Goal: Check status: Check status

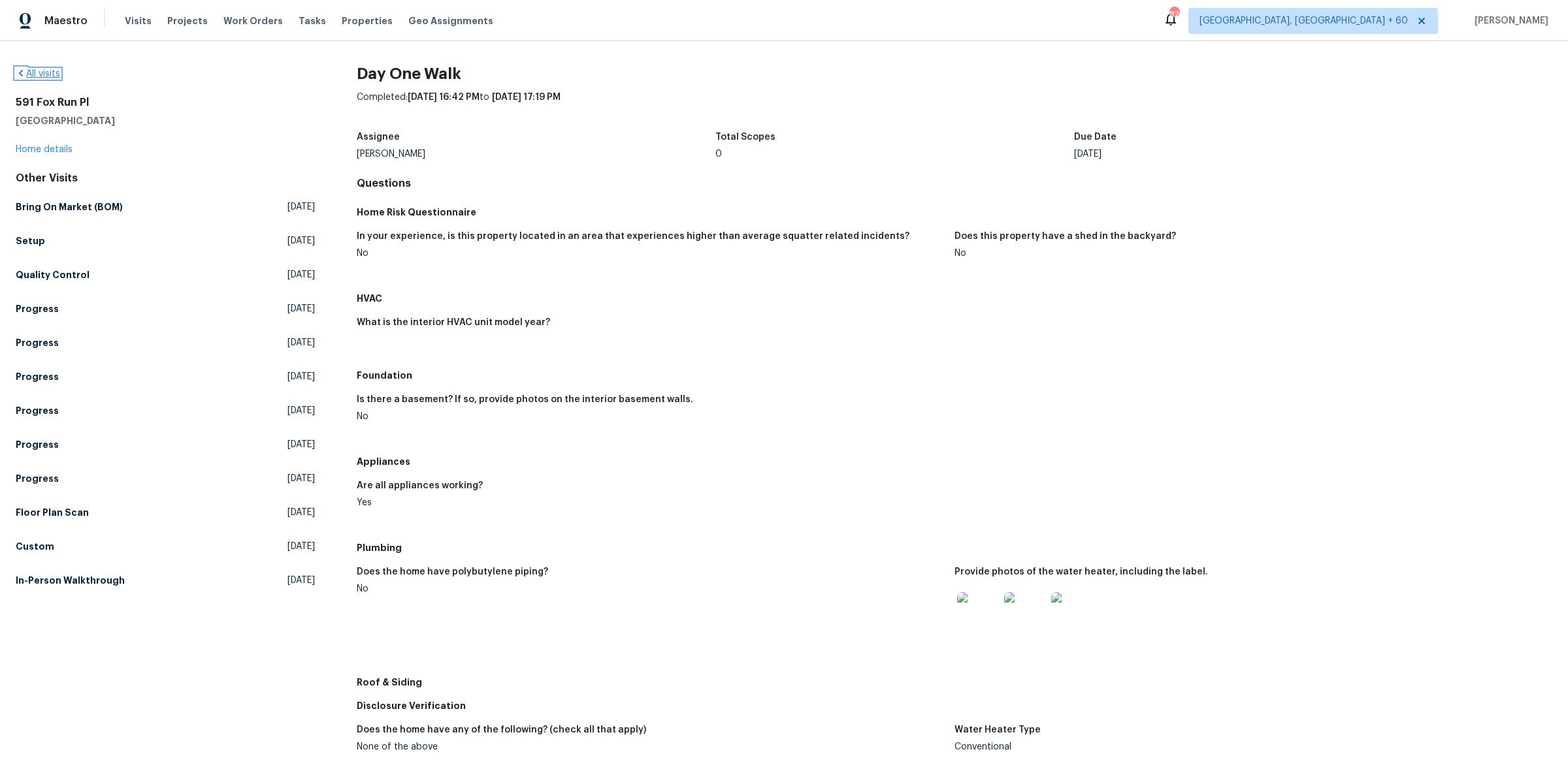
click at [53, 72] on link "All visits" at bounding box center [38, 74] width 44 height 9
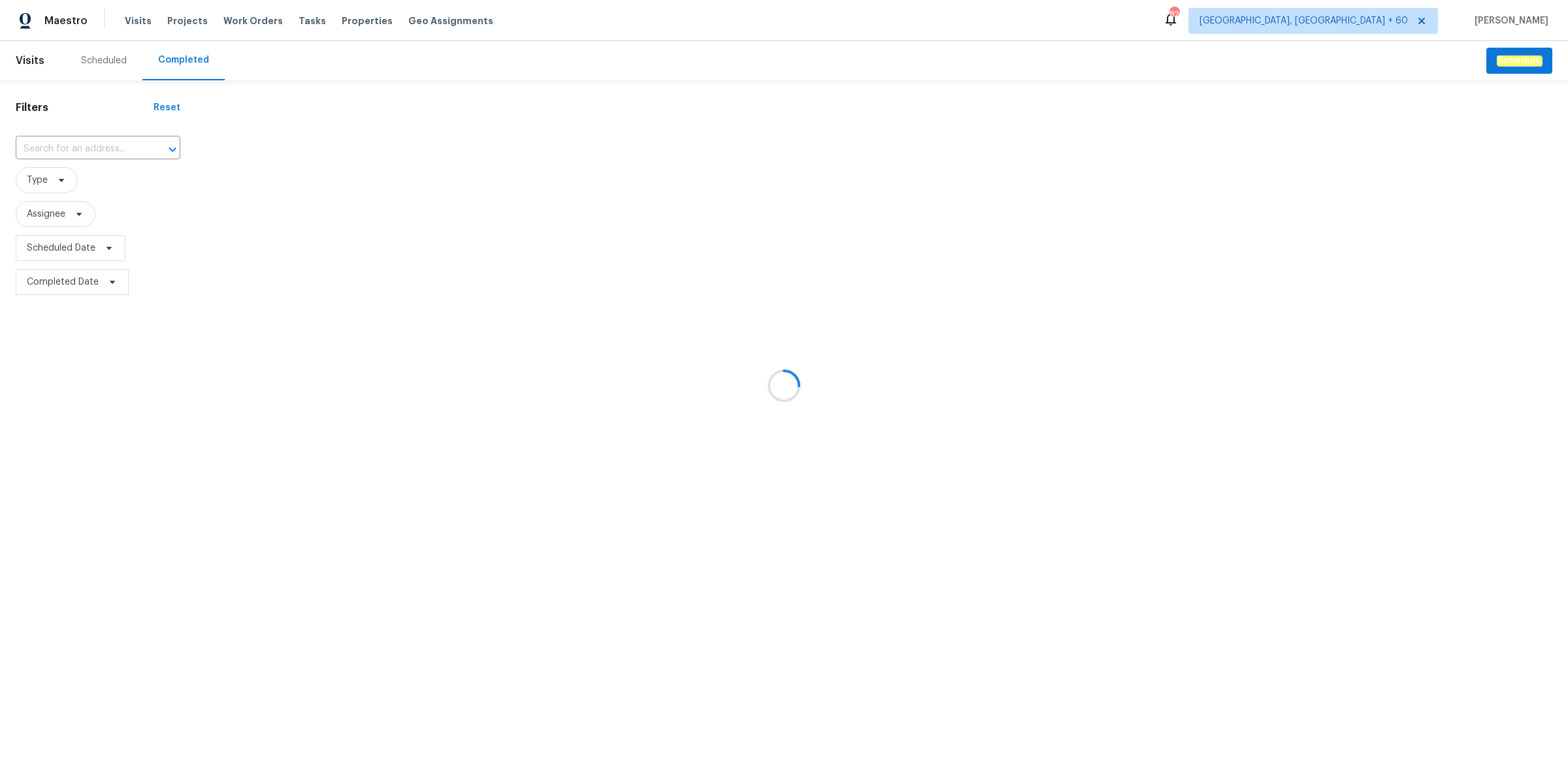
click at [86, 141] on div at bounding box center [784, 386] width 1568 height 771
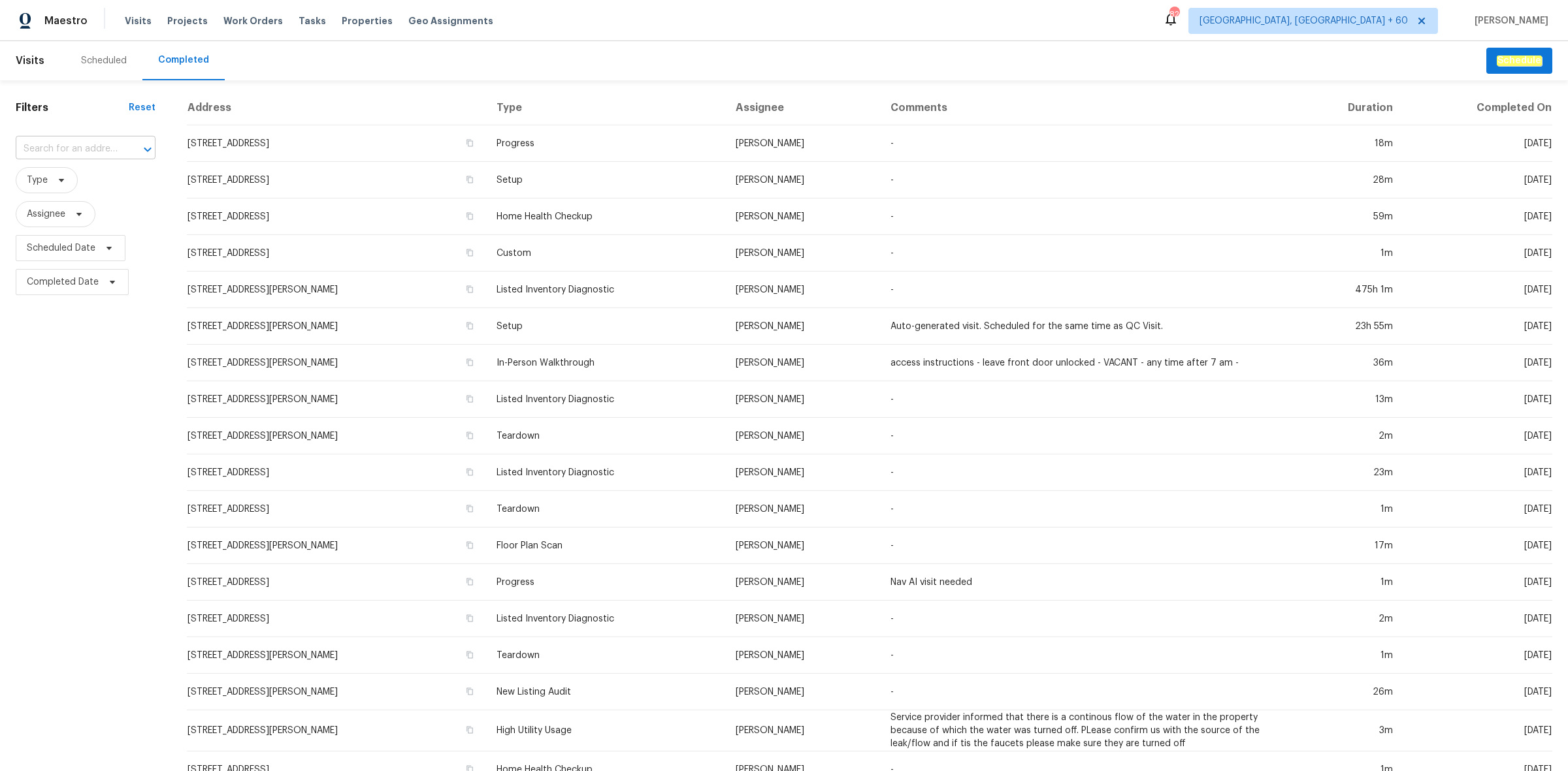
click at [80, 144] on input "text" at bounding box center [67, 149] width 103 height 20
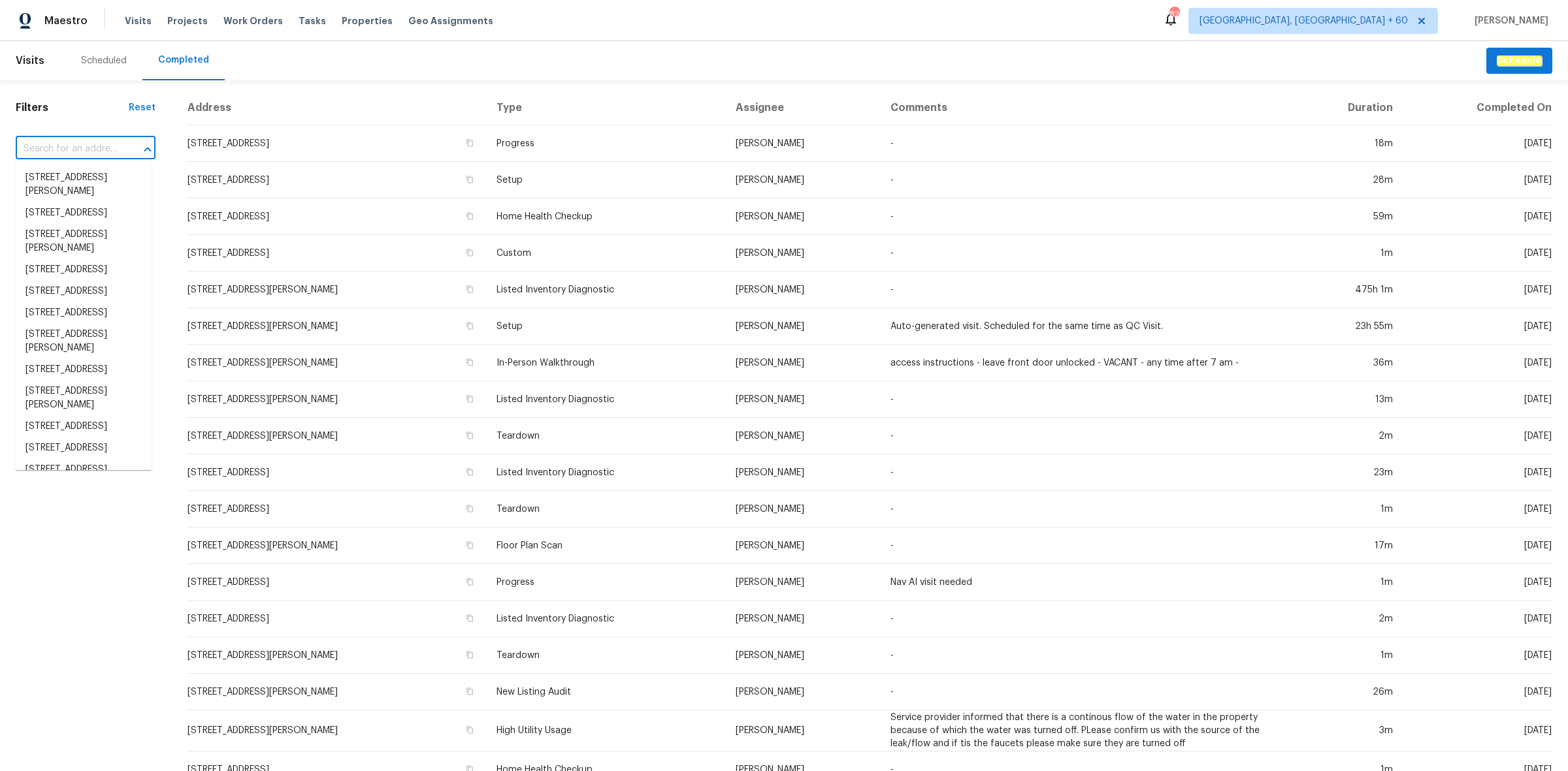
paste input "2622 Abington Dr Snellville GA 30078"
type input "2622 Abington Dr Snellville GA 30078"
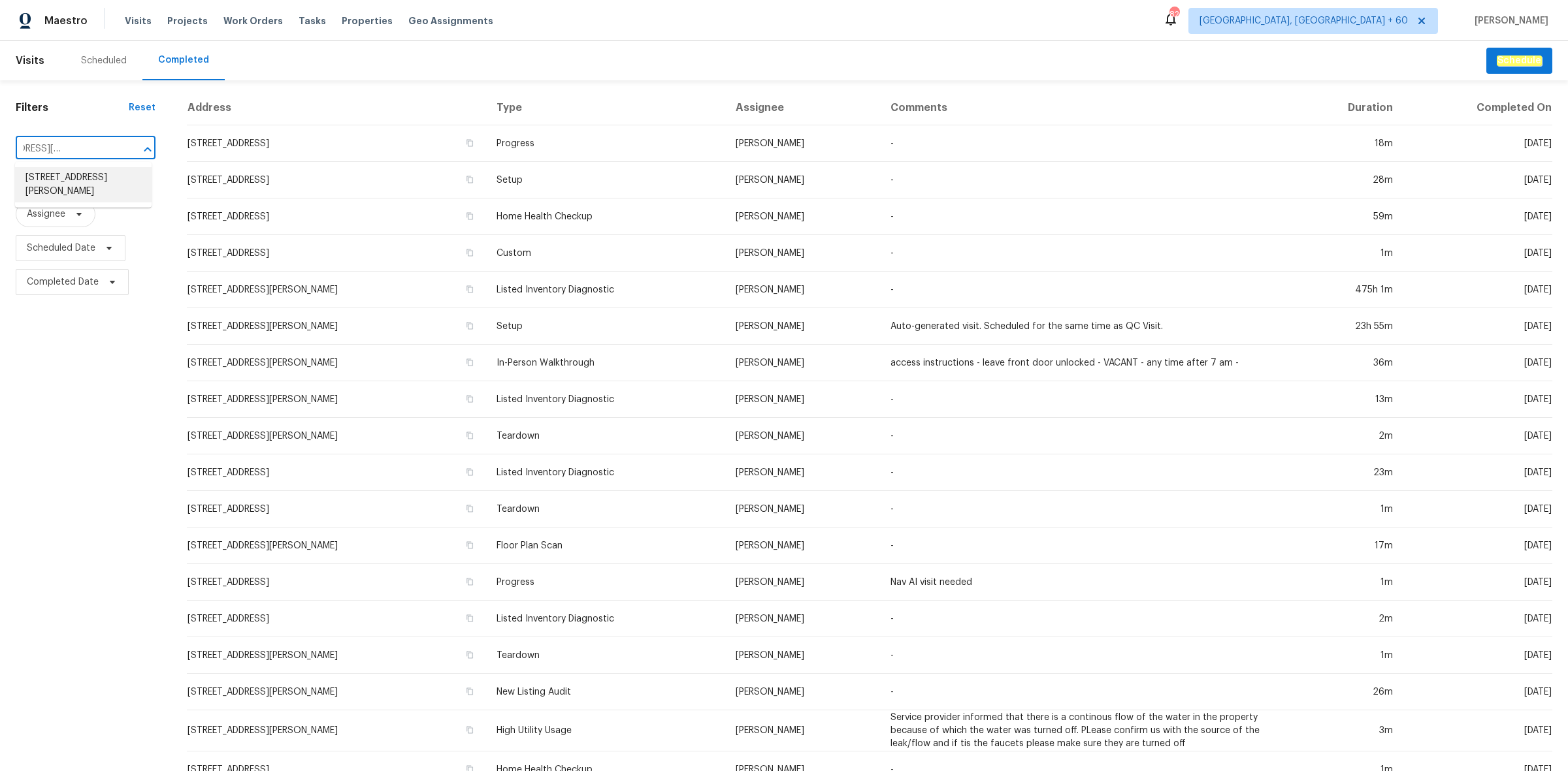
click at [77, 182] on li "2622 Abington Dr, Snellville, GA 30078" at bounding box center [83, 184] width 137 height 35
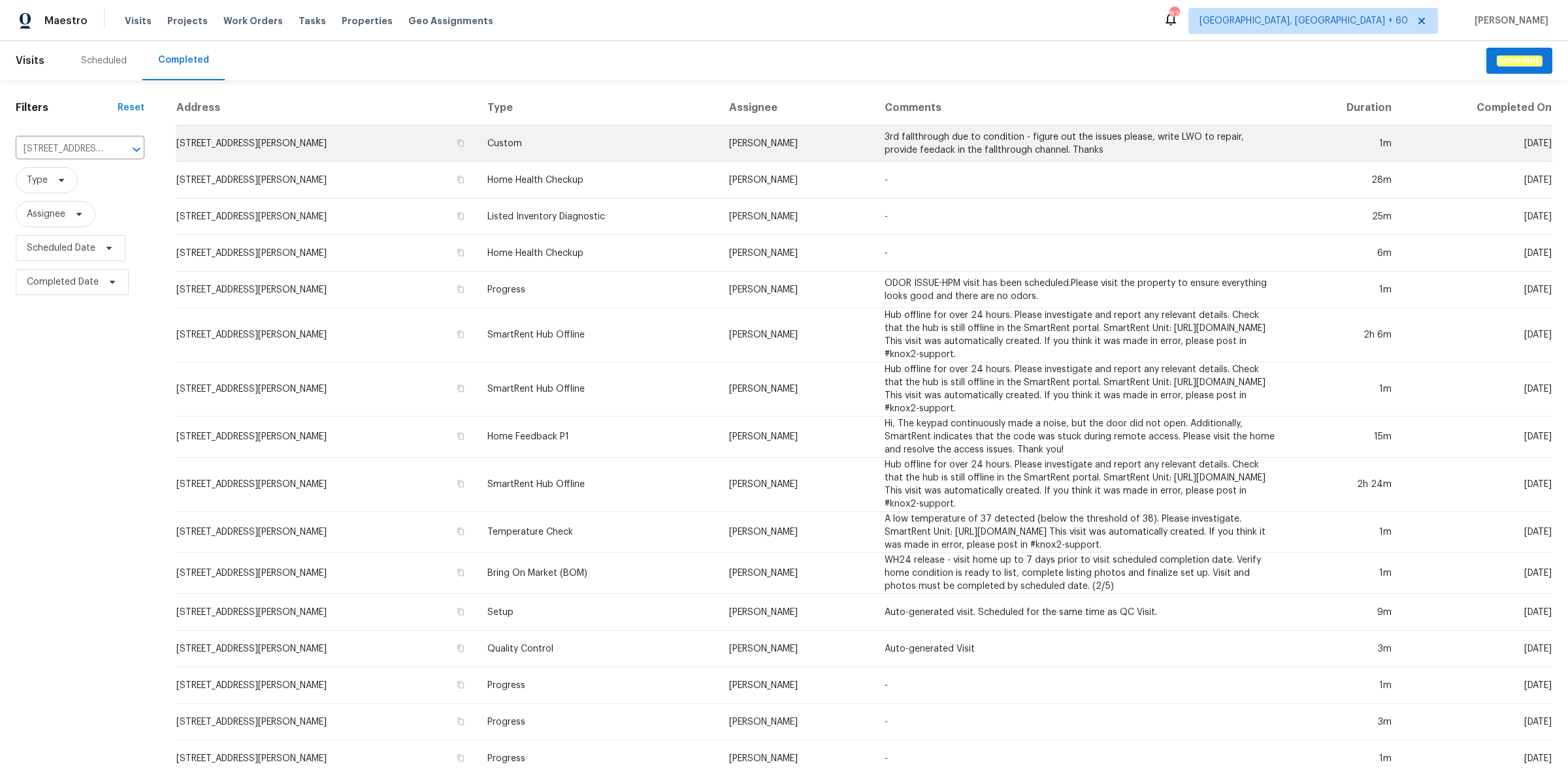
click at [590, 152] on td "Custom" at bounding box center [598, 143] width 241 height 36
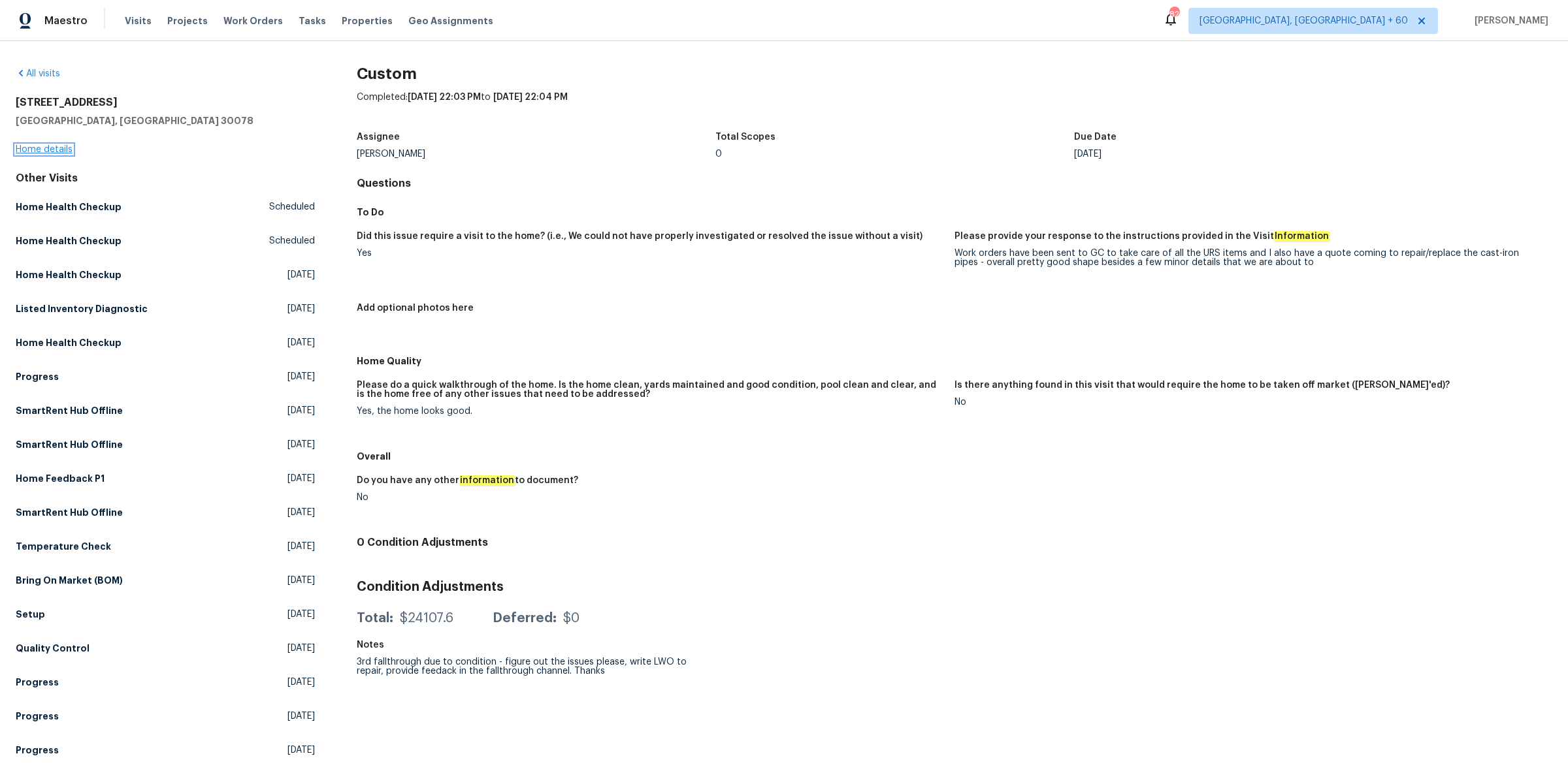
click at [70, 147] on link "Home details" at bounding box center [44, 149] width 57 height 9
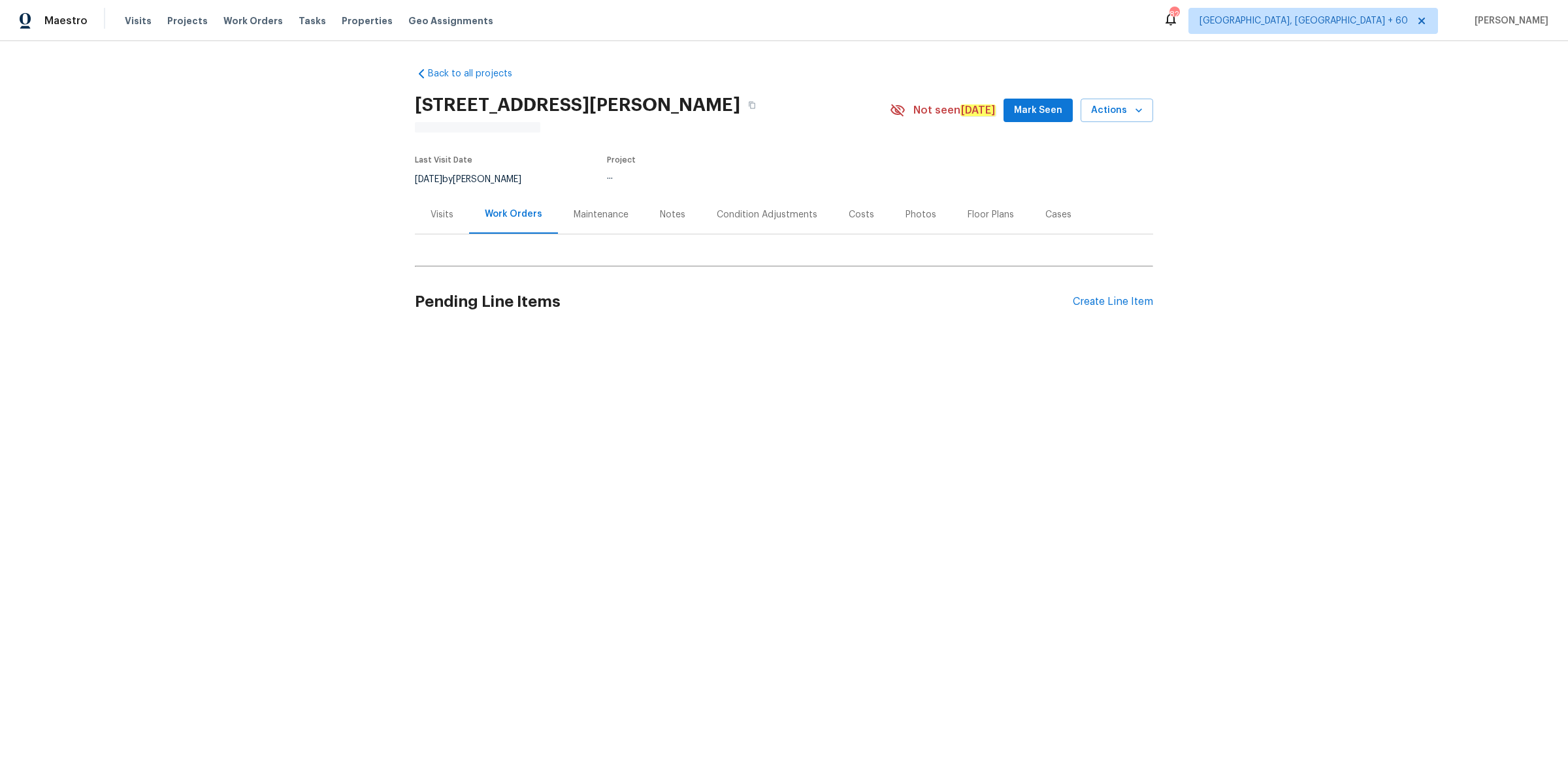
click at [906, 213] on div "Photos" at bounding box center [921, 215] width 31 height 13
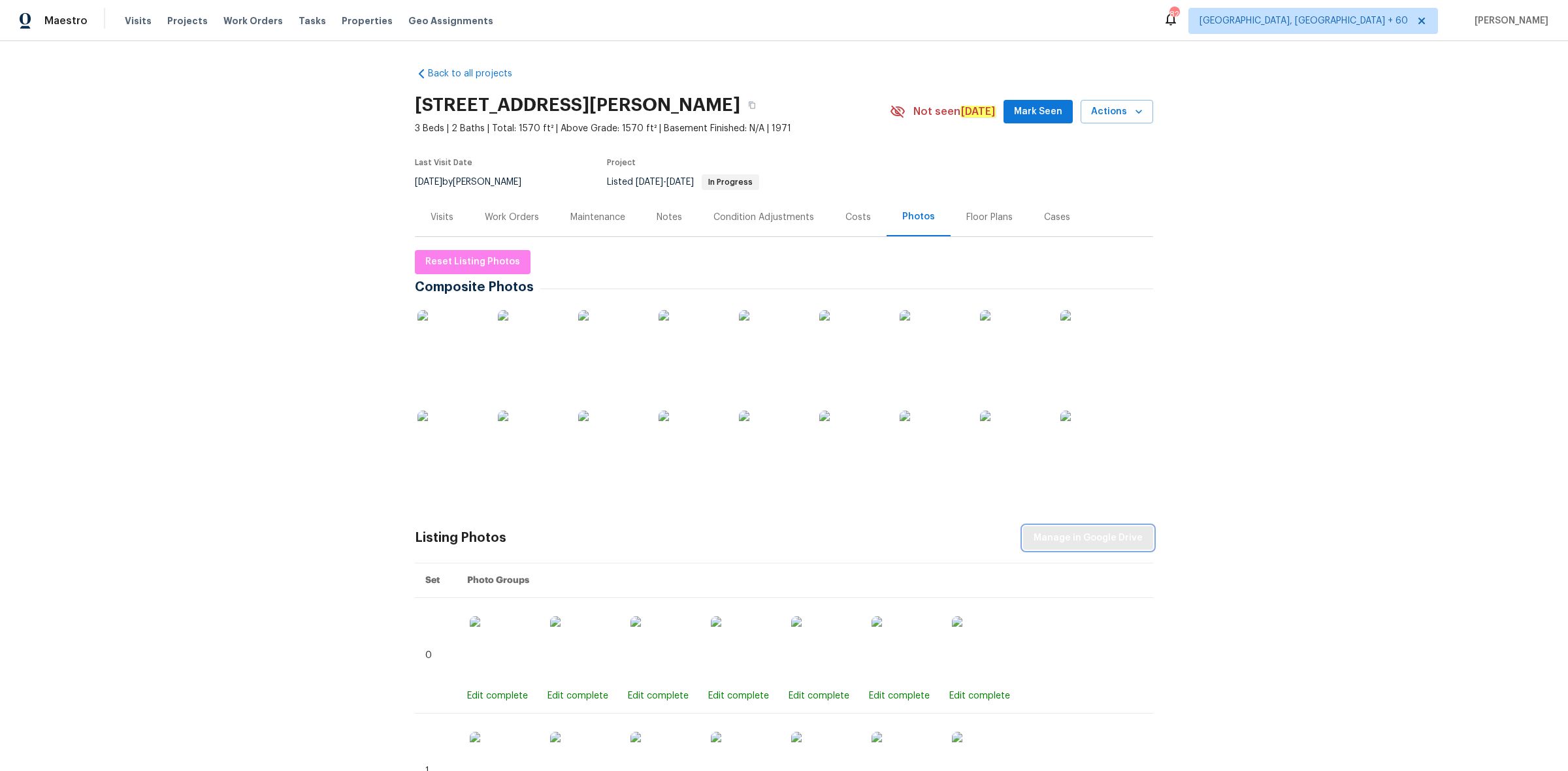
click at [1093, 531] on span "Manage in Google Drive" at bounding box center [1088, 538] width 109 height 16
click at [487, 269] on span "Reset Listing Photos" at bounding box center [472, 262] width 95 height 16
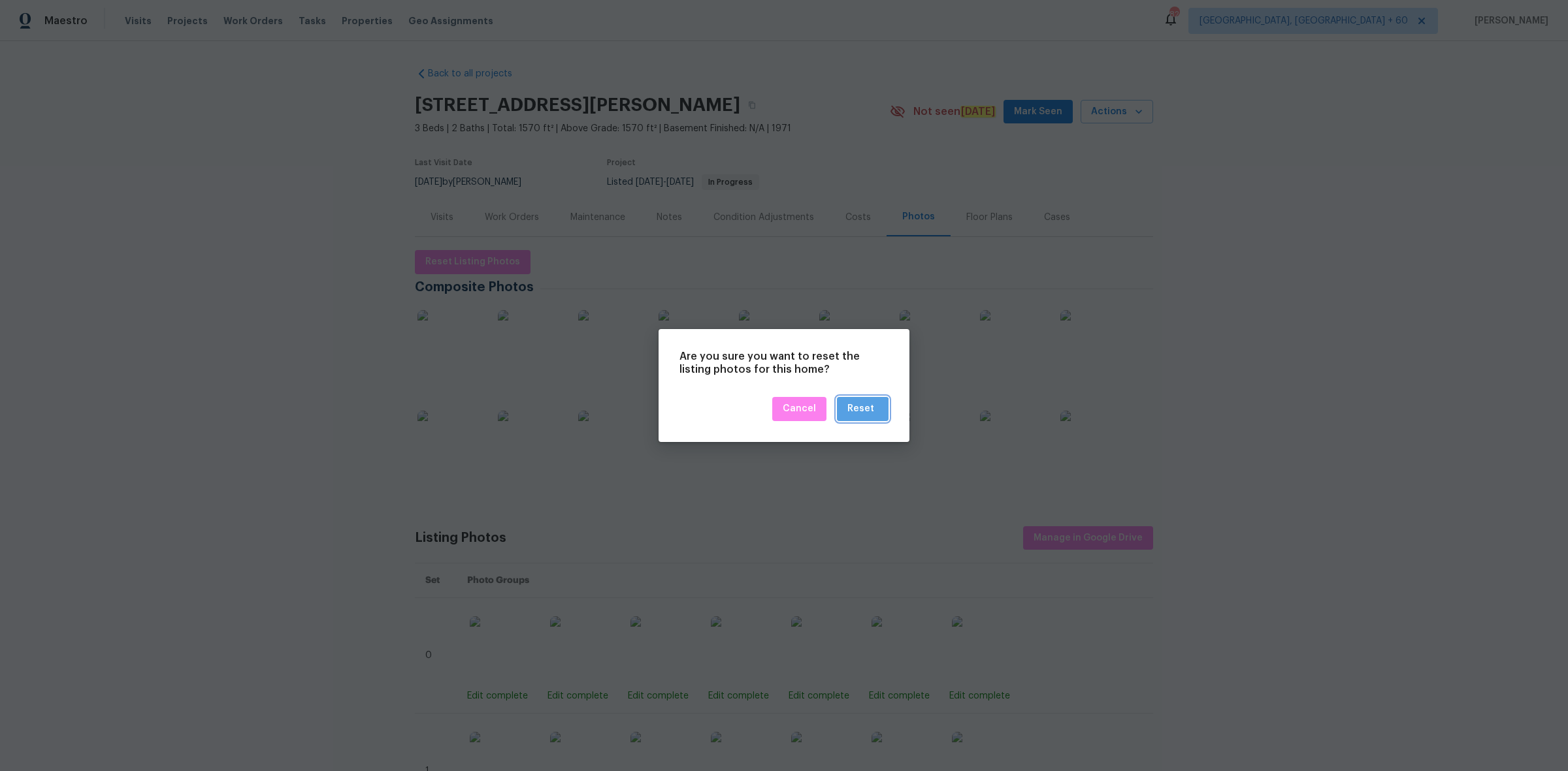
click at [863, 412] on div "Reset" at bounding box center [861, 409] width 27 height 16
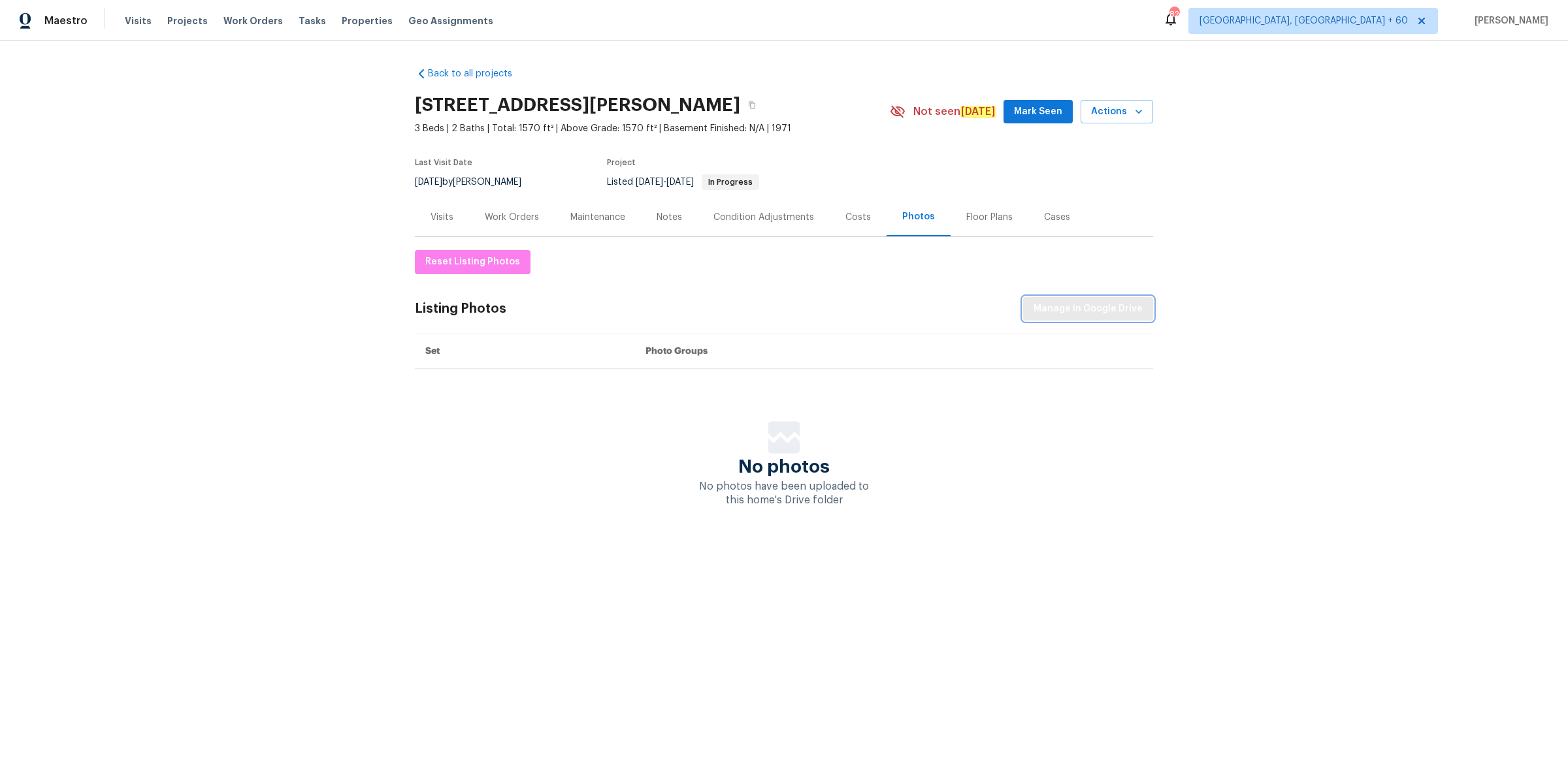
click at [1117, 315] on span "Manage in Google Drive" at bounding box center [1088, 309] width 109 height 16
click at [56, 20] on span "Maestro" at bounding box center [66, 20] width 43 height 13
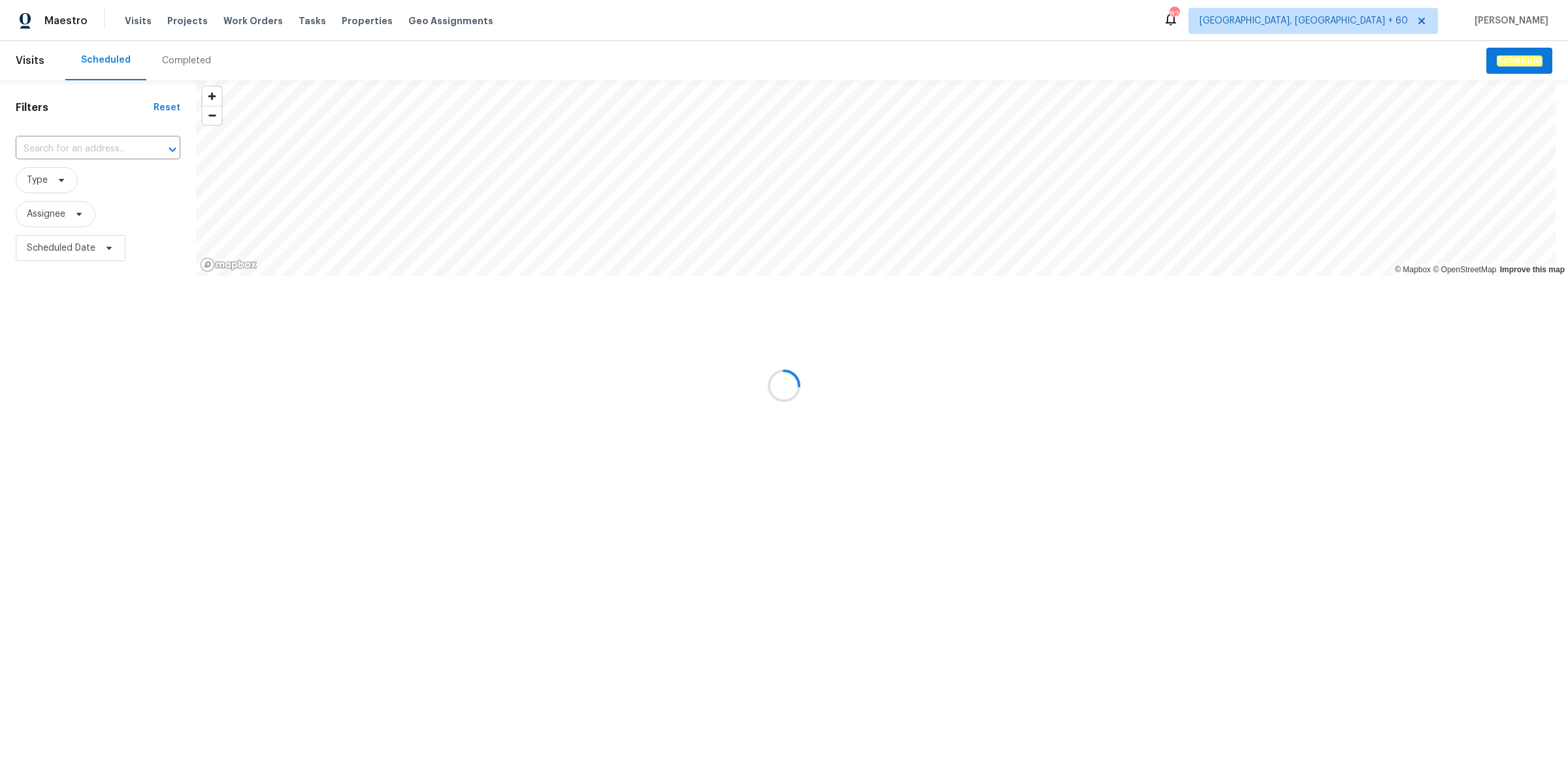
click at [182, 67] on div at bounding box center [784, 386] width 1568 height 771
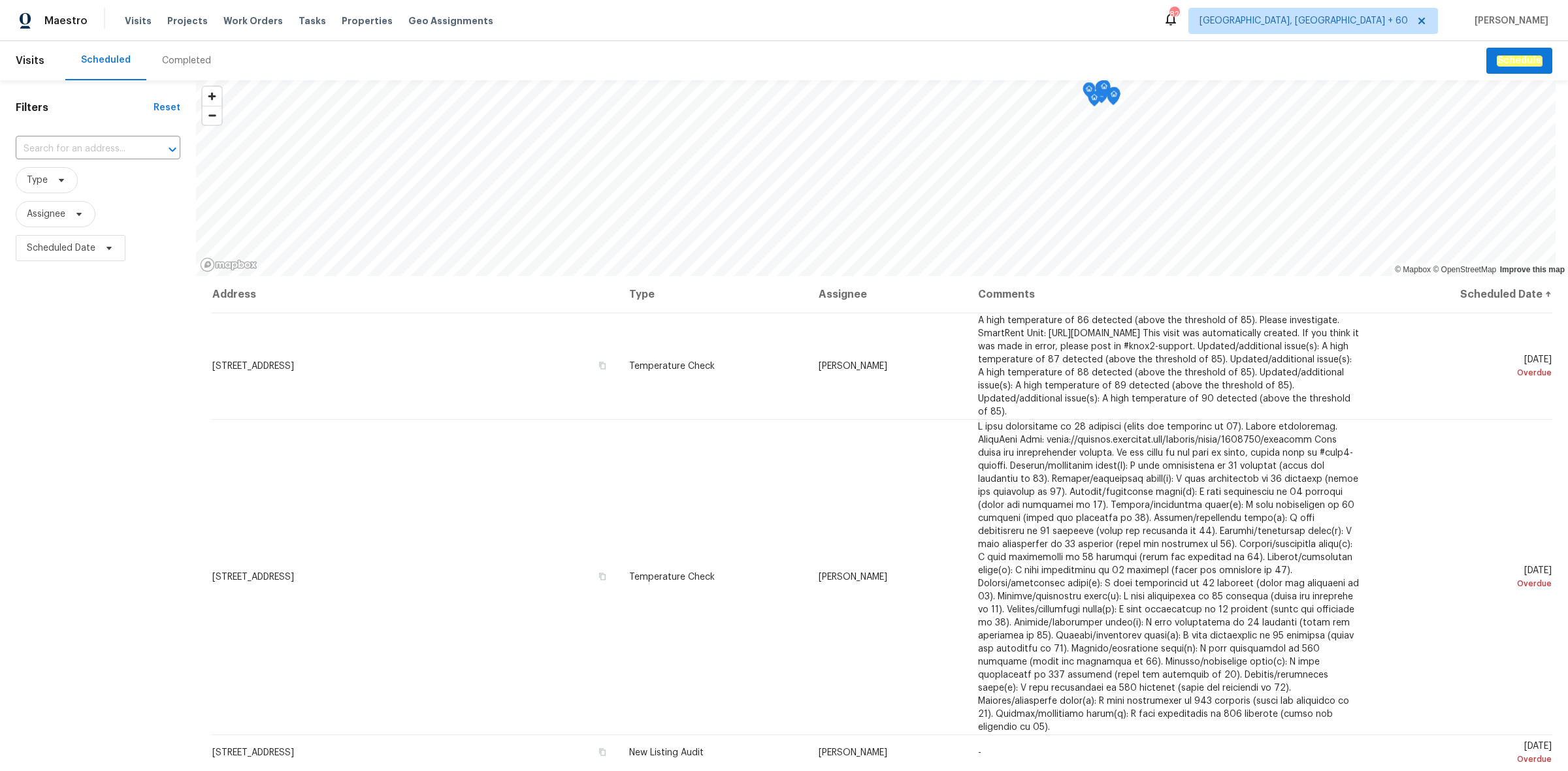
click at [180, 60] on div "Completed" at bounding box center [186, 61] width 49 height 13
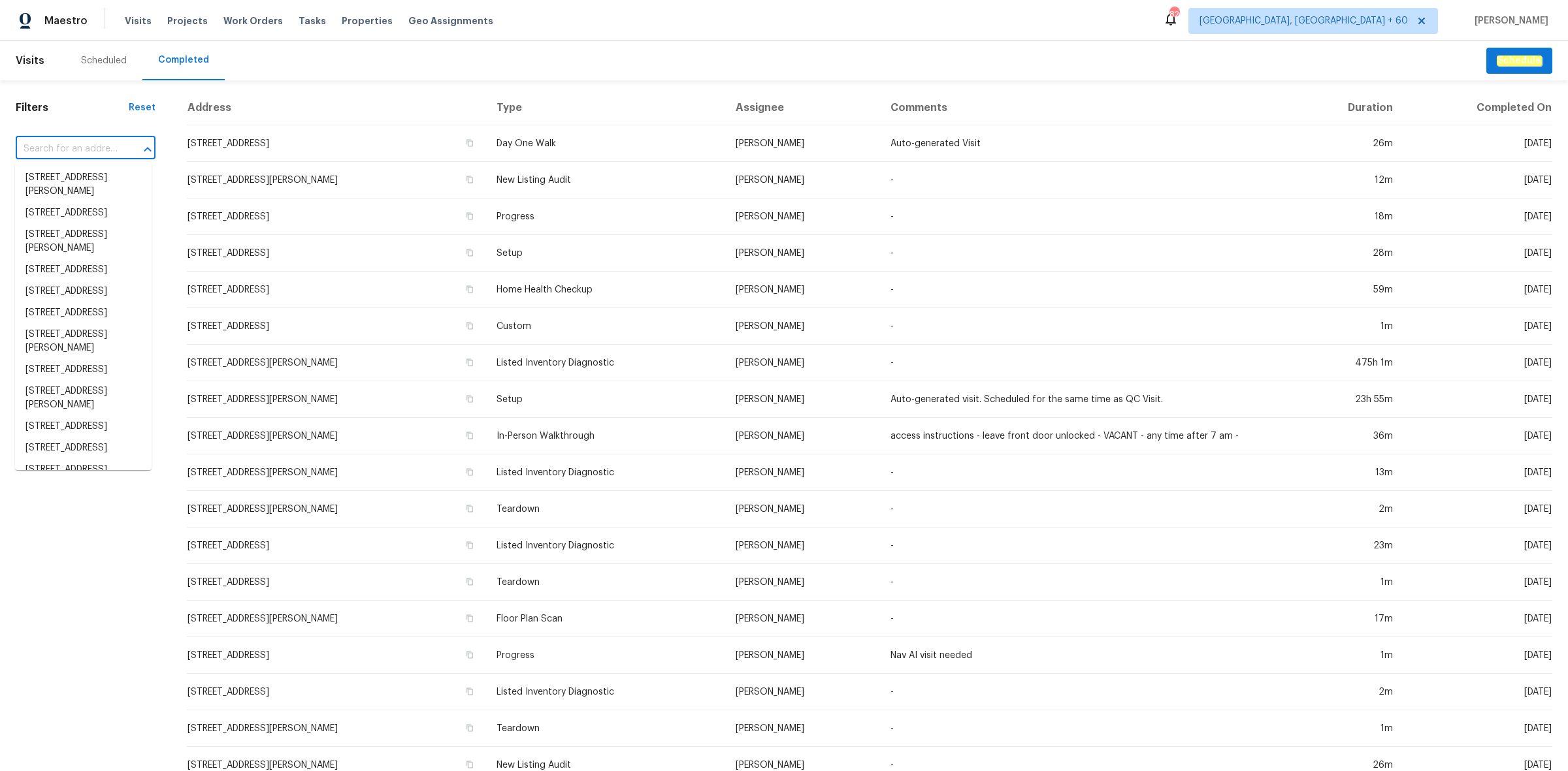
click at [88, 153] on input "text" at bounding box center [67, 149] width 103 height 20
paste input "3402 Rankin Dr New Port Richey FL 34655"
type input "3402 Rankin Dr New Port Richey FL 34655"
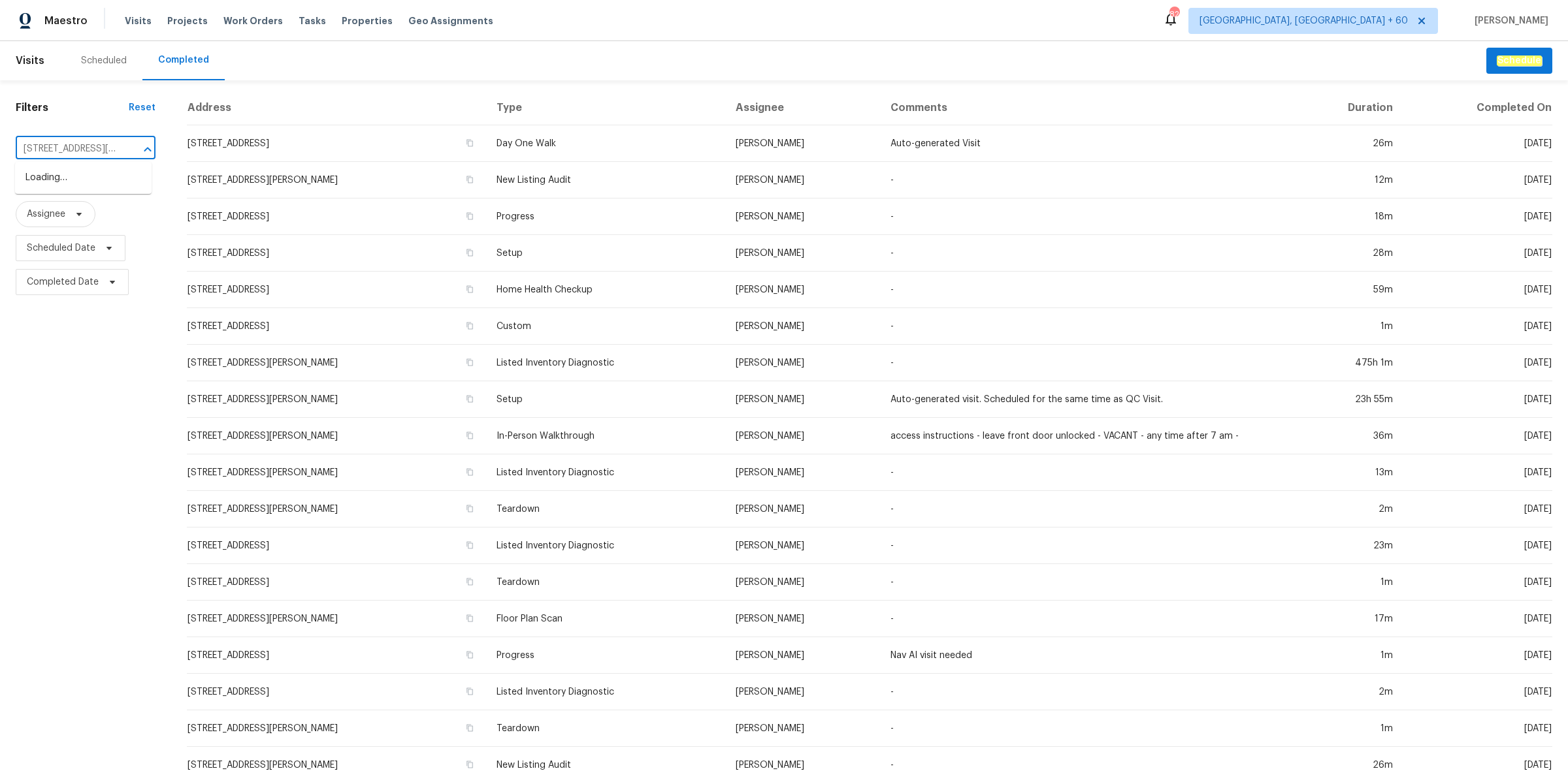
scroll to position [0, 88]
click at [82, 183] on li "3402 Rankin Dr, New Port Richey, FL 34655" at bounding box center [83, 191] width 137 height 49
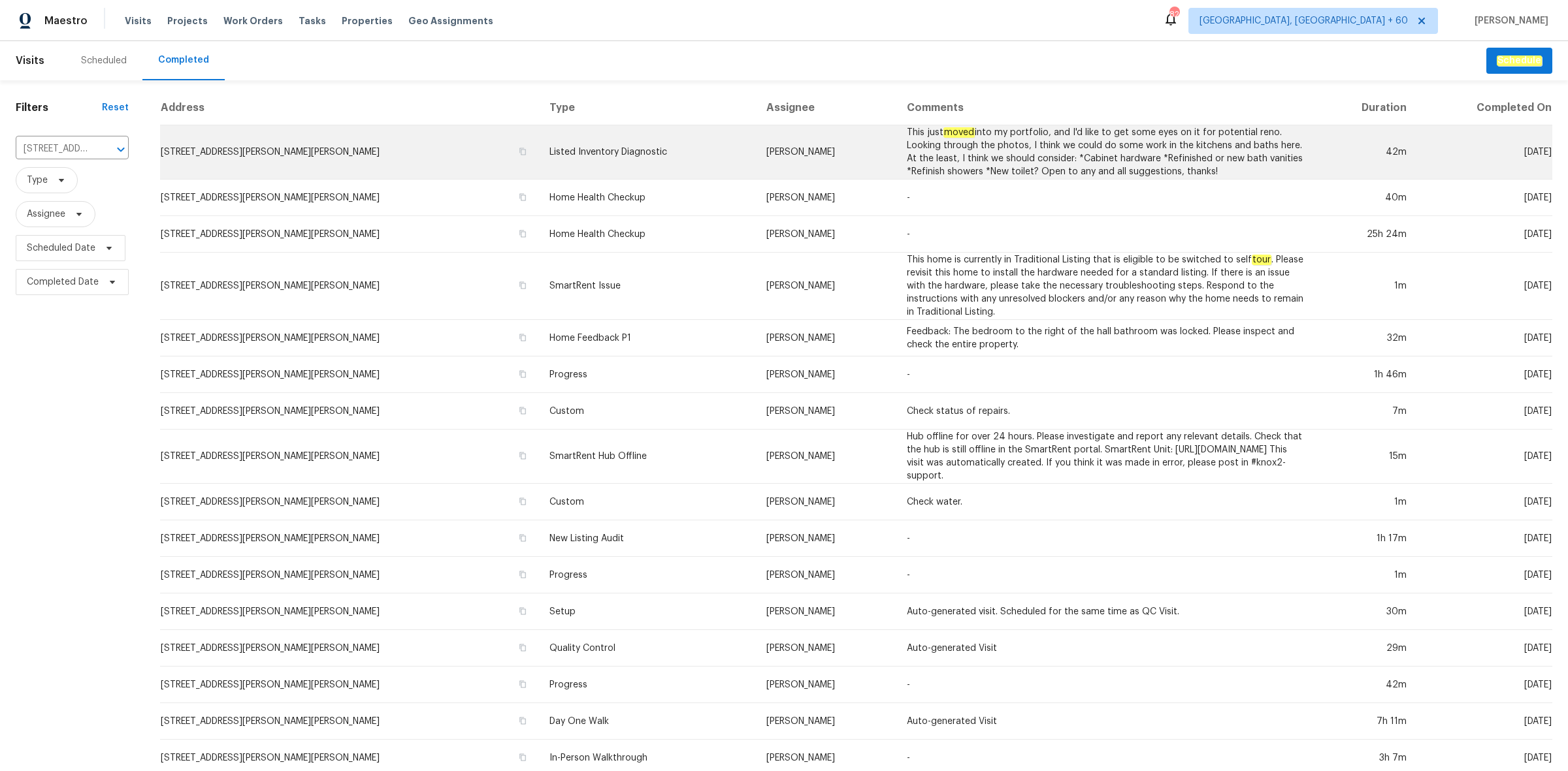
click at [478, 167] on td "3402 Rankin Dr, New Port Richey, FL 34655" at bounding box center [349, 152] width 379 height 54
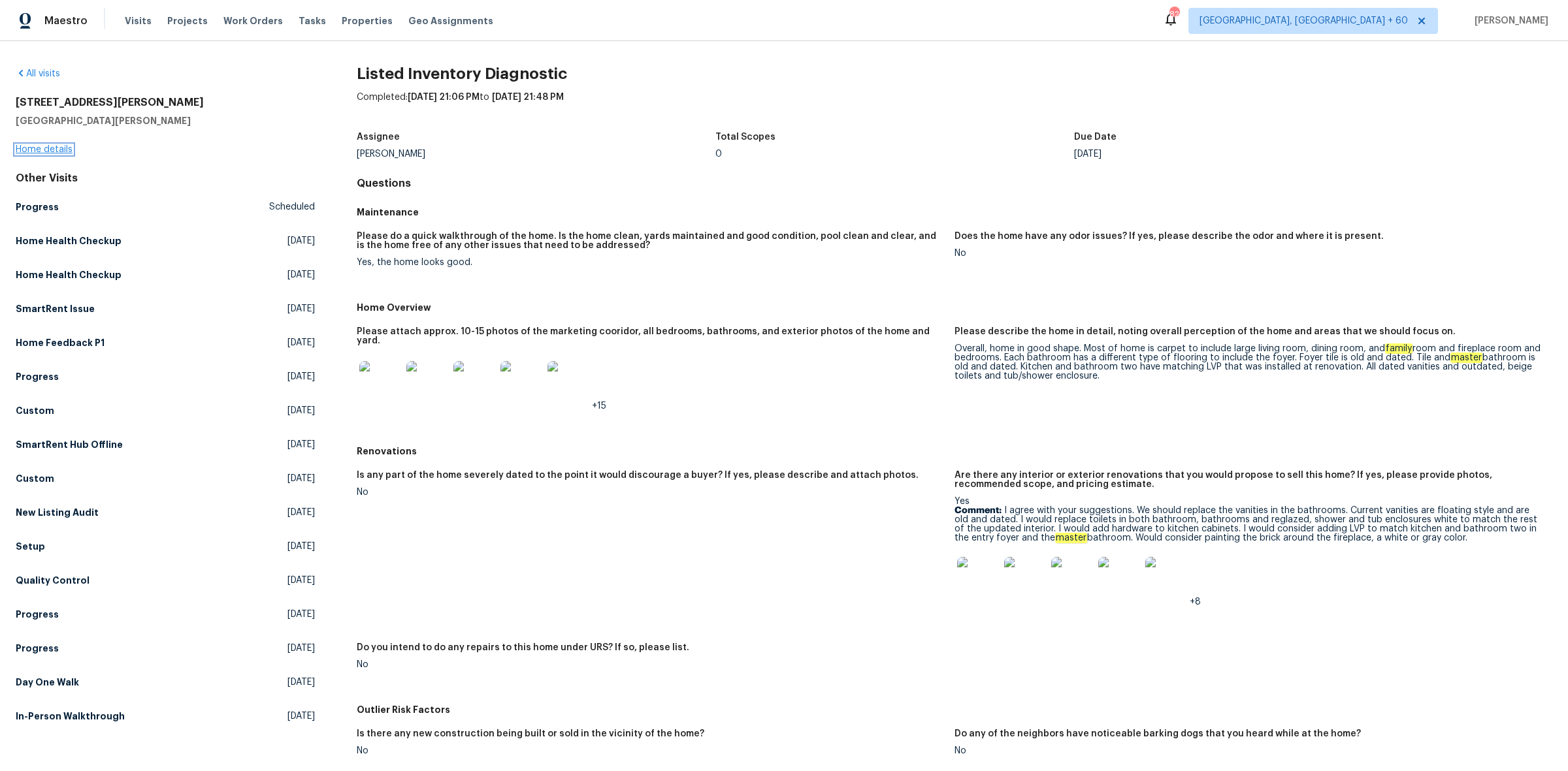
click at [51, 147] on link "Home details" at bounding box center [44, 149] width 57 height 9
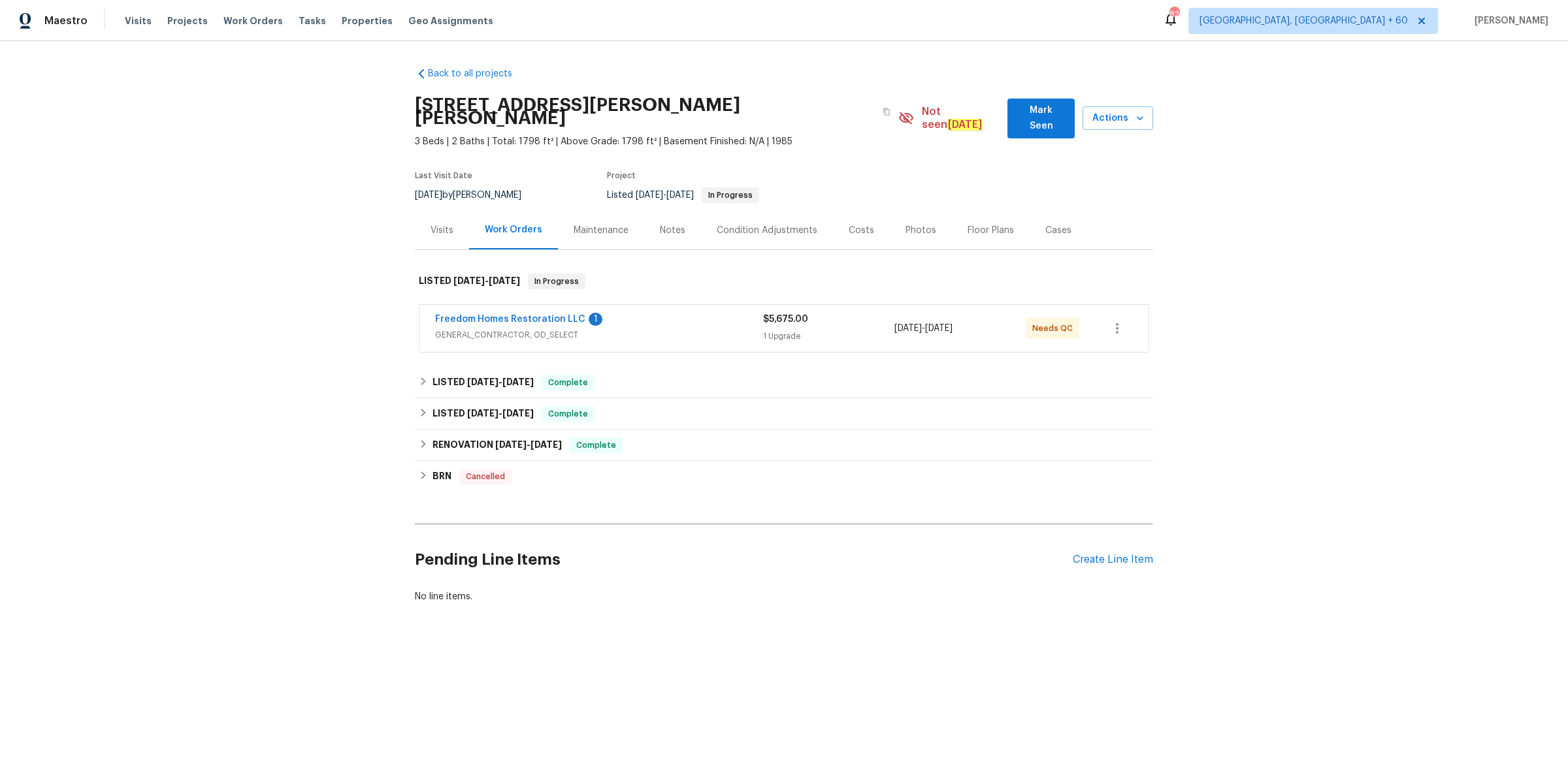
click at [906, 224] on div "Photos" at bounding box center [921, 230] width 31 height 13
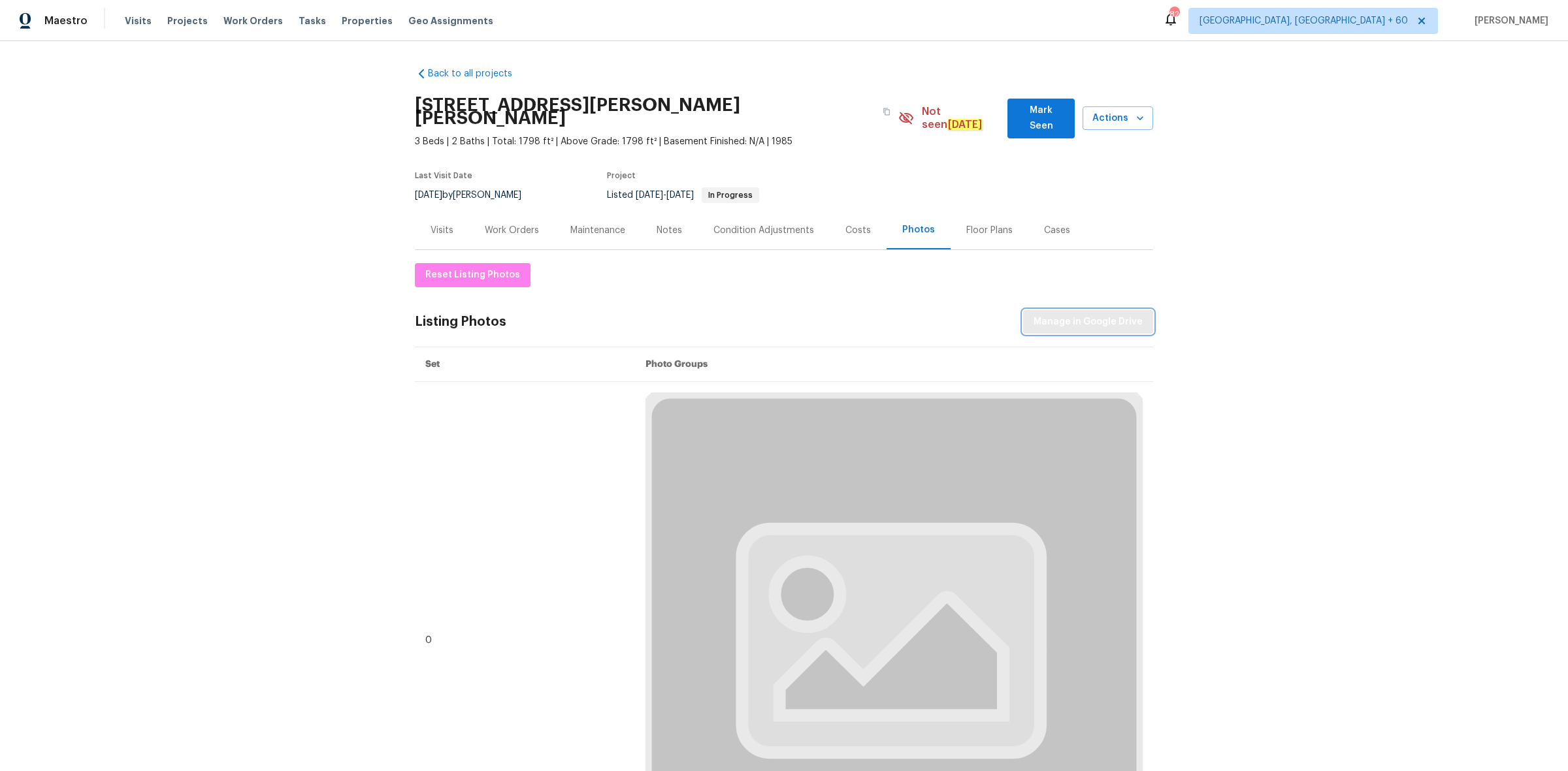
click at [1067, 314] on span "Manage in Google Drive" at bounding box center [1088, 322] width 109 height 16
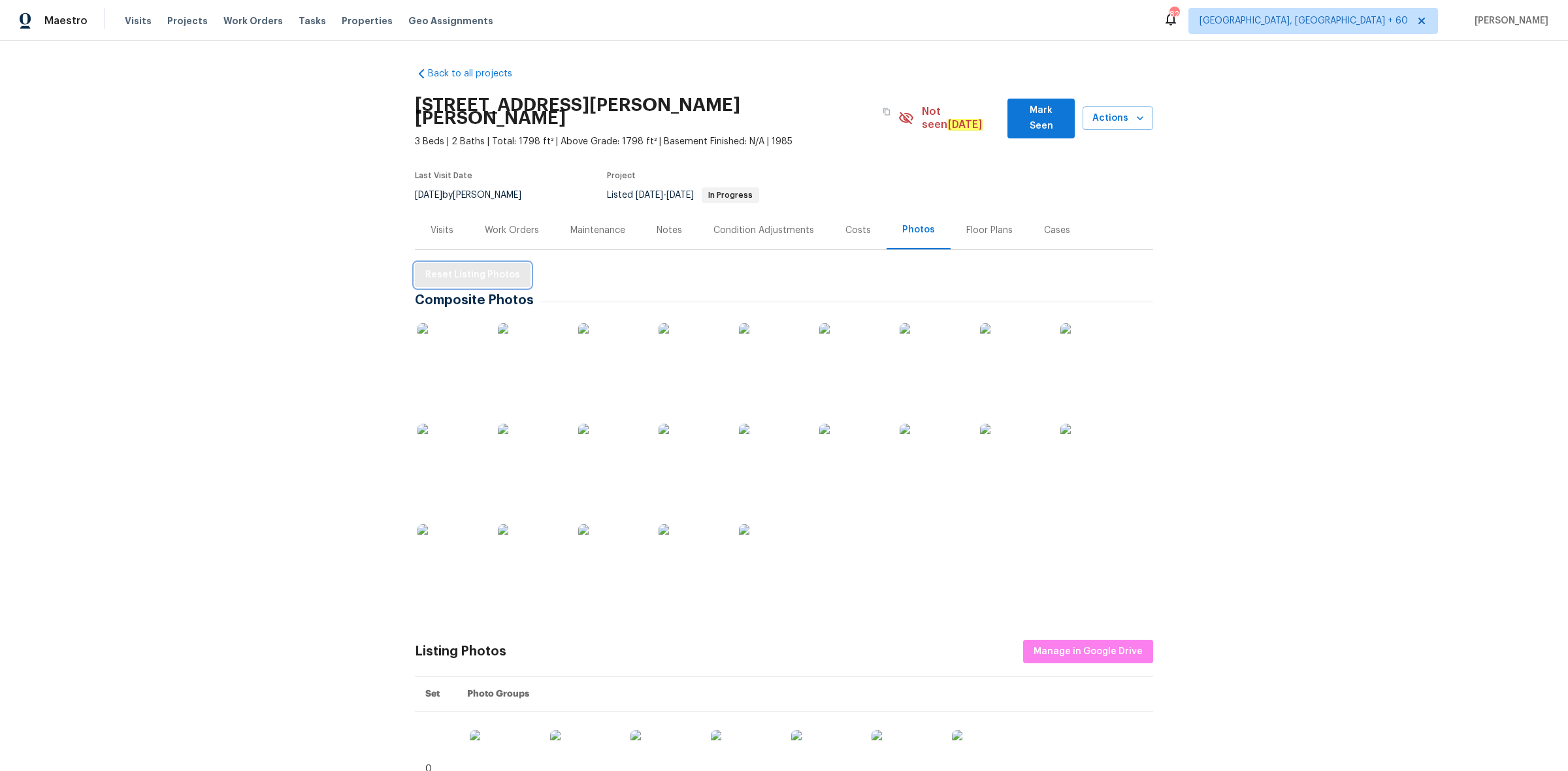
click at [509, 263] on button "Reset Listing Photos" at bounding box center [472, 275] width 116 height 24
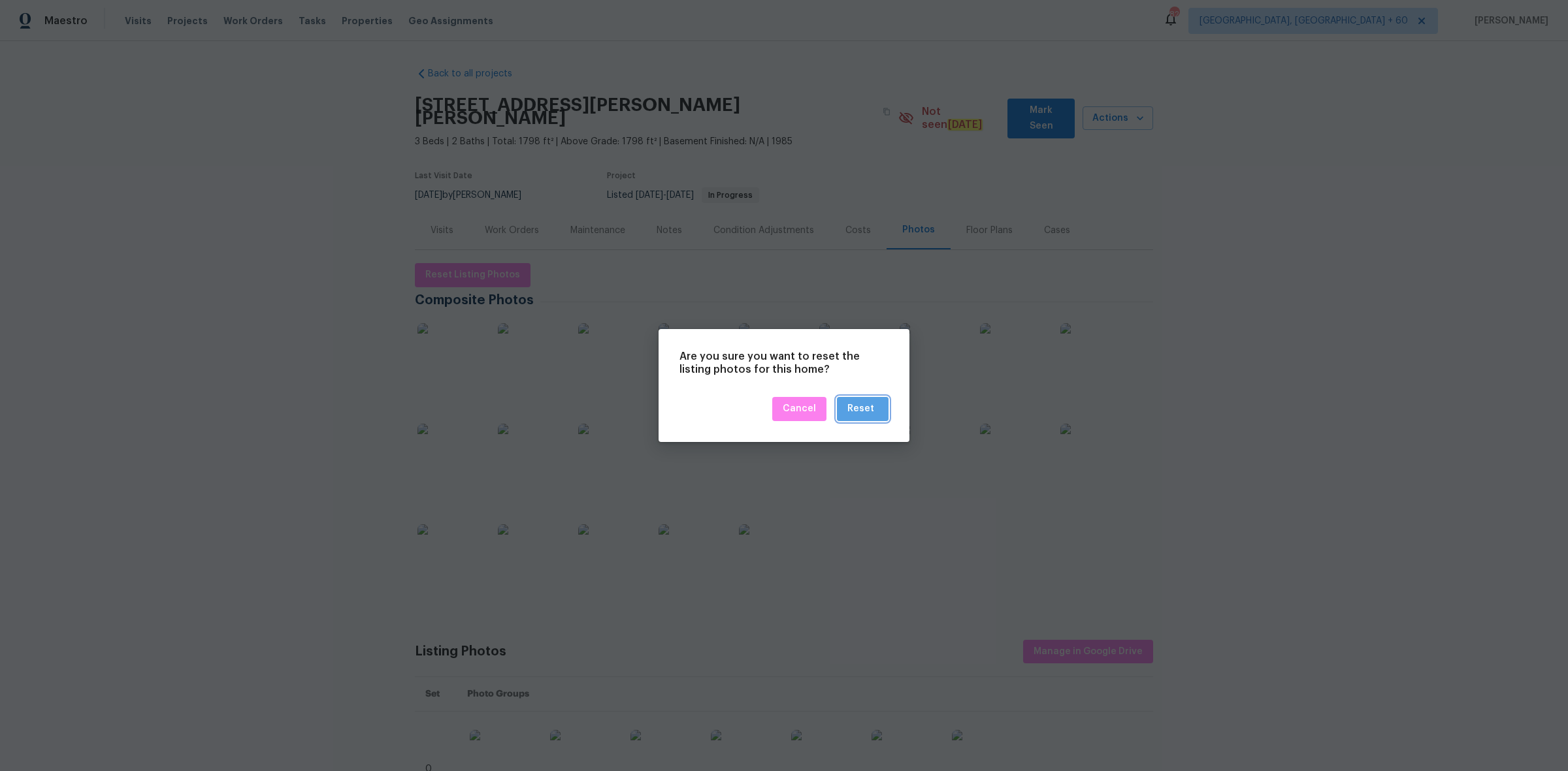
click at [870, 410] on div "Reset" at bounding box center [861, 409] width 27 height 16
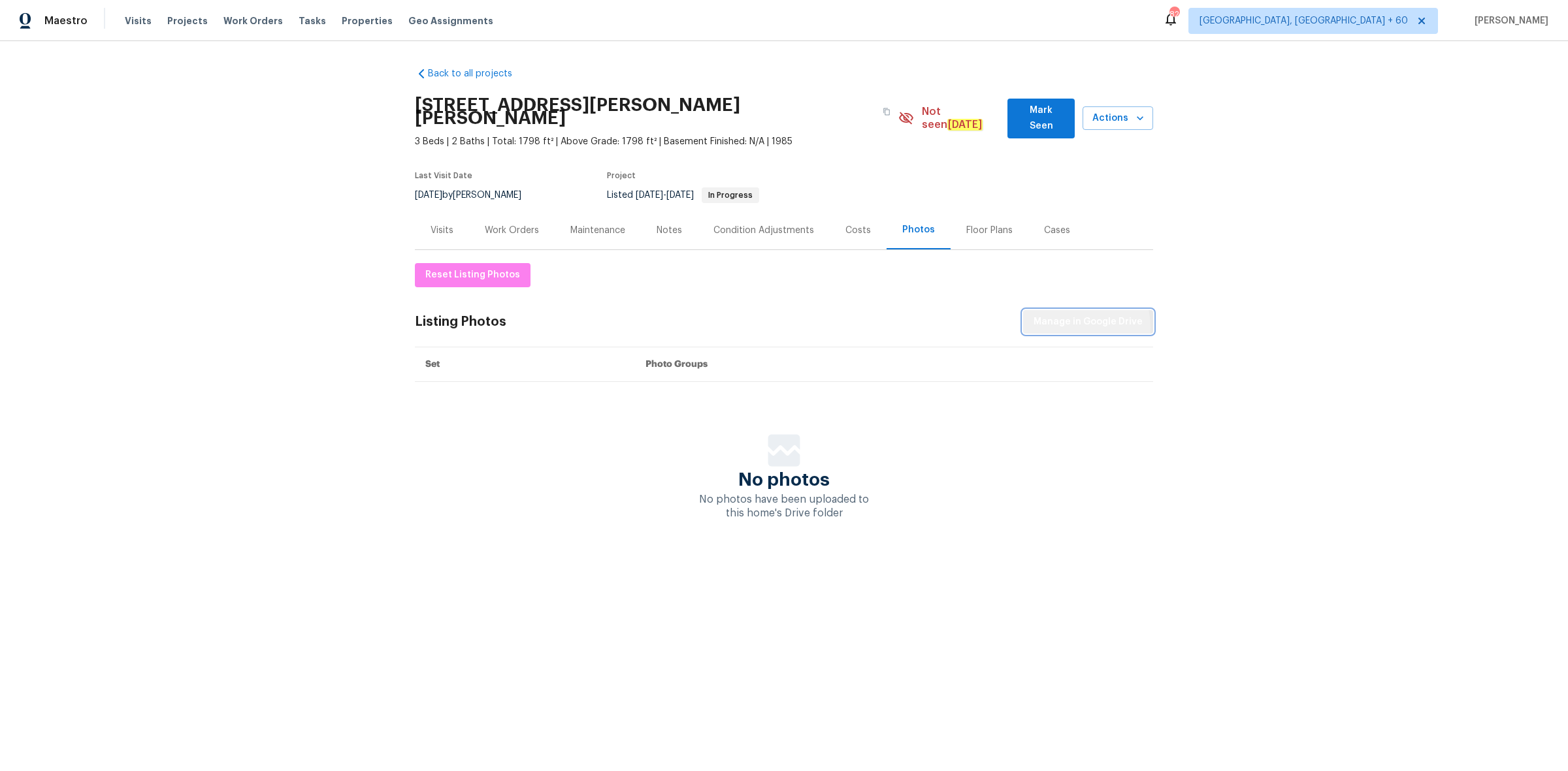
click at [1068, 314] on span "Manage in Google Drive" at bounding box center [1088, 322] width 109 height 16
click at [72, 24] on span "Maestro" at bounding box center [66, 20] width 43 height 13
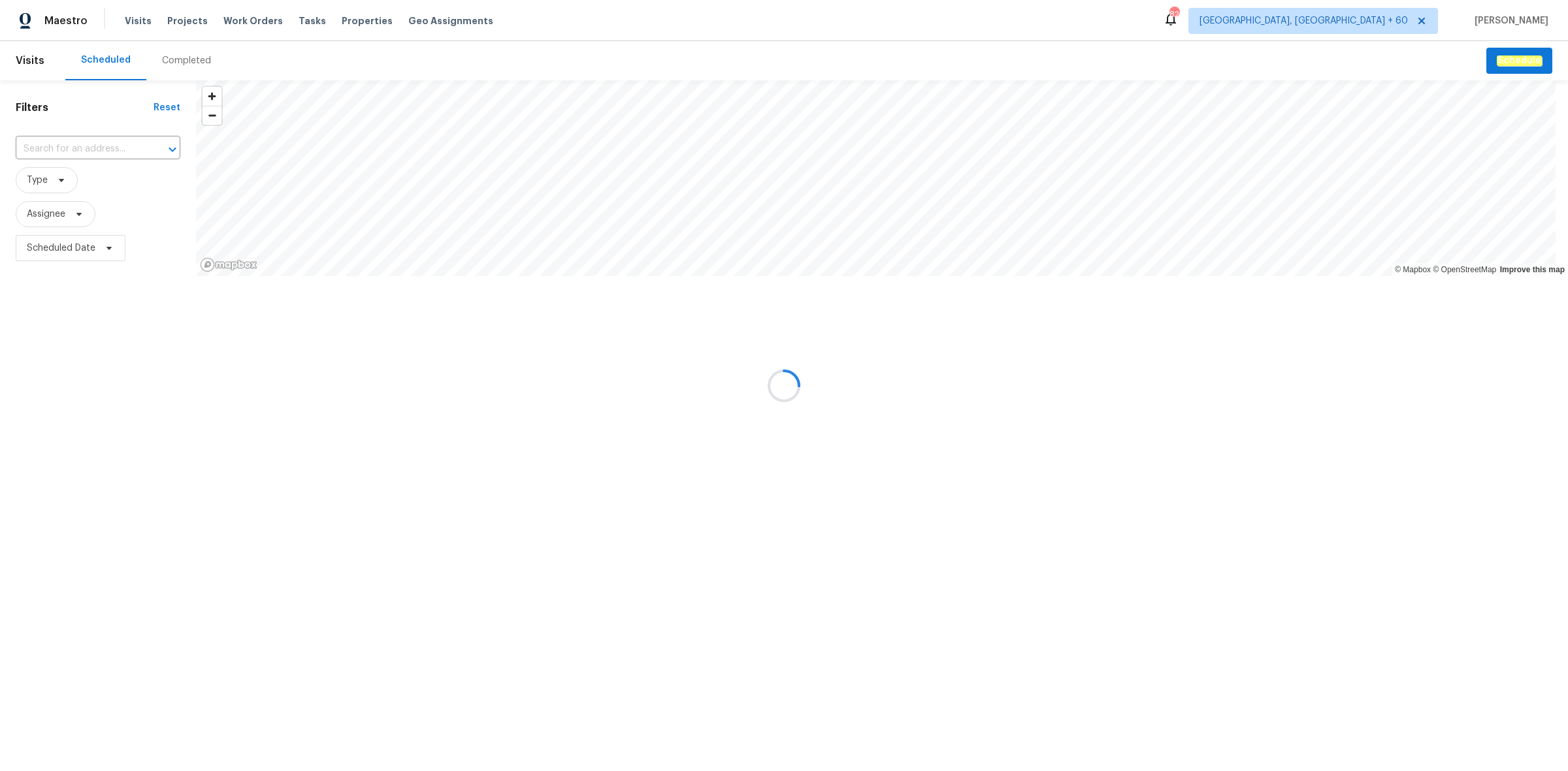
click at [184, 59] on div at bounding box center [784, 386] width 1568 height 771
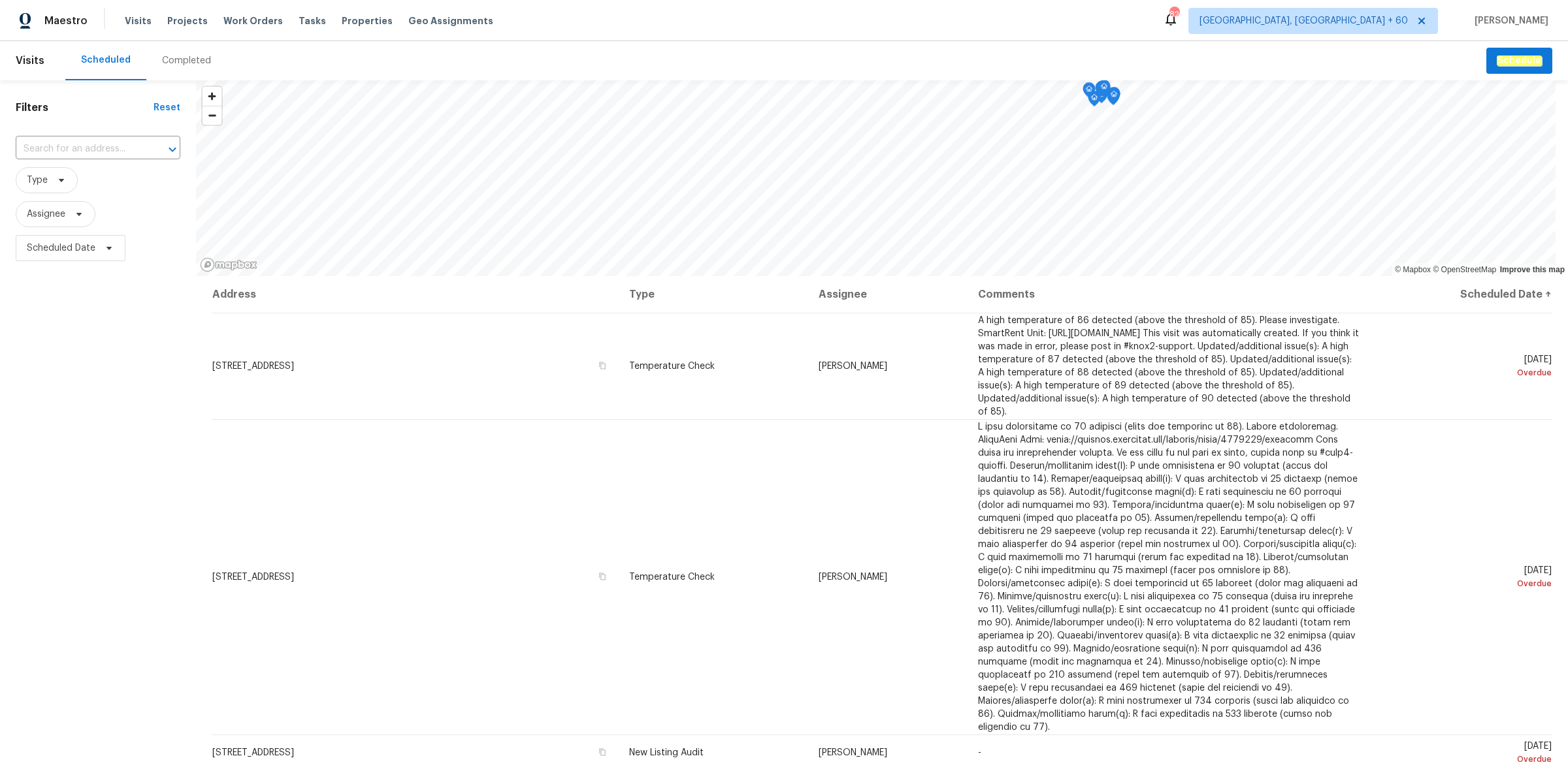
click at [184, 59] on div "Completed" at bounding box center [186, 61] width 49 height 13
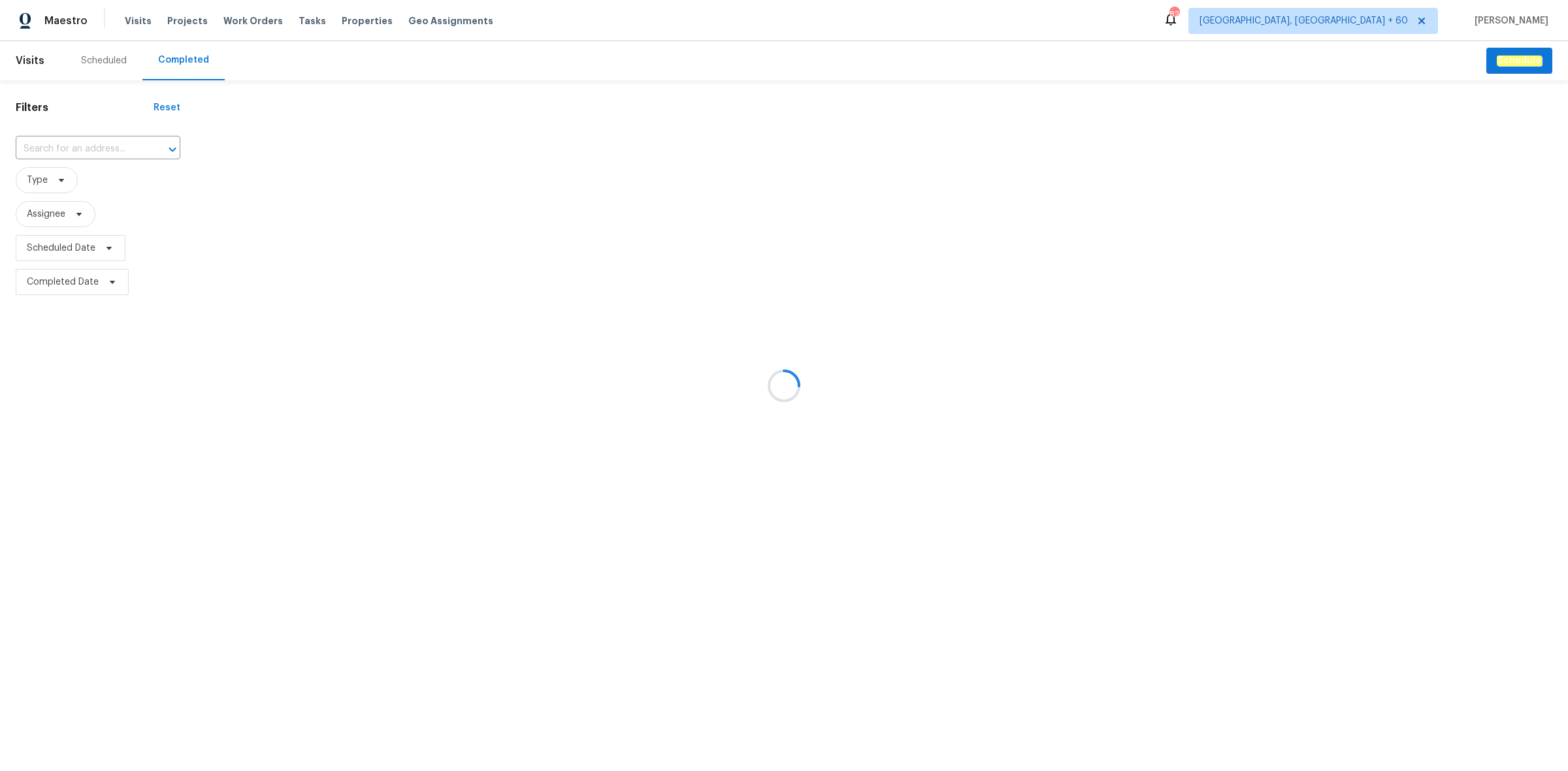
click at [78, 145] on div at bounding box center [784, 386] width 1568 height 771
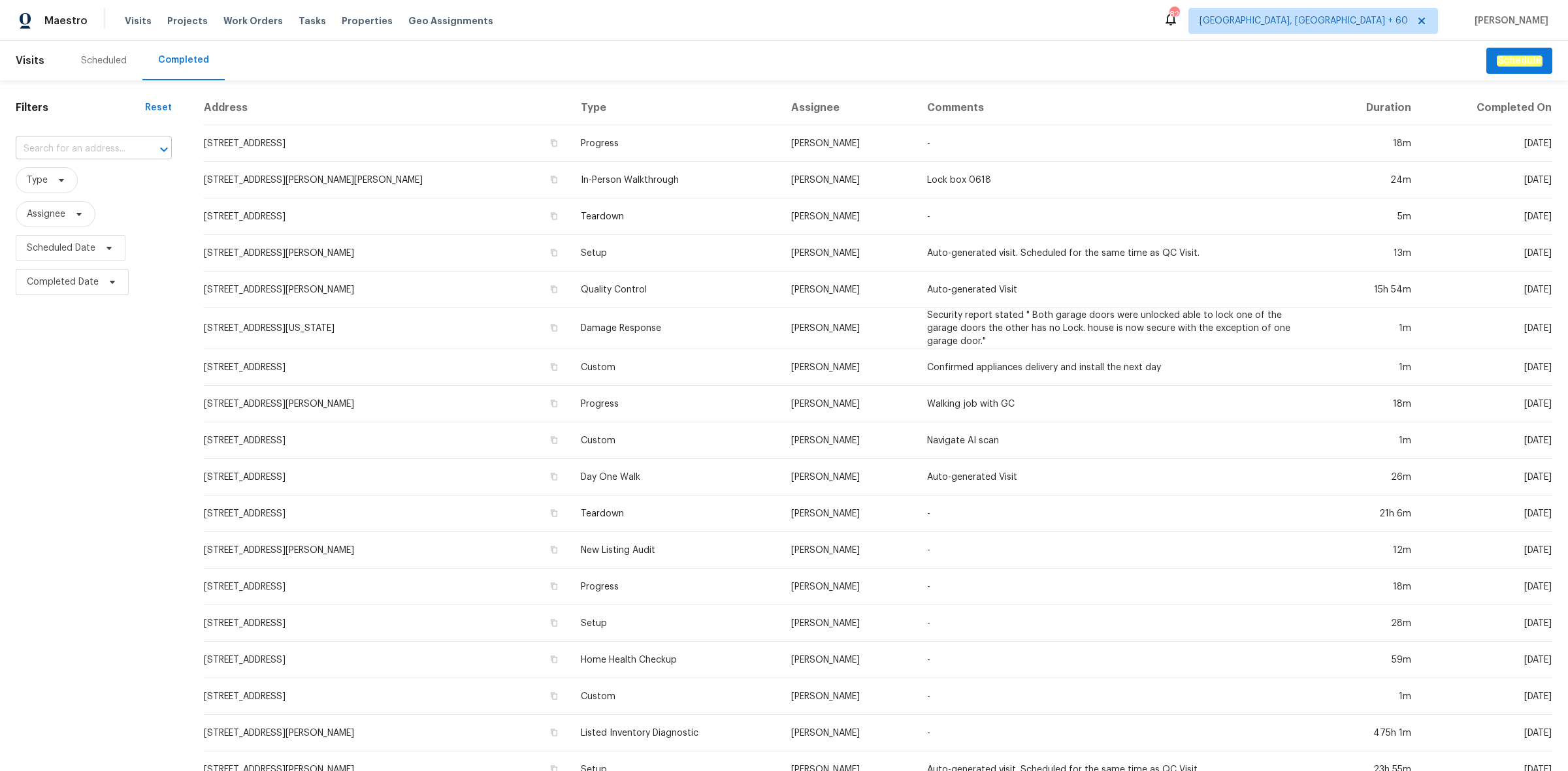
click at [90, 151] on input "text" at bounding box center [75, 149] width 120 height 20
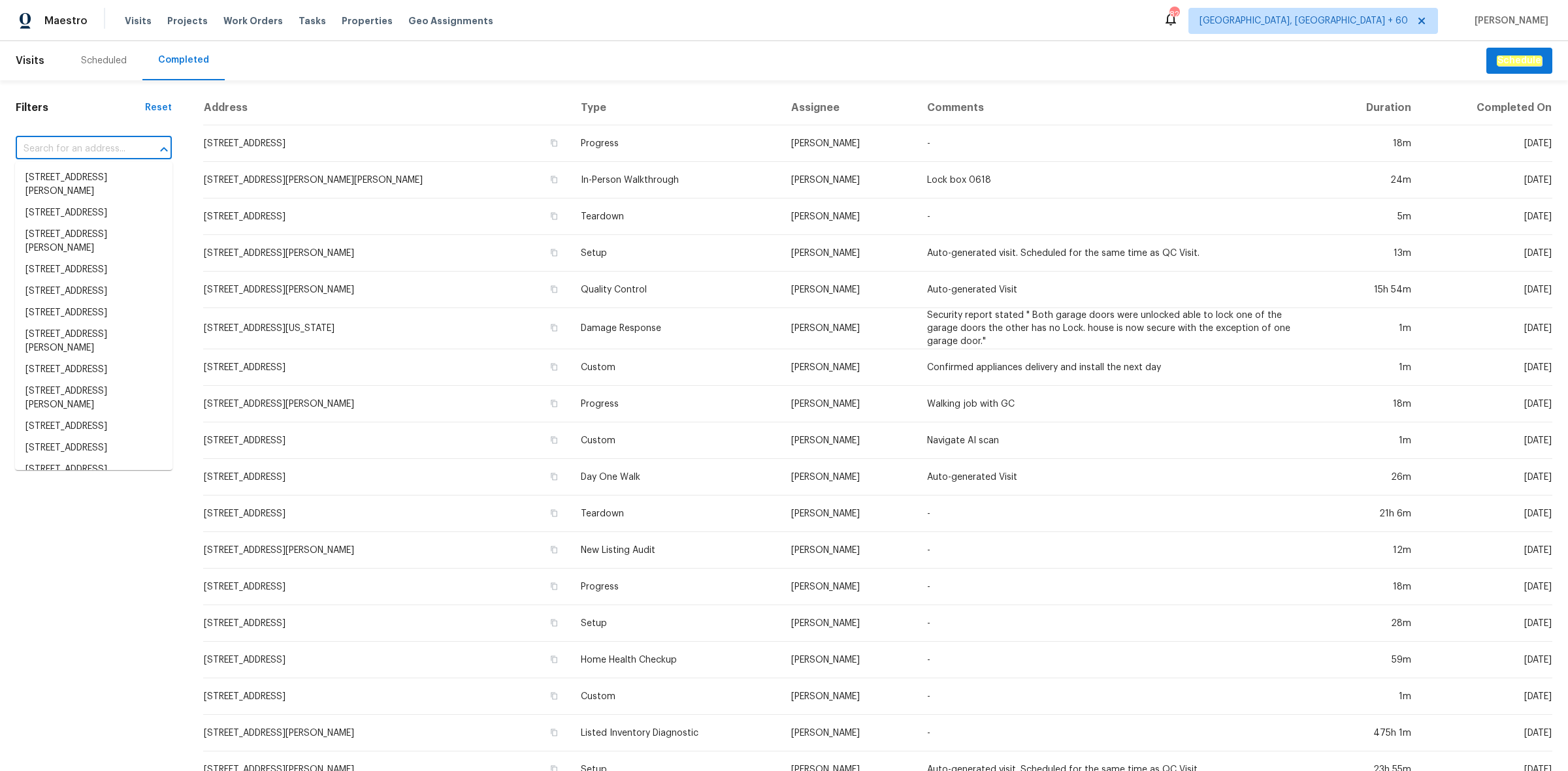
paste input "[STREET_ADDRESS][PERSON_NAME]"
type input "[STREET_ADDRESS][PERSON_NAME]"
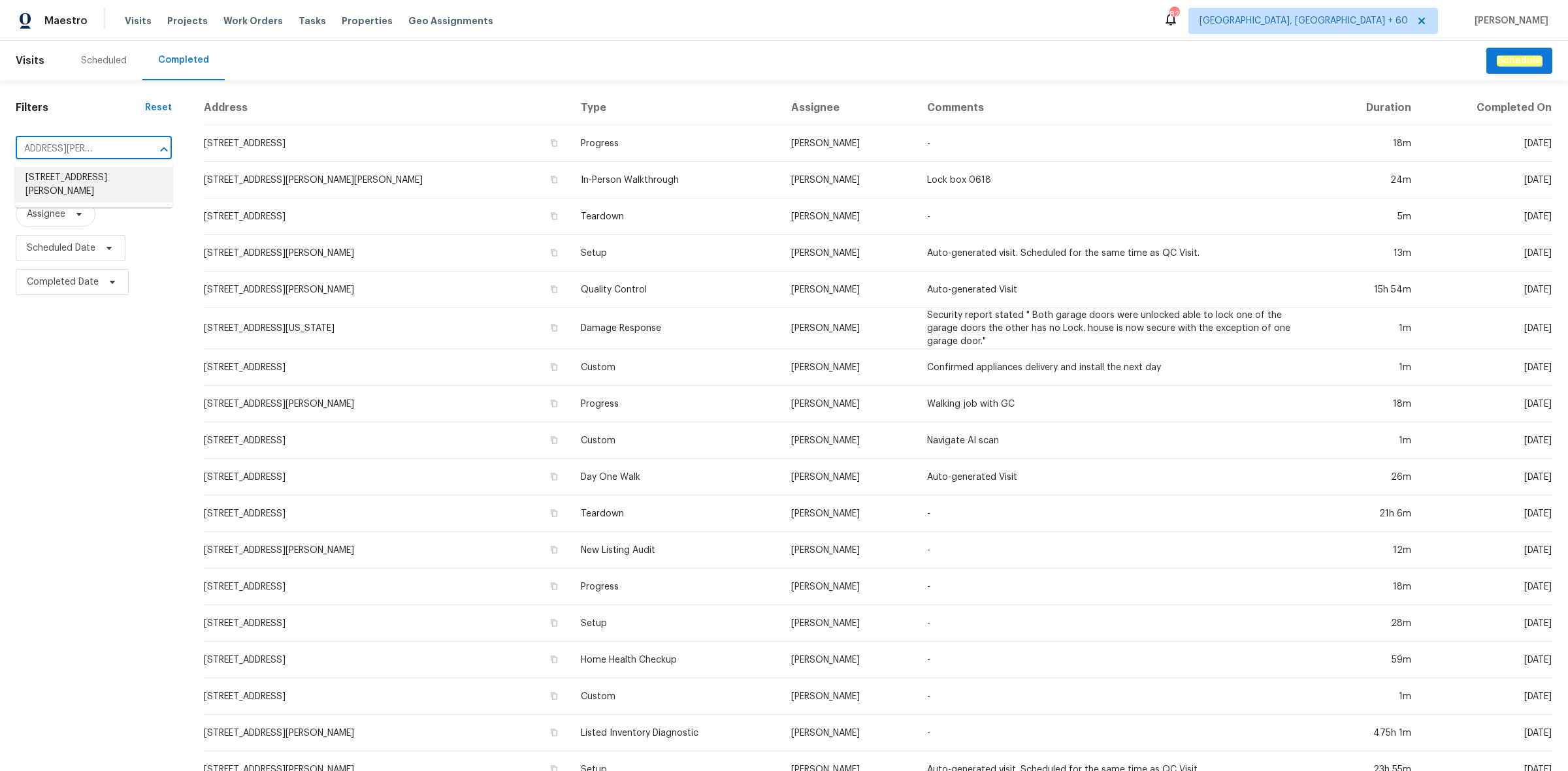
click at [69, 187] on li "[STREET_ADDRESS][PERSON_NAME]" at bounding box center [94, 184] width 157 height 35
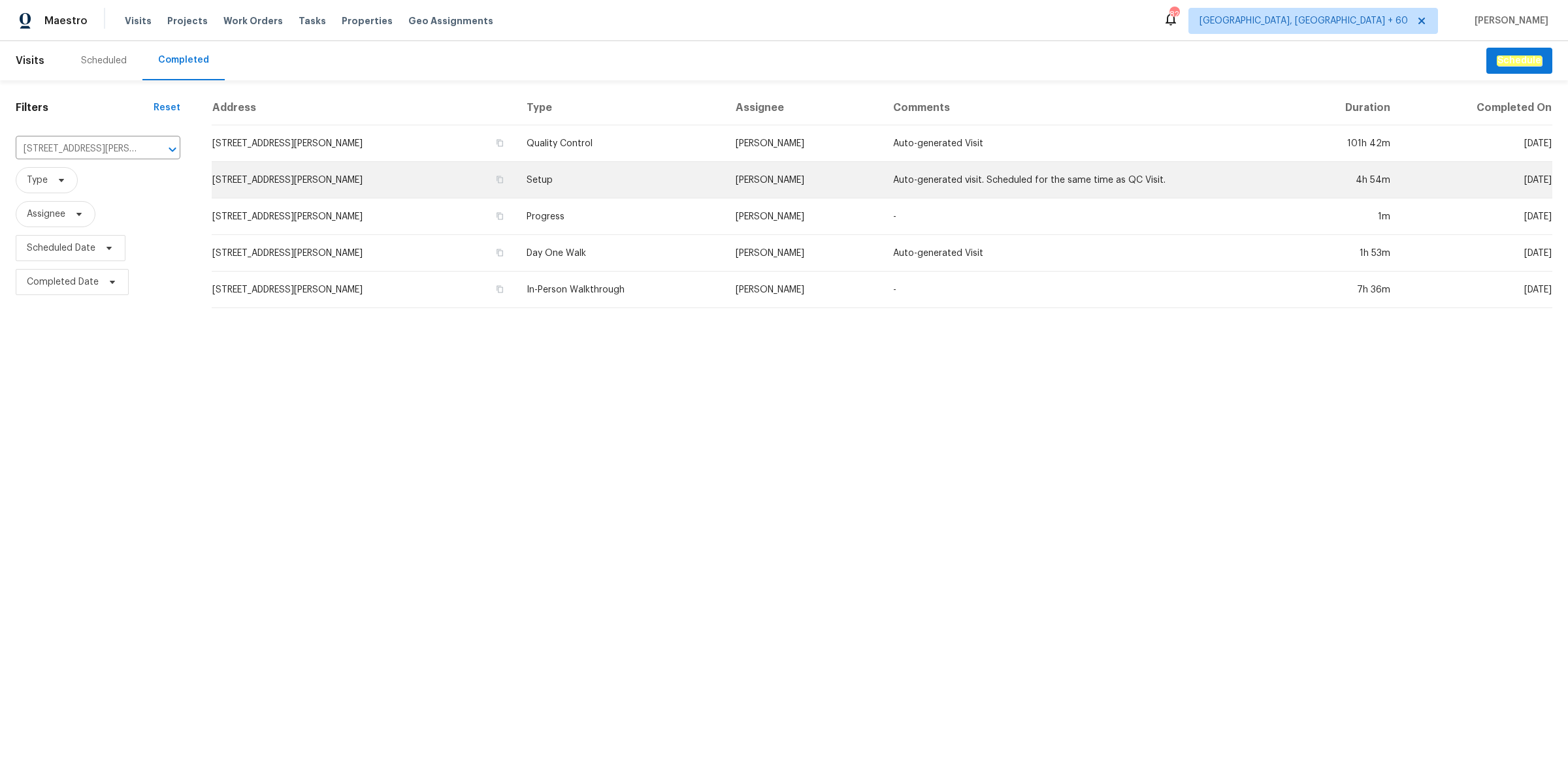
click at [657, 196] on td "Setup" at bounding box center [620, 180] width 209 height 36
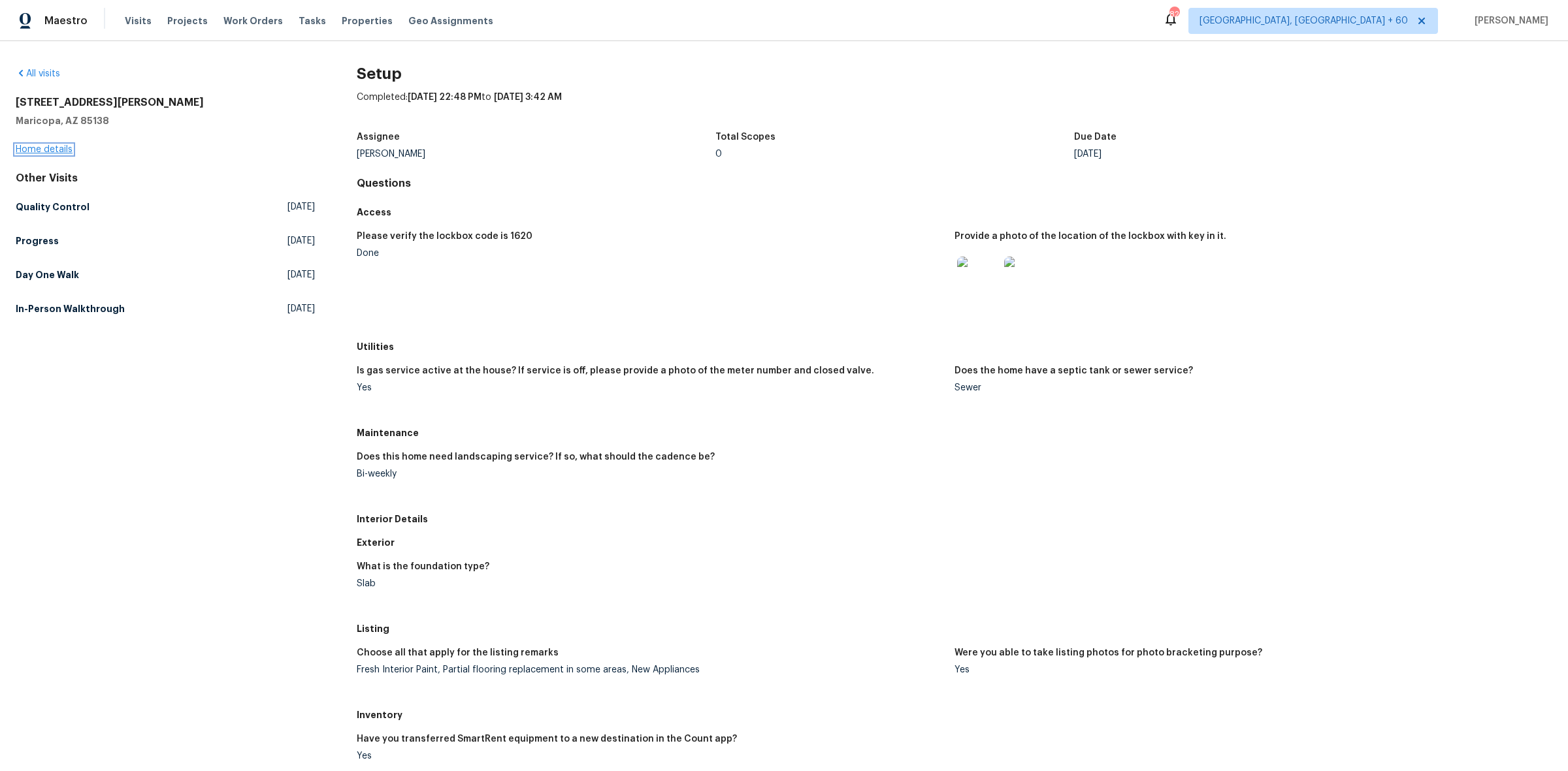
click at [65, 145] on link "Home details" at bounding box center [44, 149] width 57 height 9
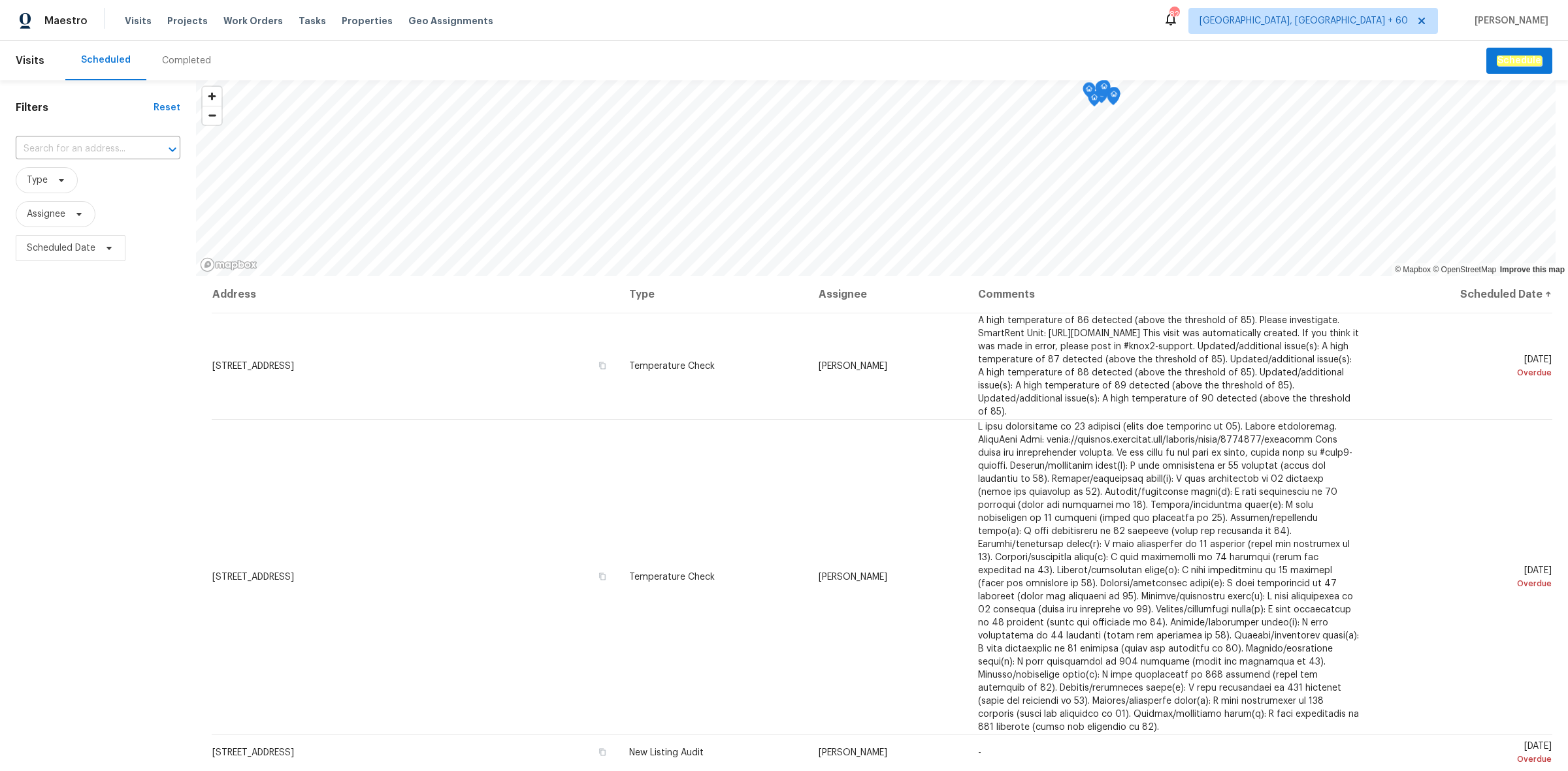
click at [203, 60] on div "Completed" at bounding box center [186, 61] width 49 height 13
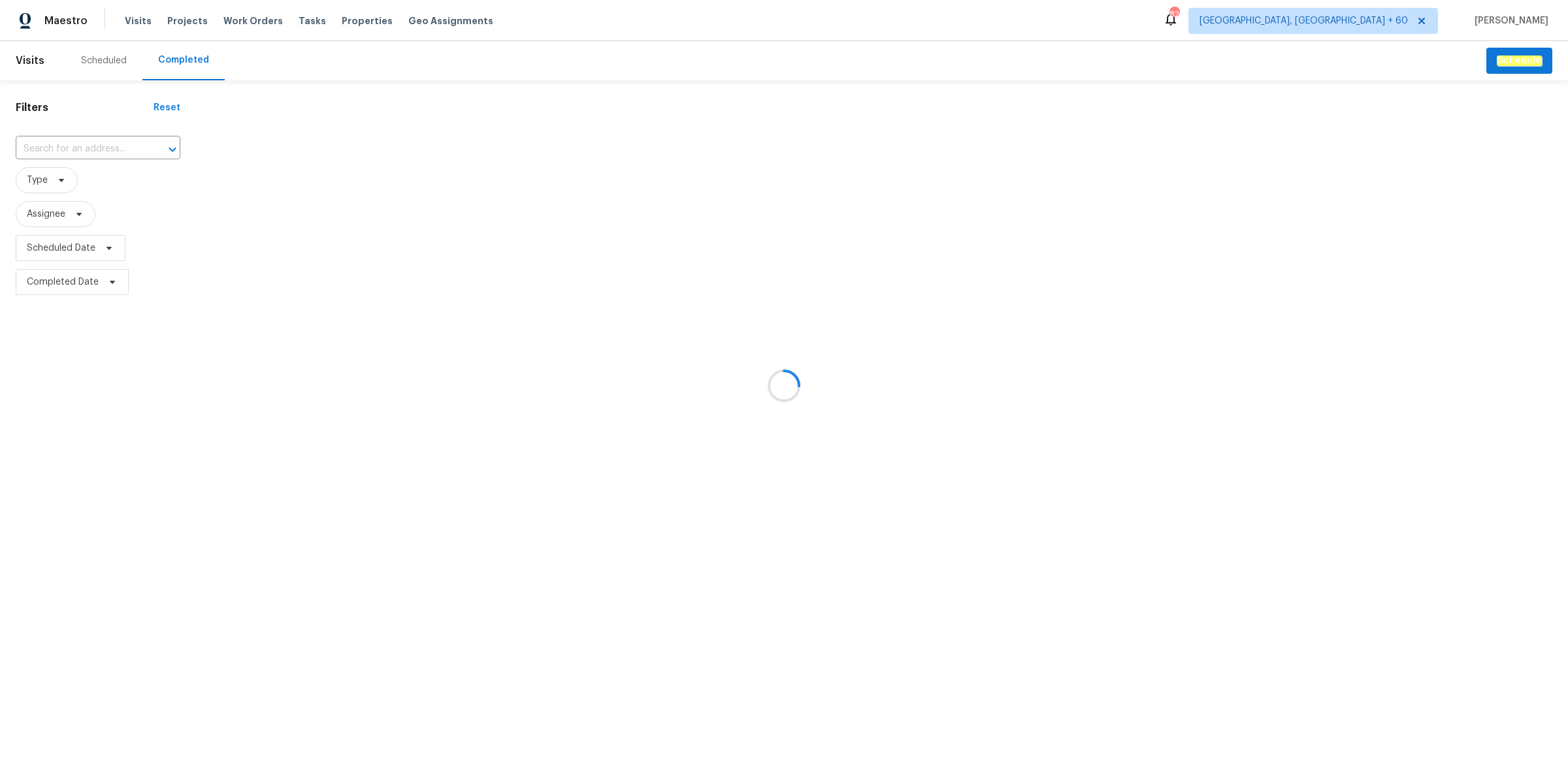
click at [128, 147] on div at bounding box center [784, 386] width 1568 height 771
click at [155, 145] on div at bounding box center [784, 386] width 1568 height 771
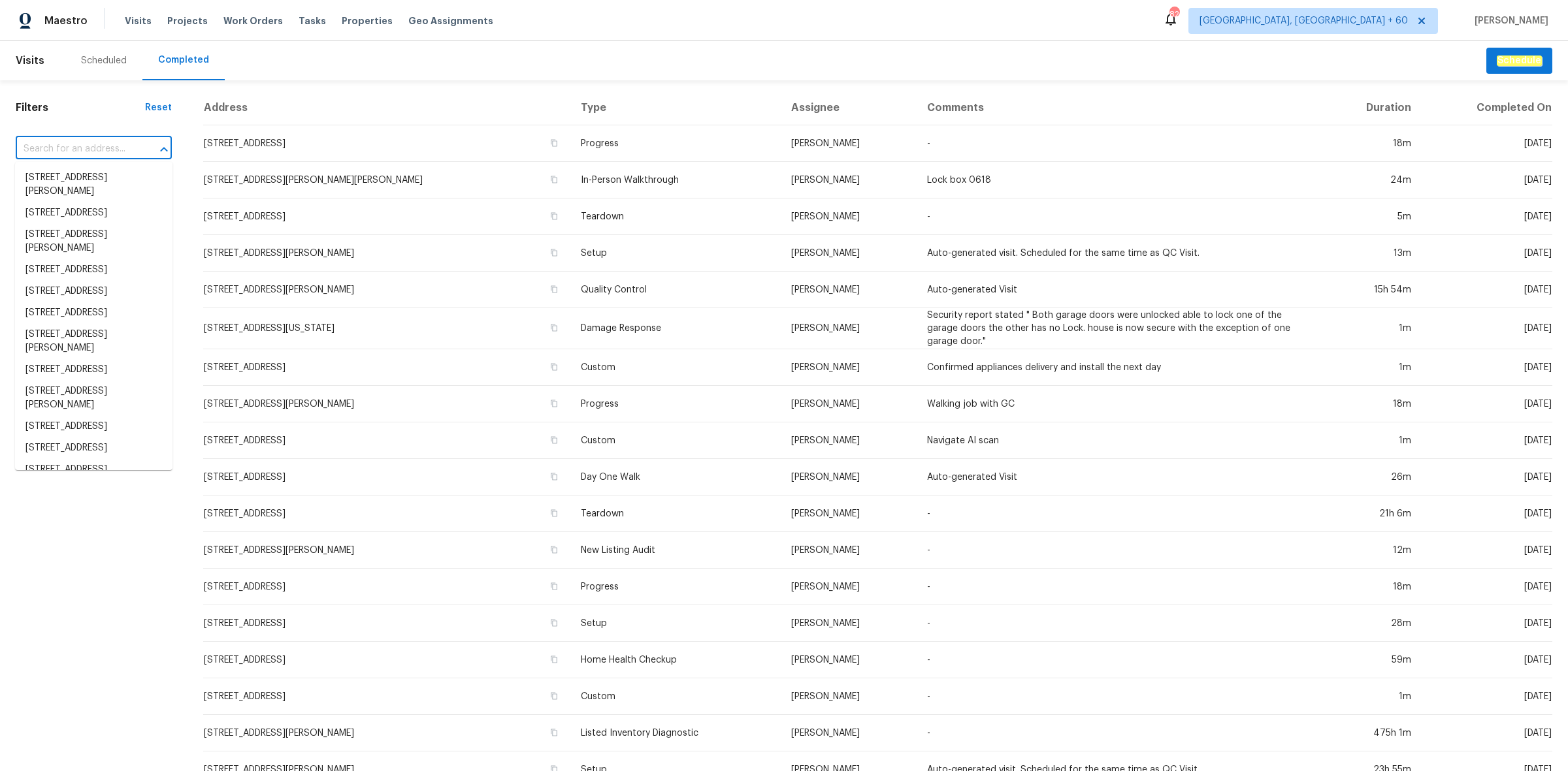
click at [134, 145] on input "text" at bounding box center [75, 149] width 120 height 20
paste input "[STREET_ADDRESS][PERSON_NAME]"
type input "[STREET_ADDRESS][PERSON_NAME]"
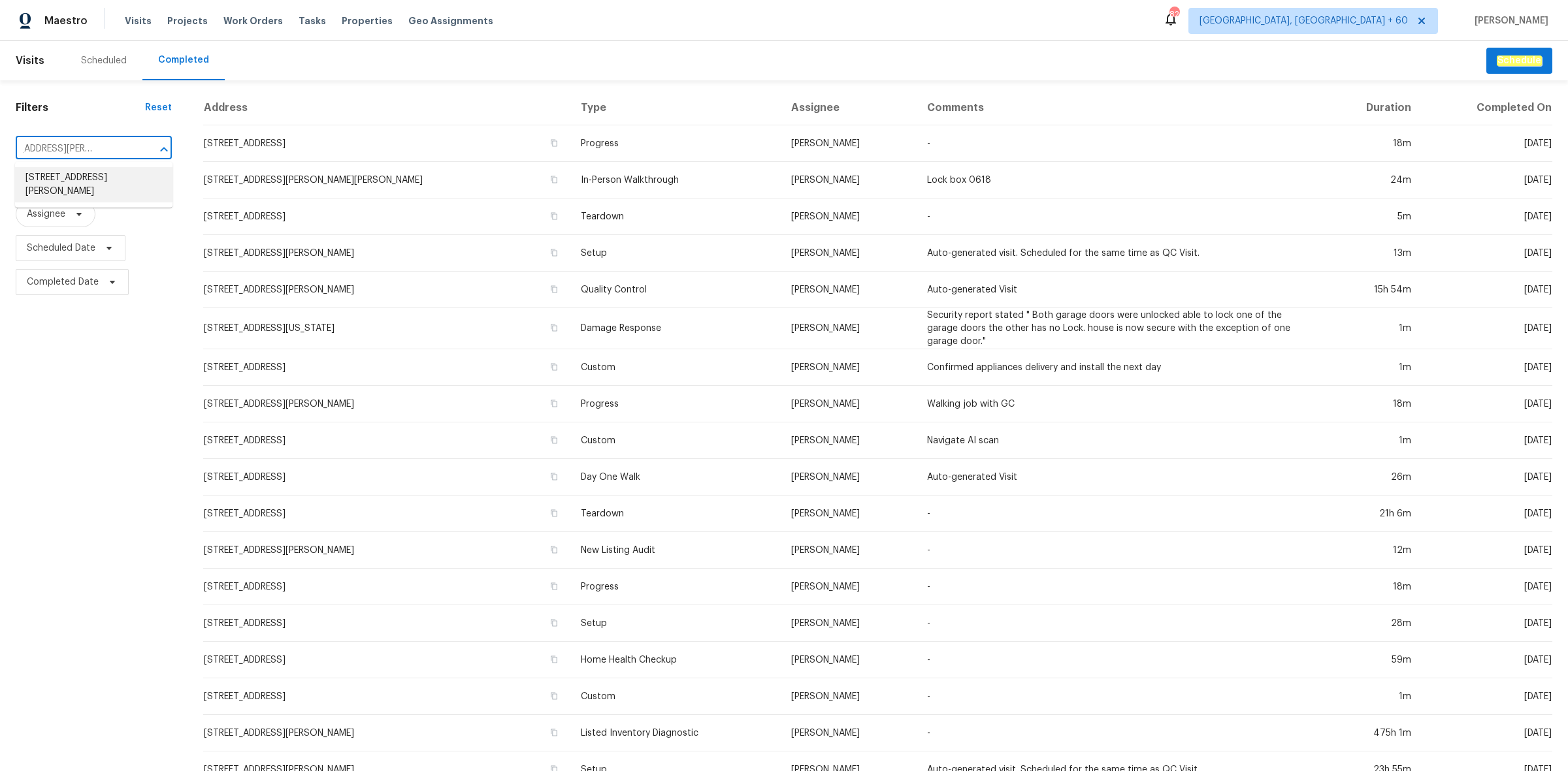
click at [90, 180] on li "[STREET_ADDRESS][PERSON_NAME]" at bounding box center [94, 184] width 157 height 35
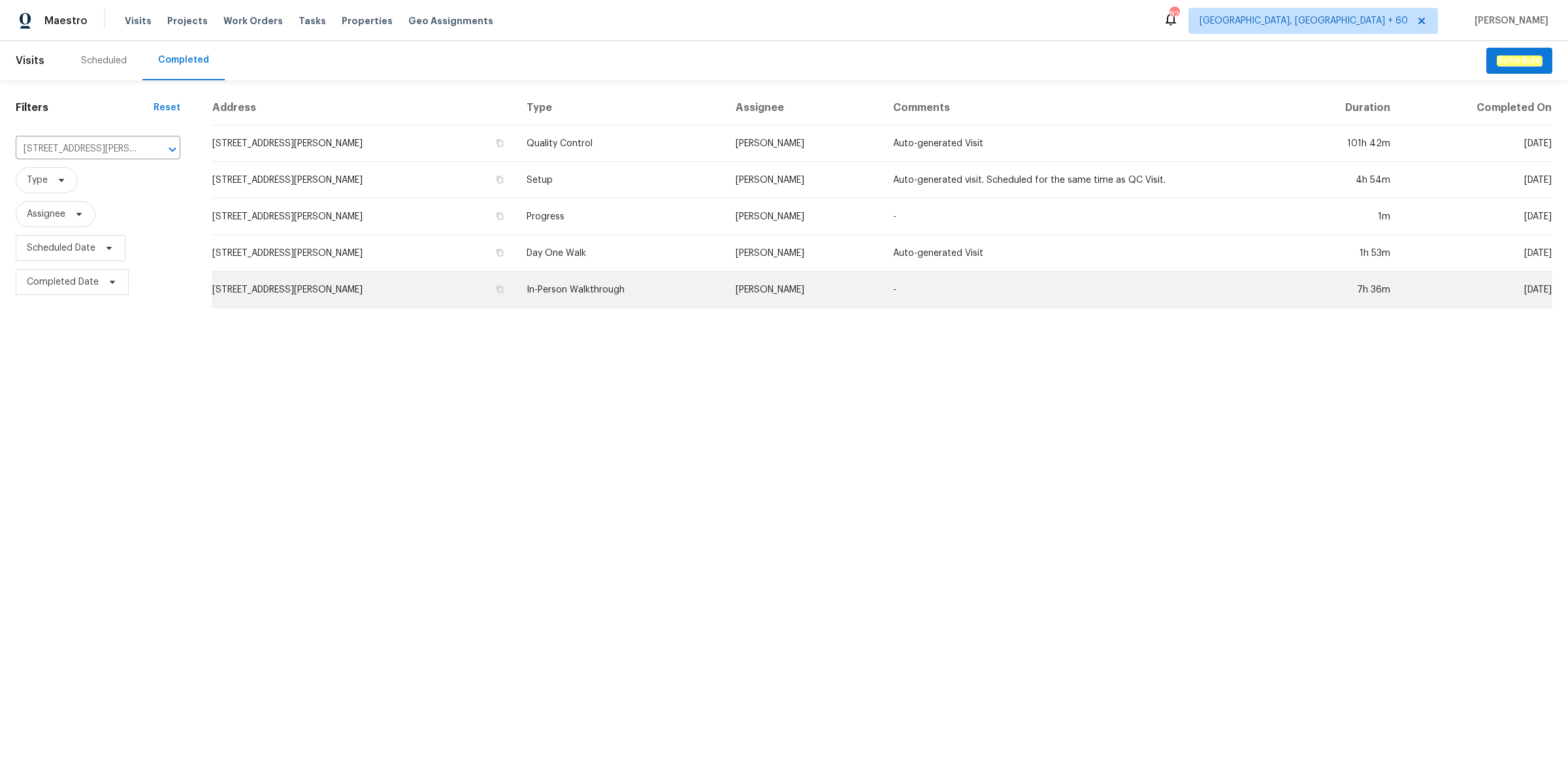
click at [725, 279] on td "Melissa Muralt-Ochoa" at bounding box center [804, 290] width 157 height 36
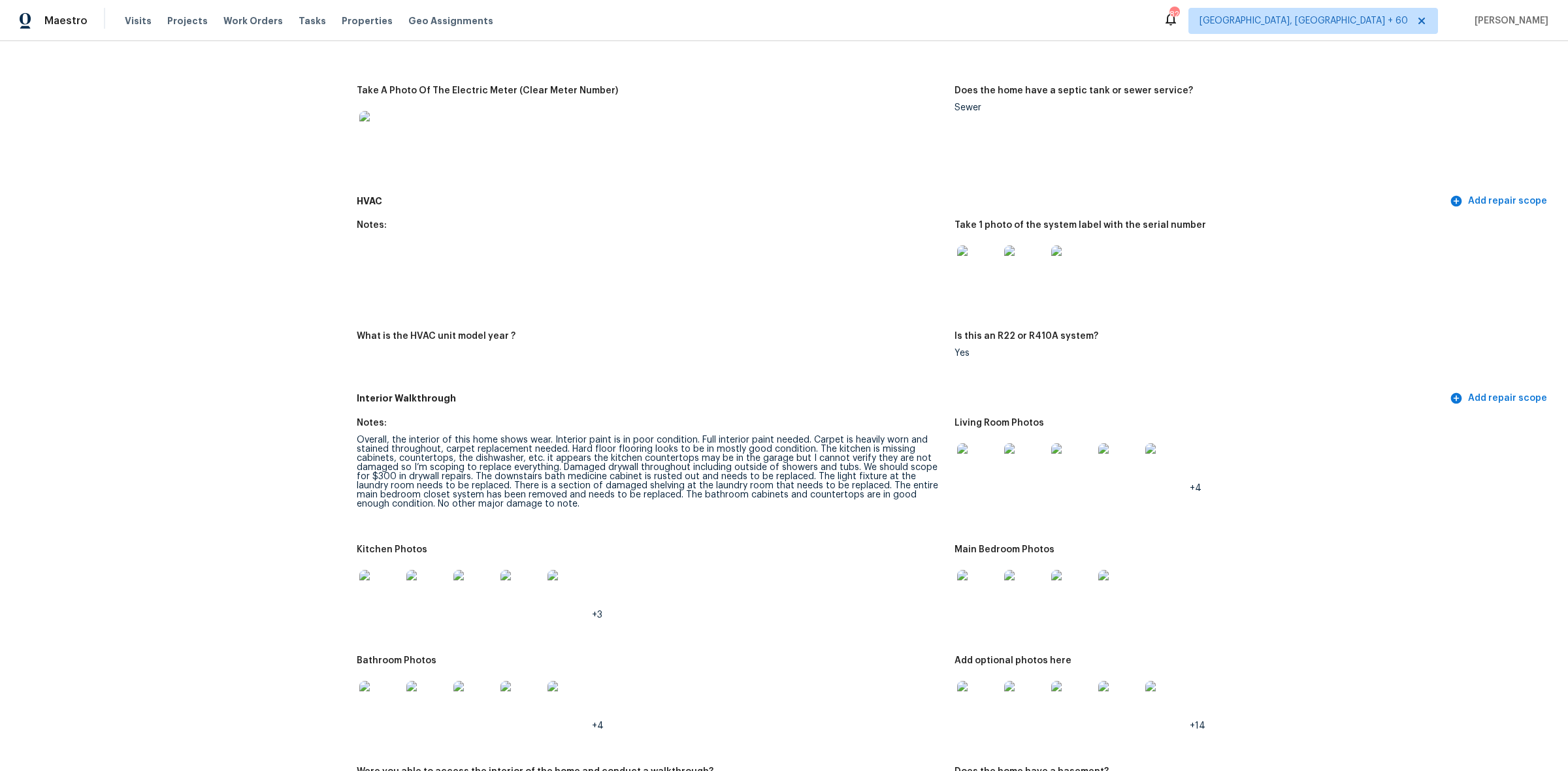
scroll to position [1061, 0]
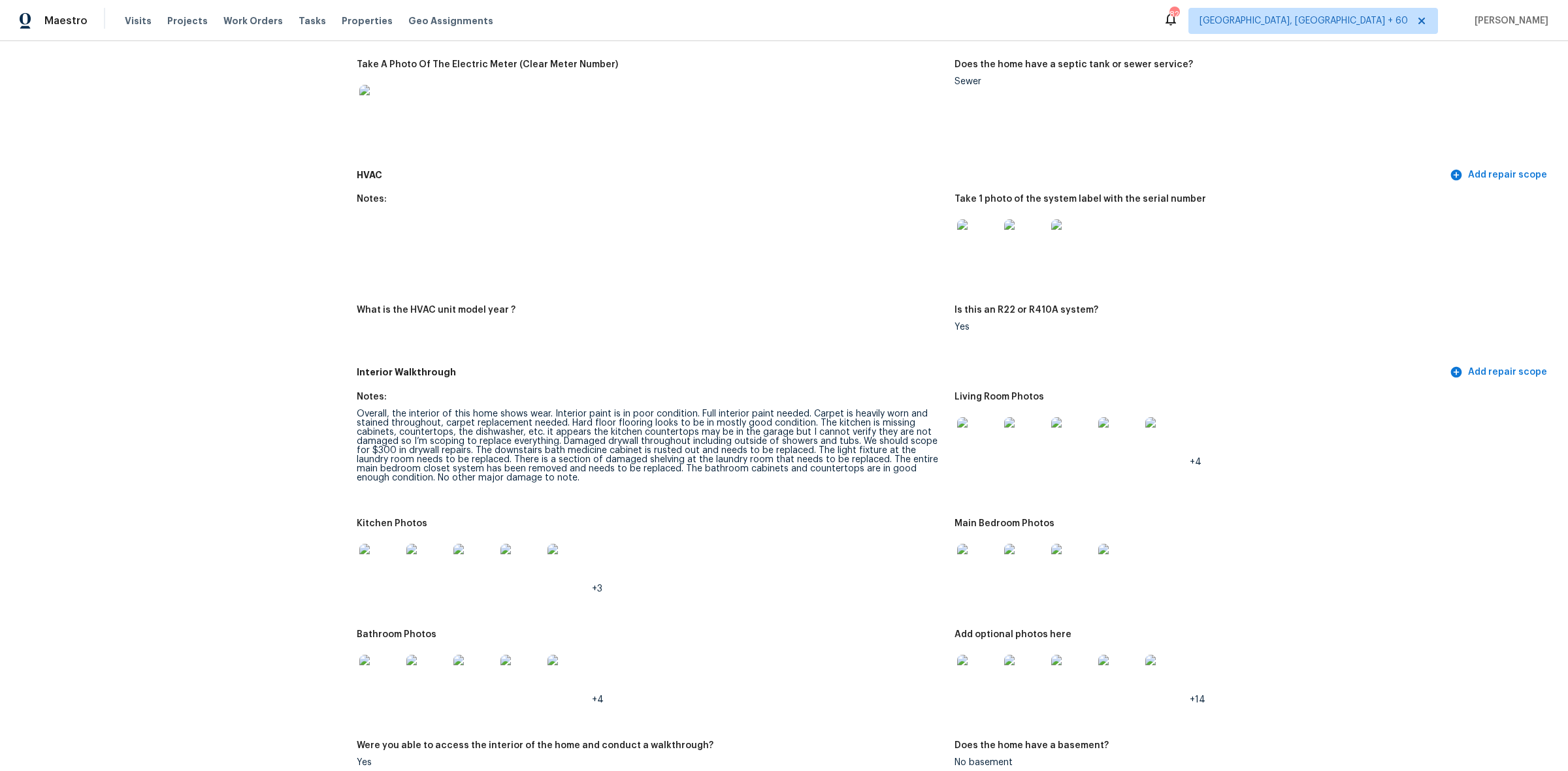
click at [957, 433] on img at bounding box center [978, 438] width 42 height 42
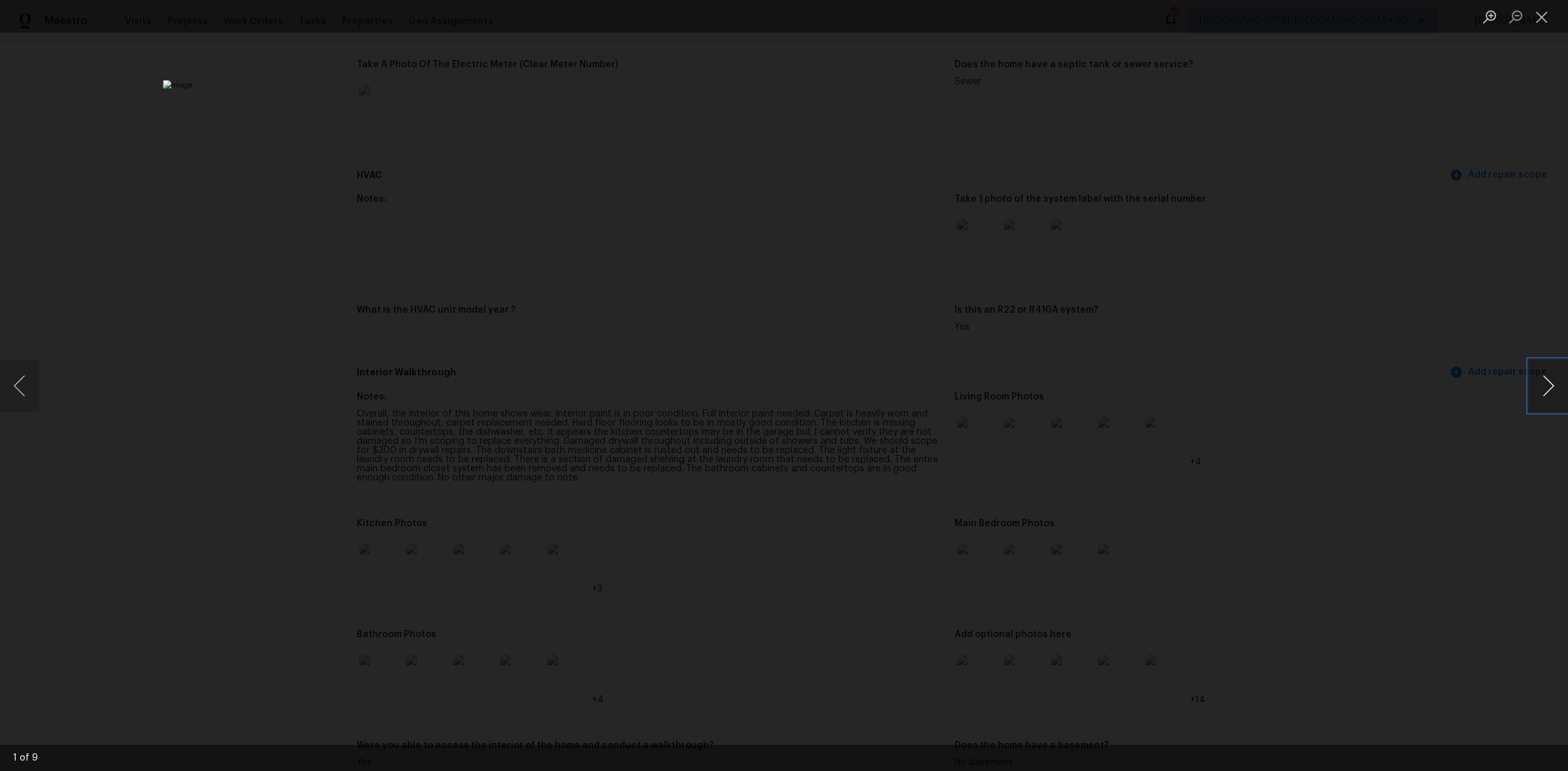
click at [1547, 383] on button "Next image" at bounding box center [1548, 386] width 39 height 52
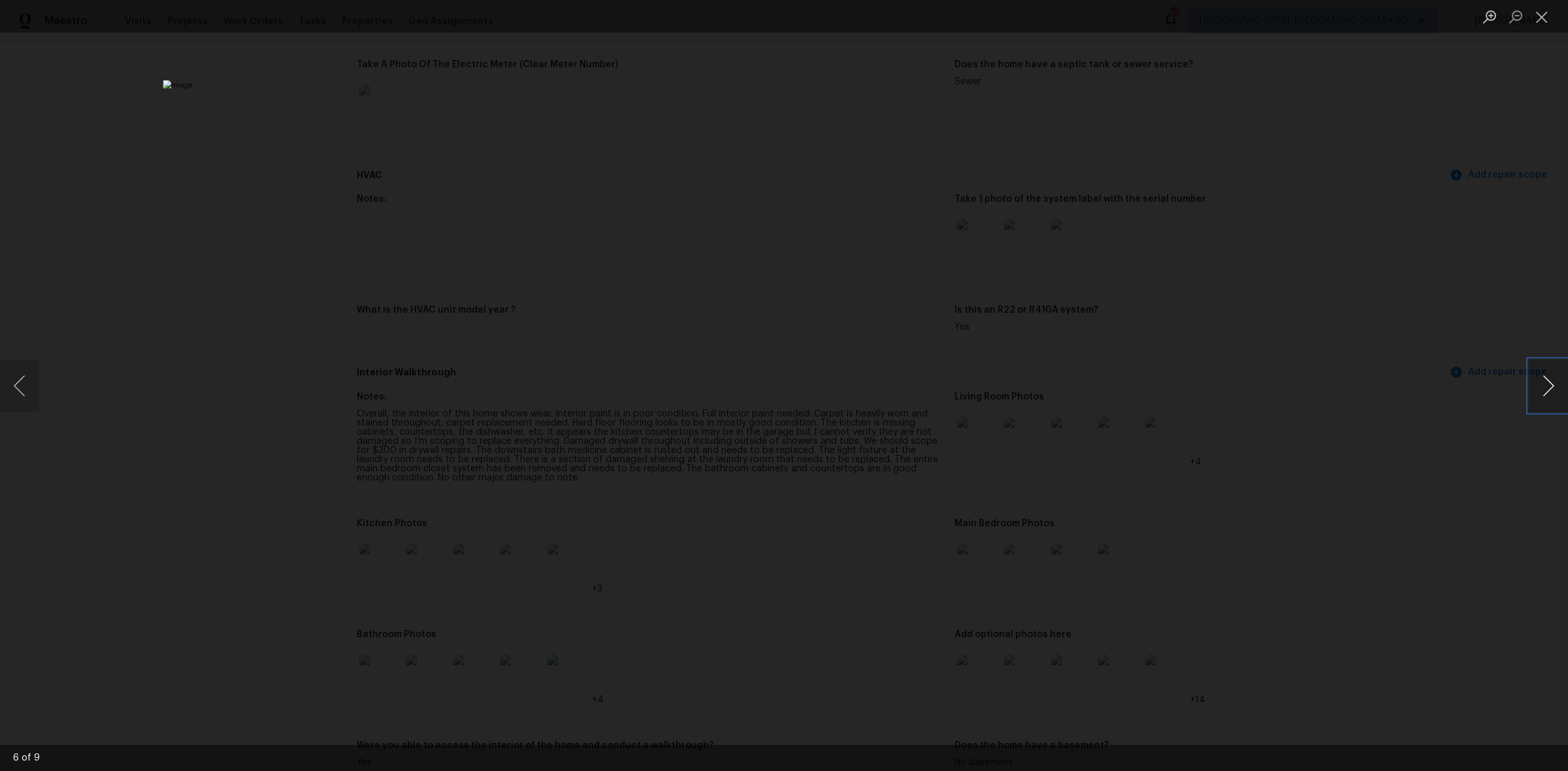
click at [1549, 381] on button "Next image" at bounding box center [1548, 386] width 39 height 52
click at [1543, 21] on button "Close lightbox" at bounding box center [1541, 17] width 26 height 23
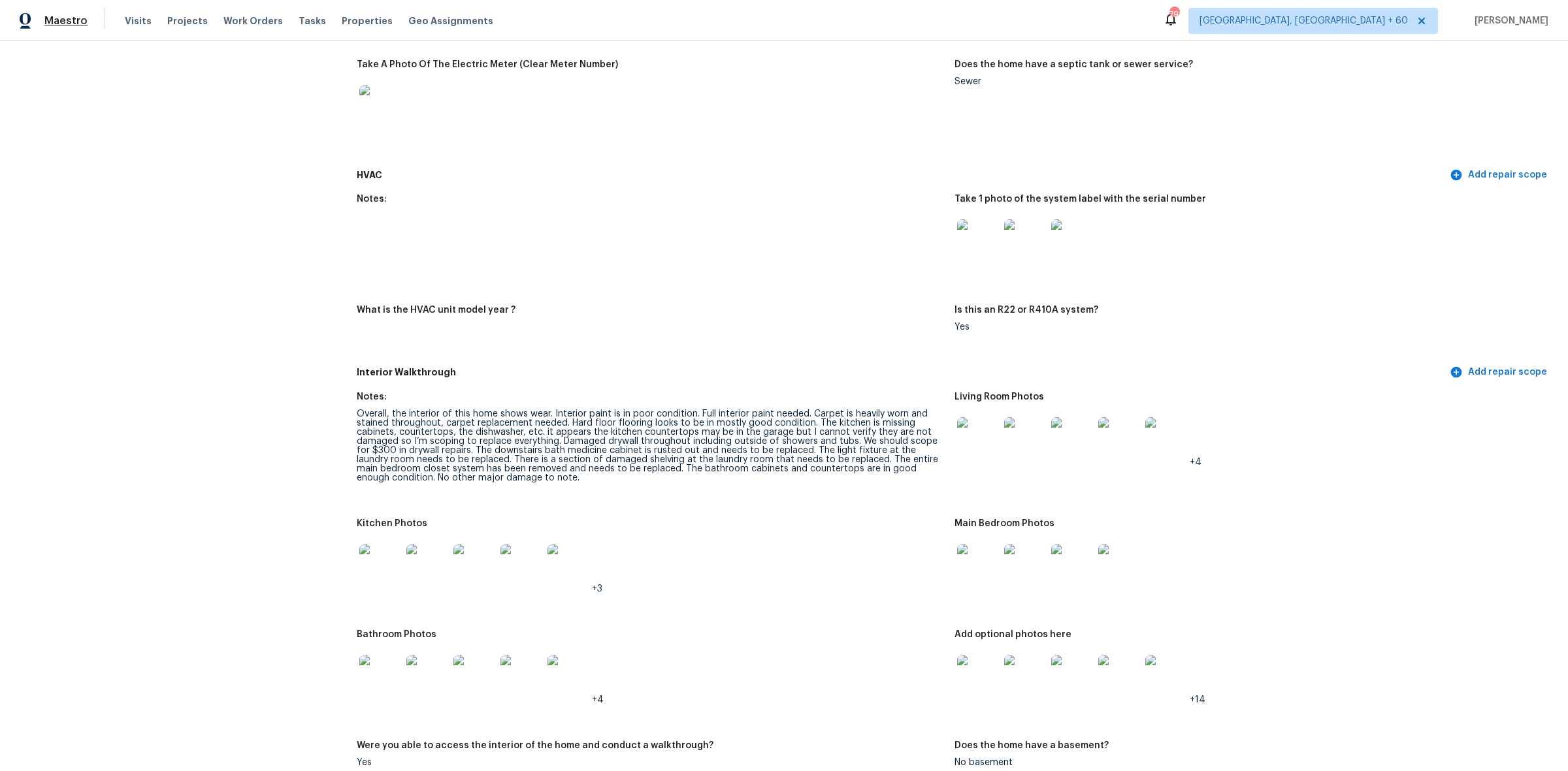
click at [67, 27] on span "Maestro" at bounding box center [66, 20] width 43 height 13
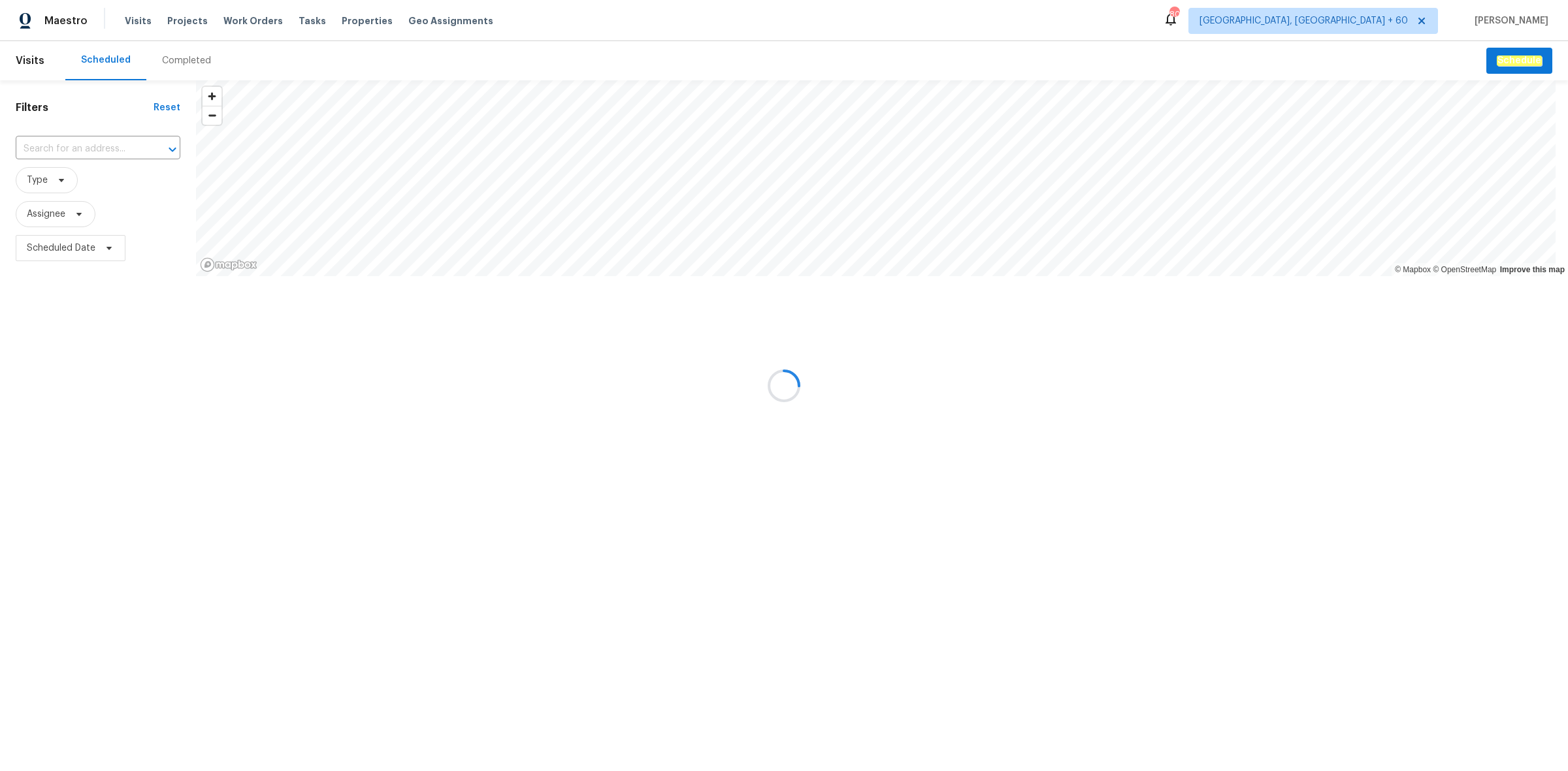
click at [182, 67] on div at bounding box center [784, 386] width 1568 height 771
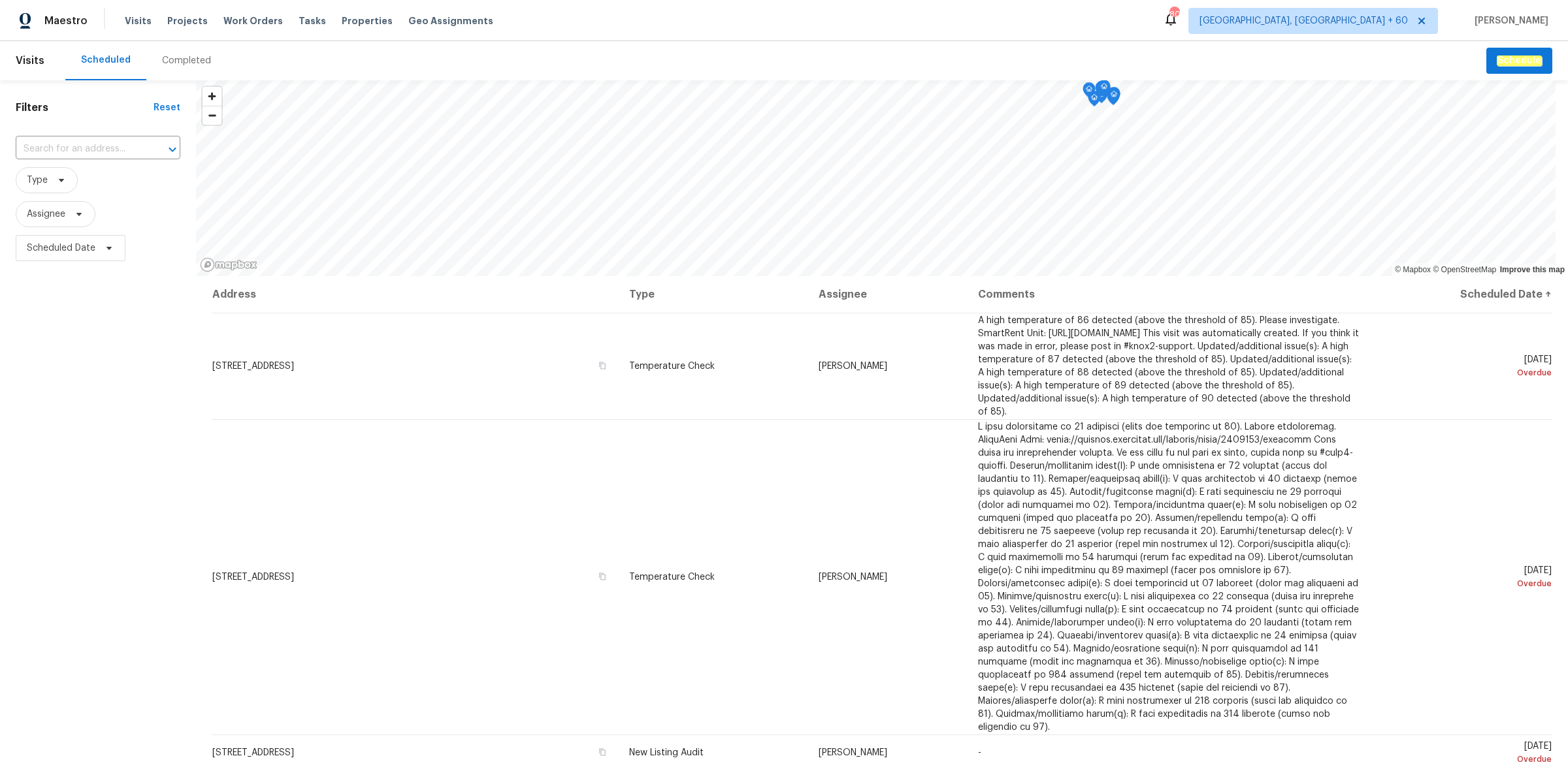
click at [182, 60] on div "Completed" at bounding box center [186, 61] width 49 height 13
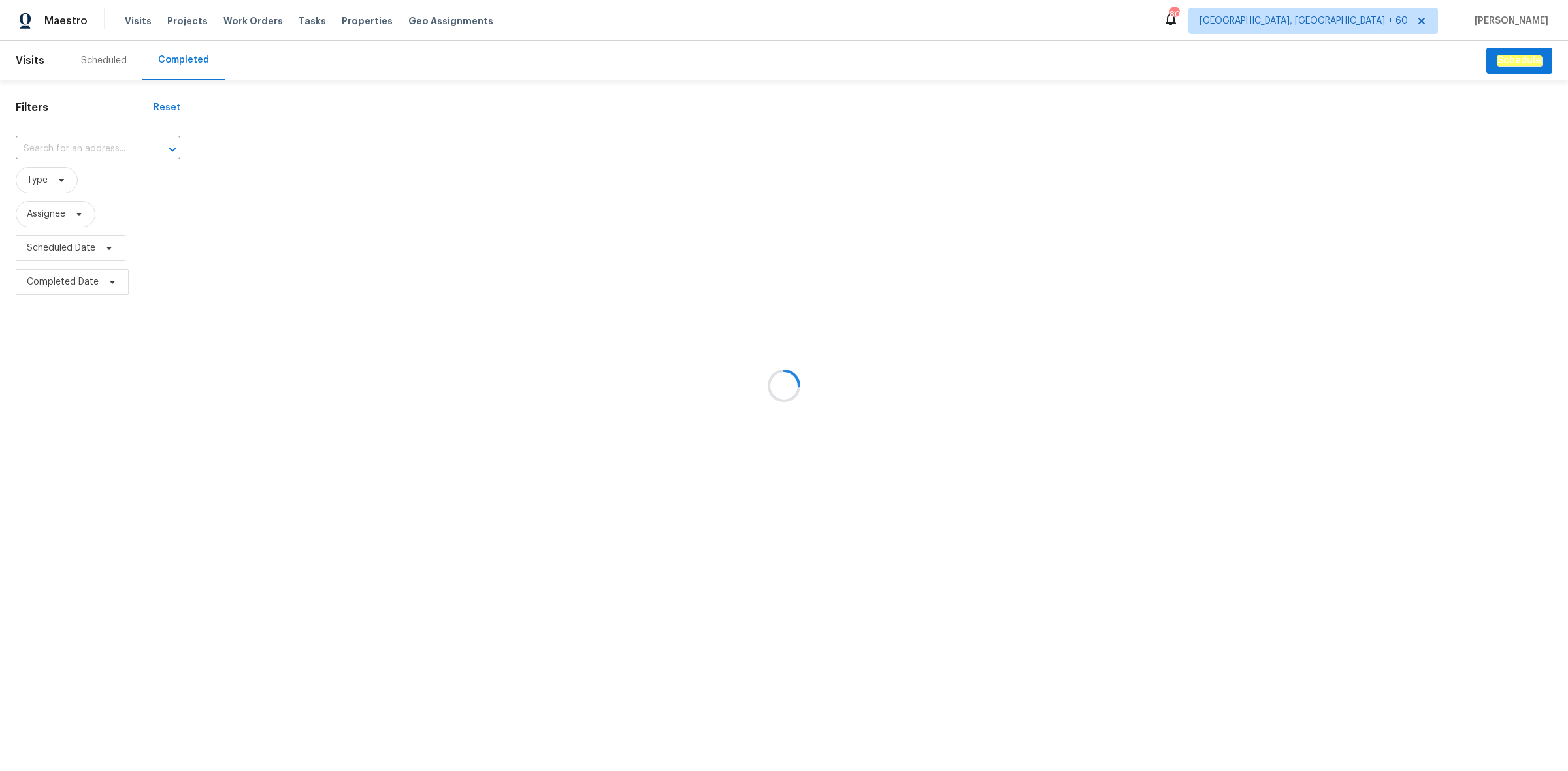
click at [74, 149] on div at bounding box center [784, 386] width 1568 height 771
click at [73, 144] on div at bounding box center [784, 386] width 1568 height 771
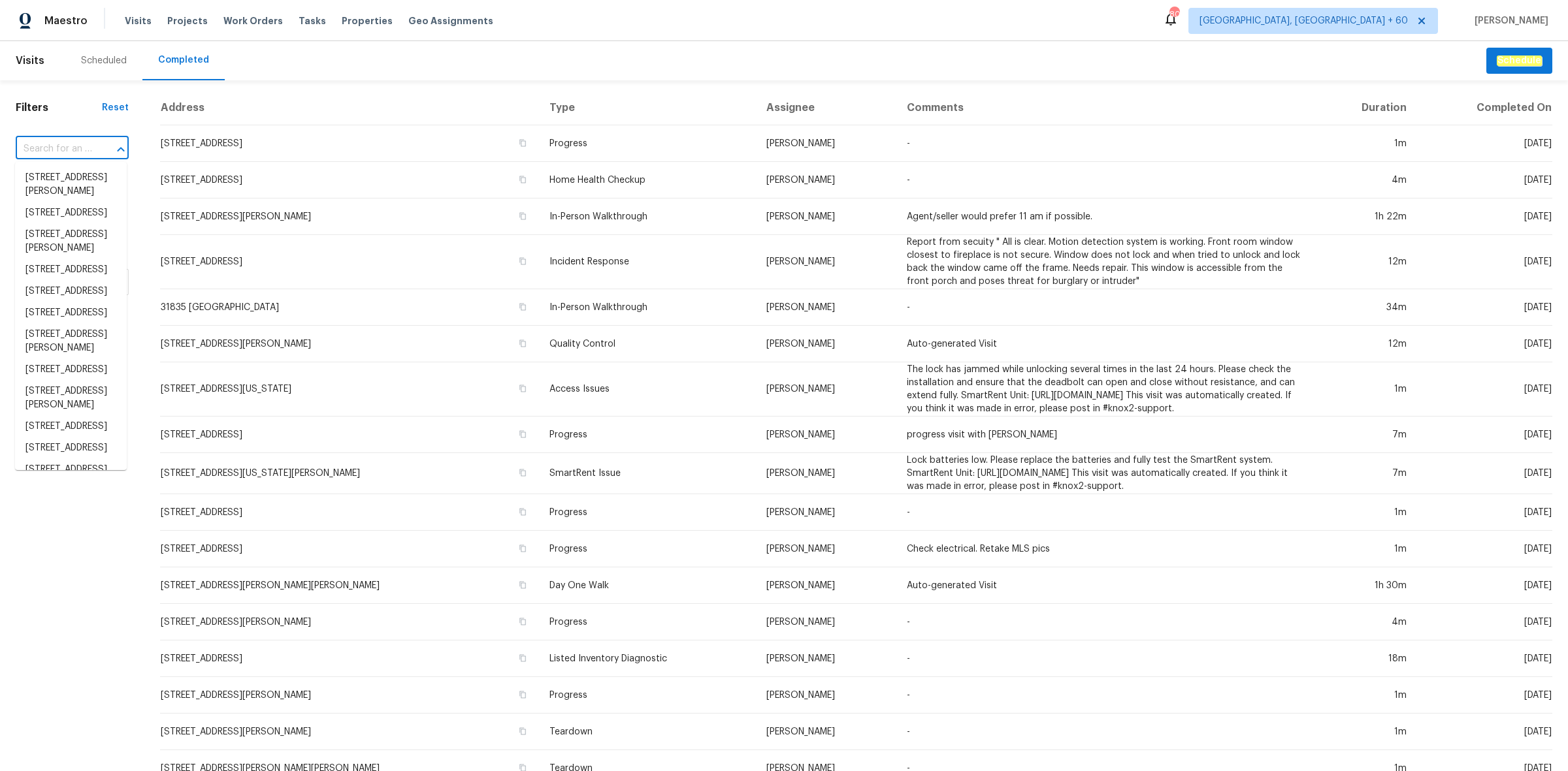
click at [70, 144] on input "text" at bounding box center [54, 149] width 77 height 20
paste input "[STREET_ADDRESS][PERSON_NAME]"
type input "[STREET_ADDRESS][PERSON_NAME]"
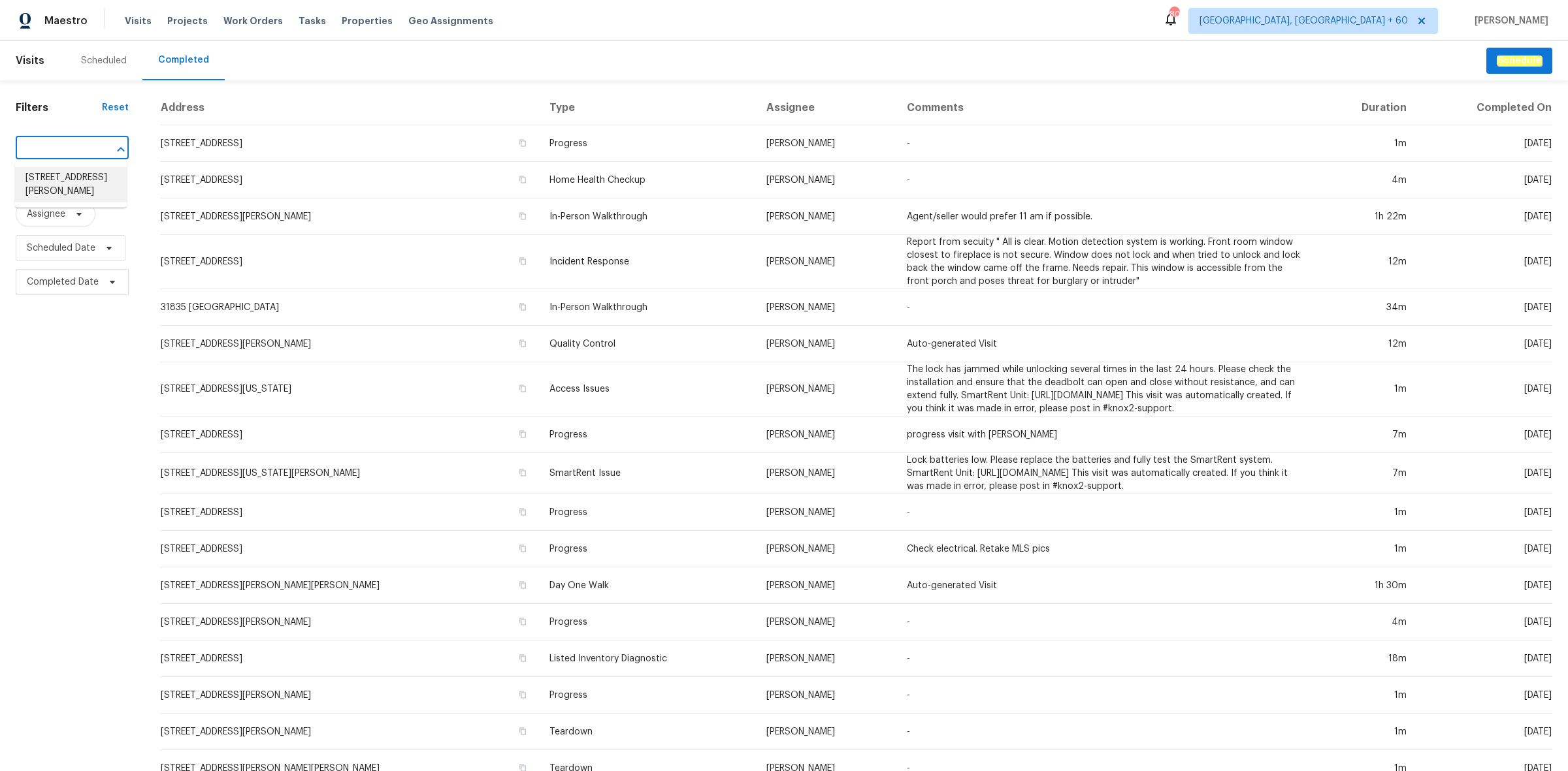
click at [62, 177] on li "[STREET_ADDRESS][PERSON_NAME]" at bounding box center [71, 184] width 112 height 35
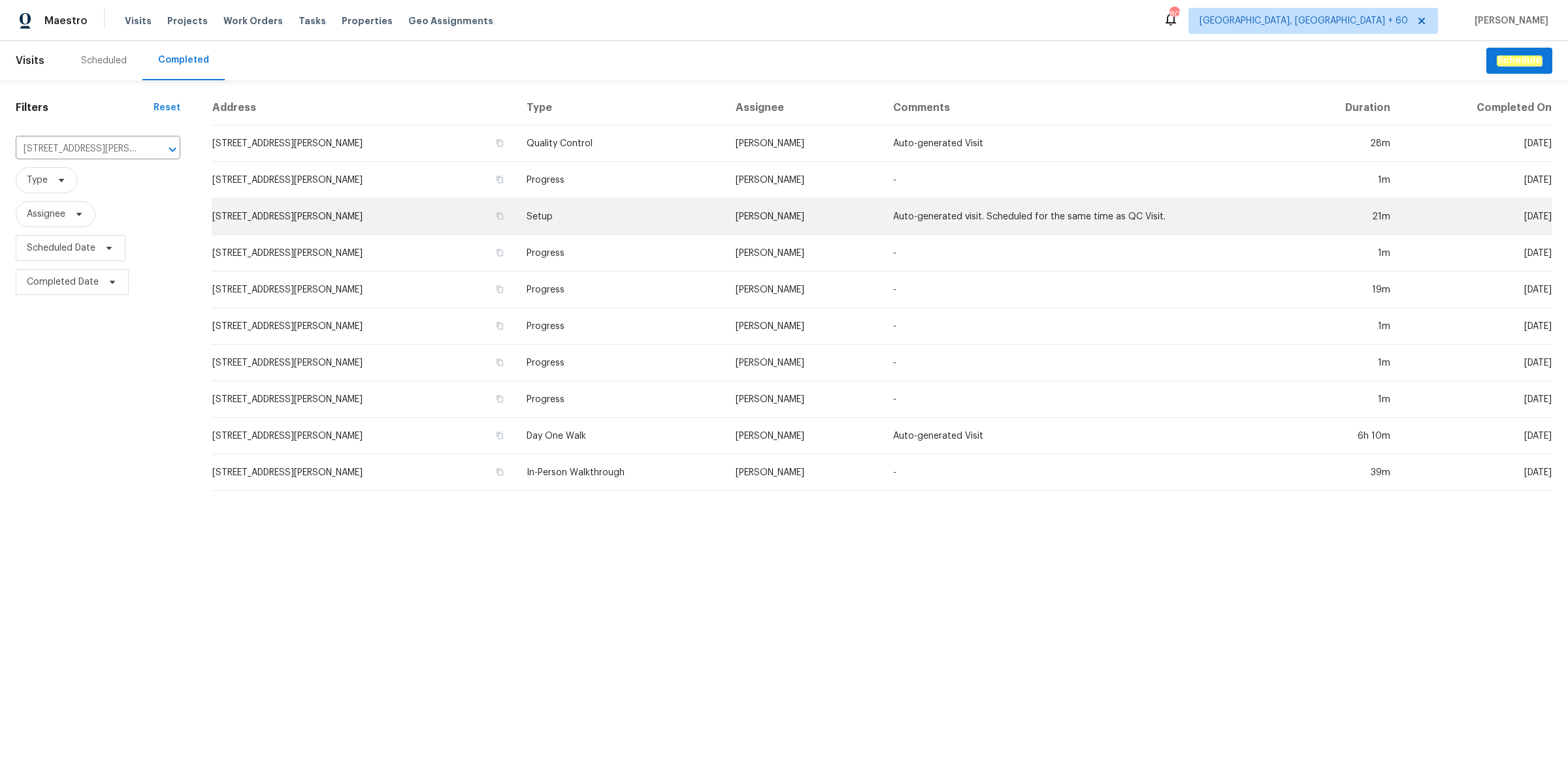
click at [587, 225] on td "Setup" at bounding box center [620, 217] width 209 height 36
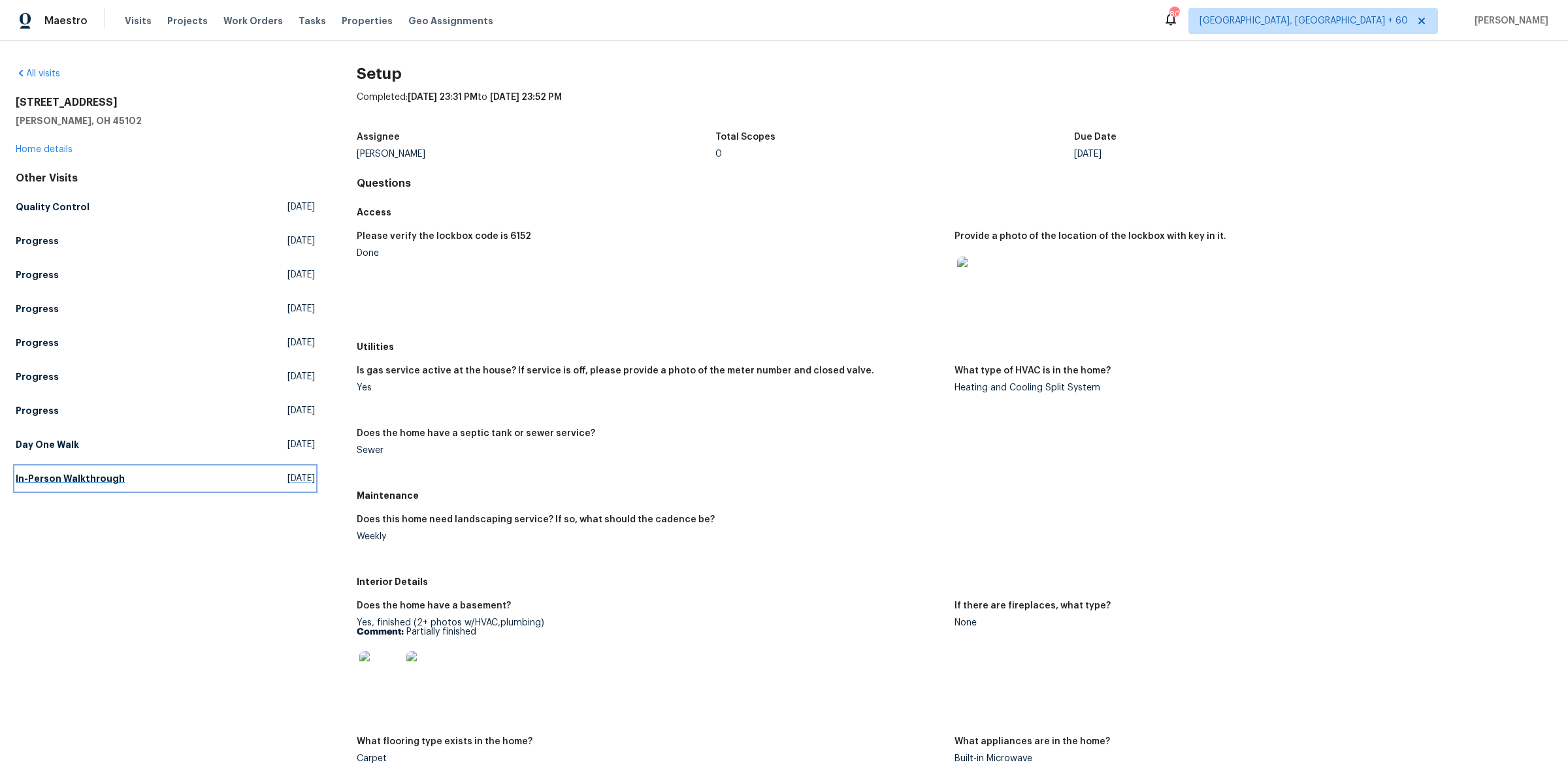
click at [141, 468] on link "In-Person Walkthrough [DATE]" at bounding box center [165, 478] width 299 height 24
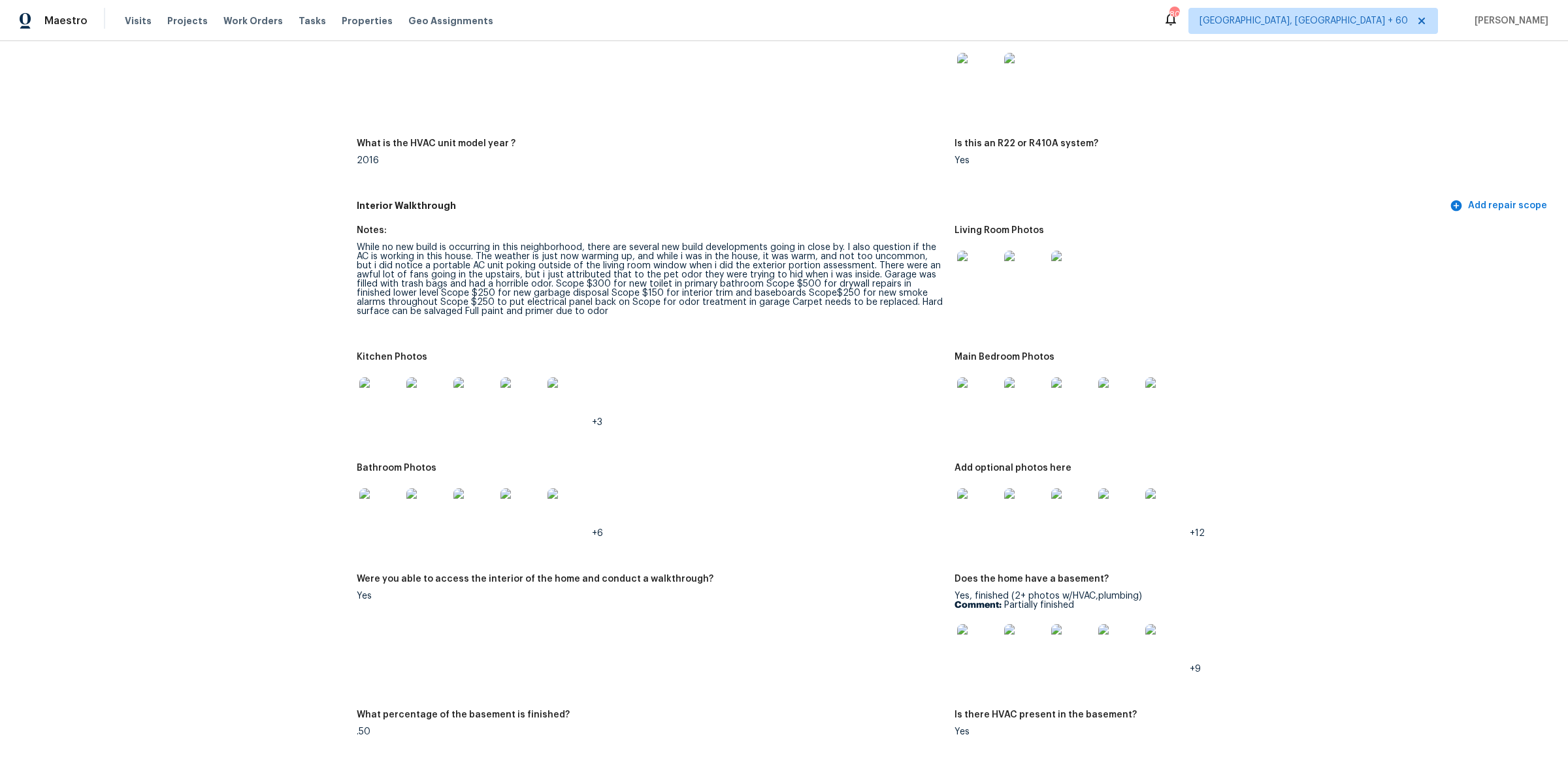
scroll to position [1224, 0]
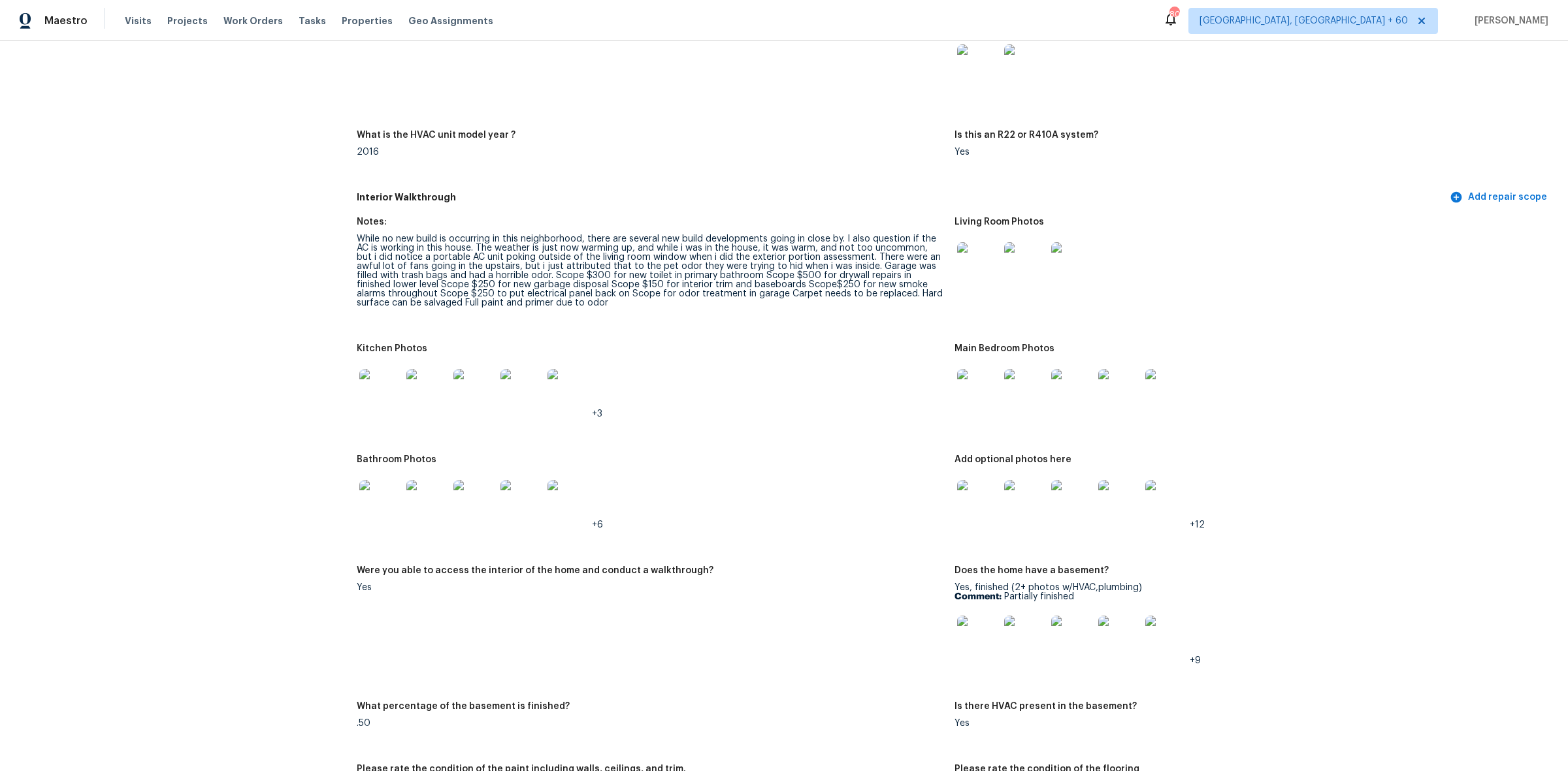
click at [958, 270] on img at bounding box center [978, 263] width 42 height 42
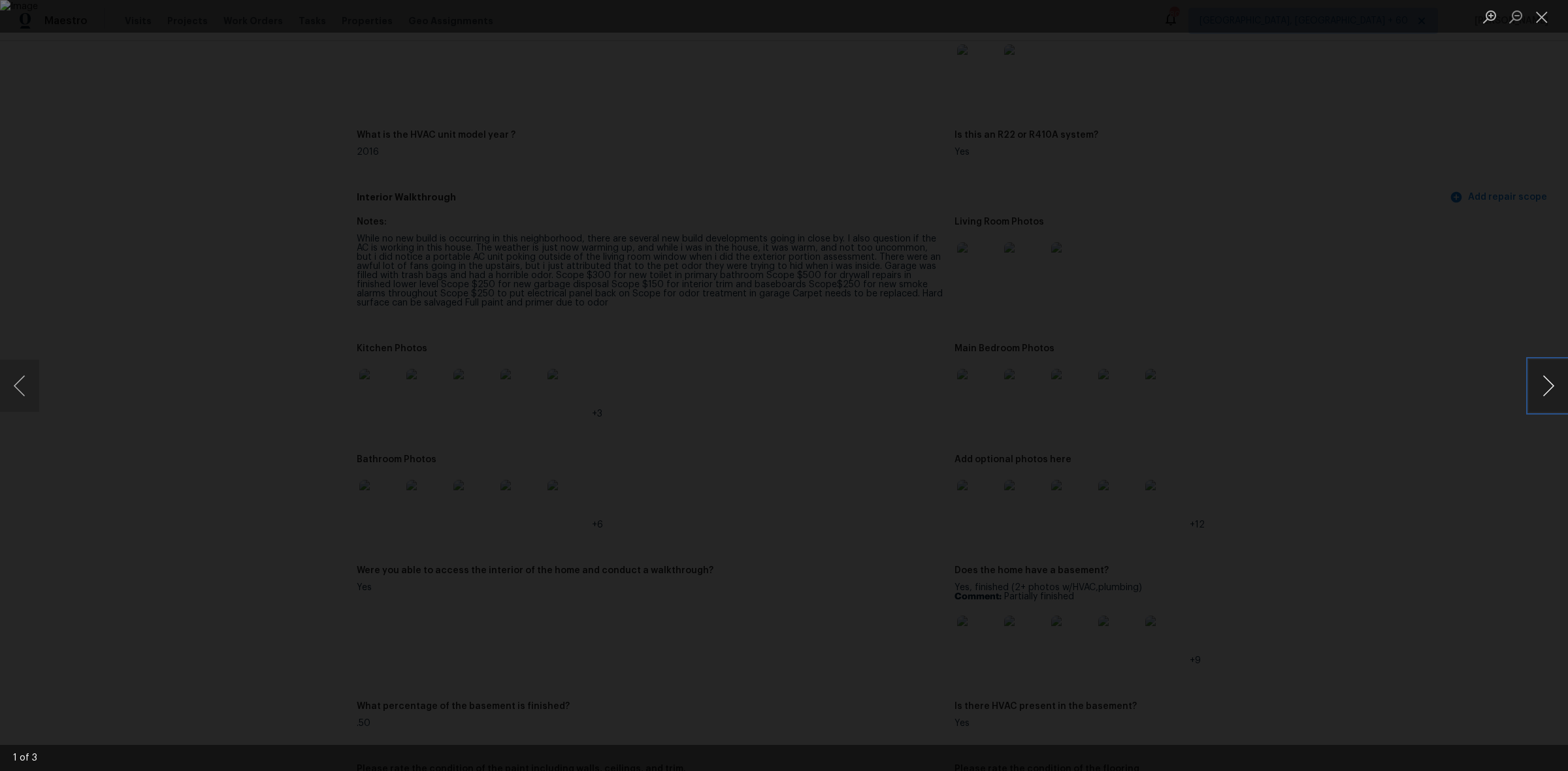
click at [1557, 386] on button "Next image" at bounding box center [1548, 386] width 39 height 52
click at [1555, 386] on button "Next image" at bounding box center [1548, 386] width 39 height 52
click at [1546, 390] on button "Next image" at bounding box center [1548, 386] width 39 height 52
click at [1524, 390] on div "Lightbox" at bounding box center [784, 386] width 1568 height 771
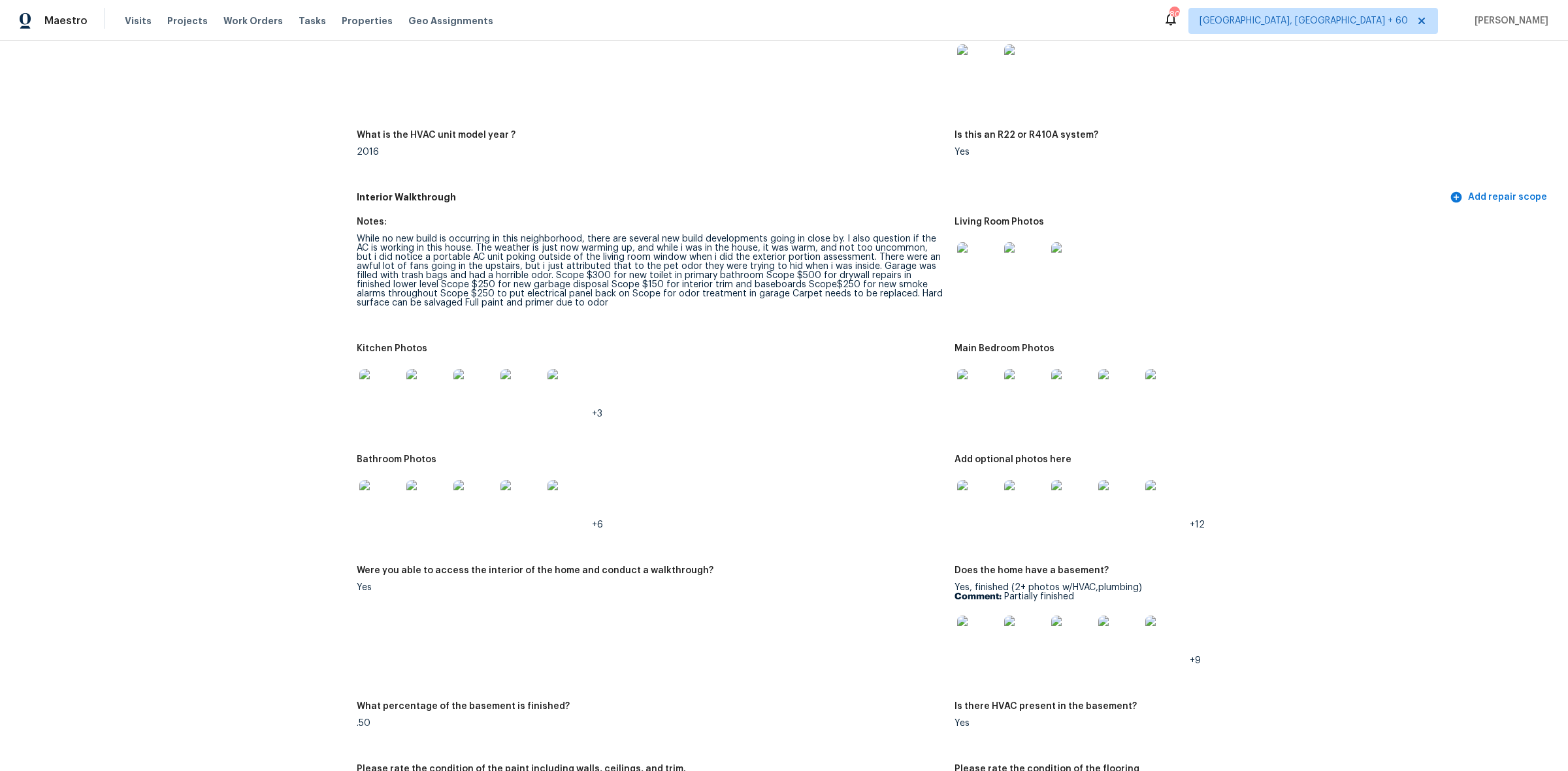
click at [359, 390] on img at bounding box center [380, 390] width 42 height 42
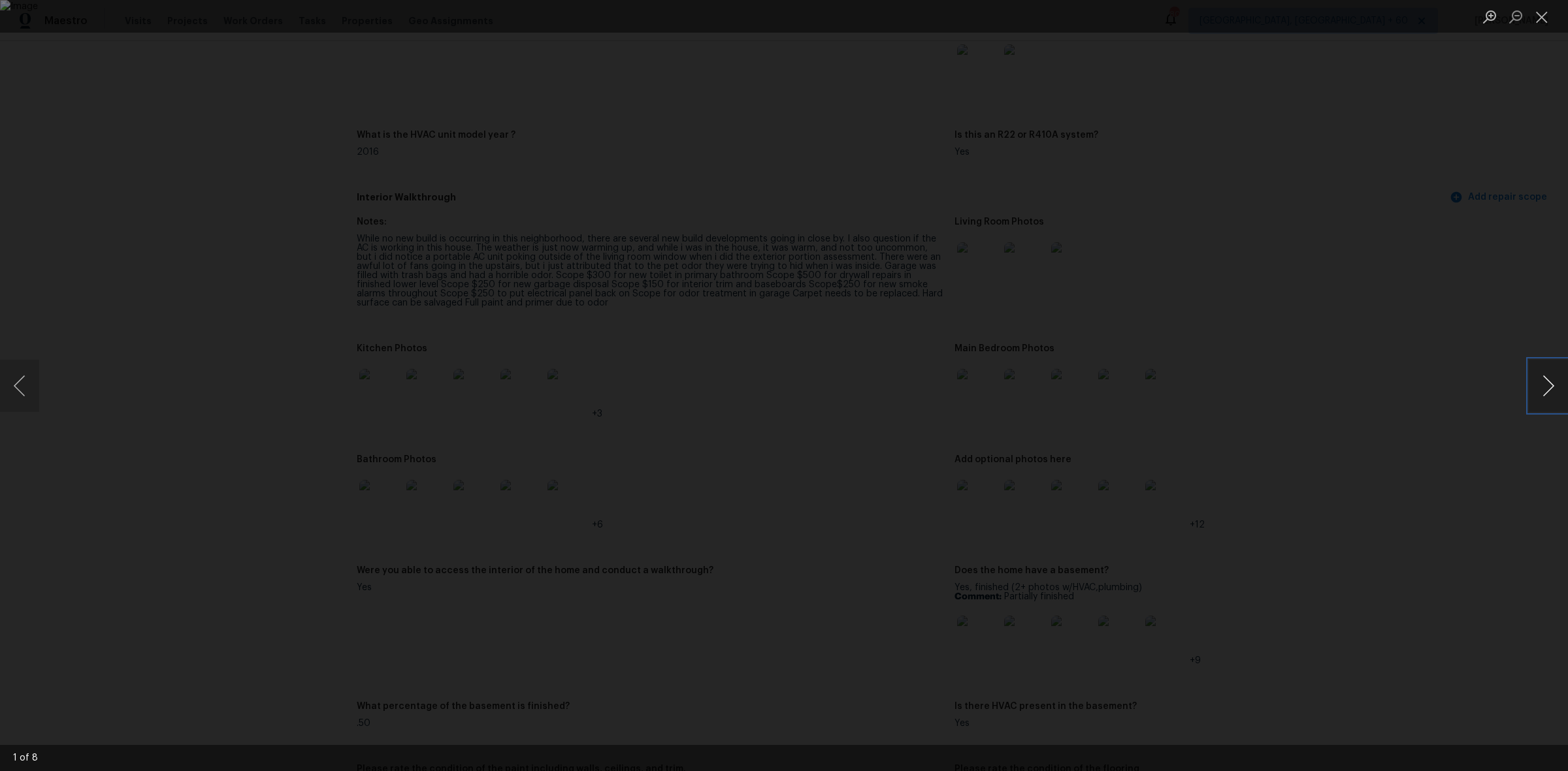
click at [1542, 380] on button "Next image" at bounding box center [1548, 386] width 39 height 52
click at [1542, 381] on button "Next image" at bounding box center [1548, 386] width 39 height 52
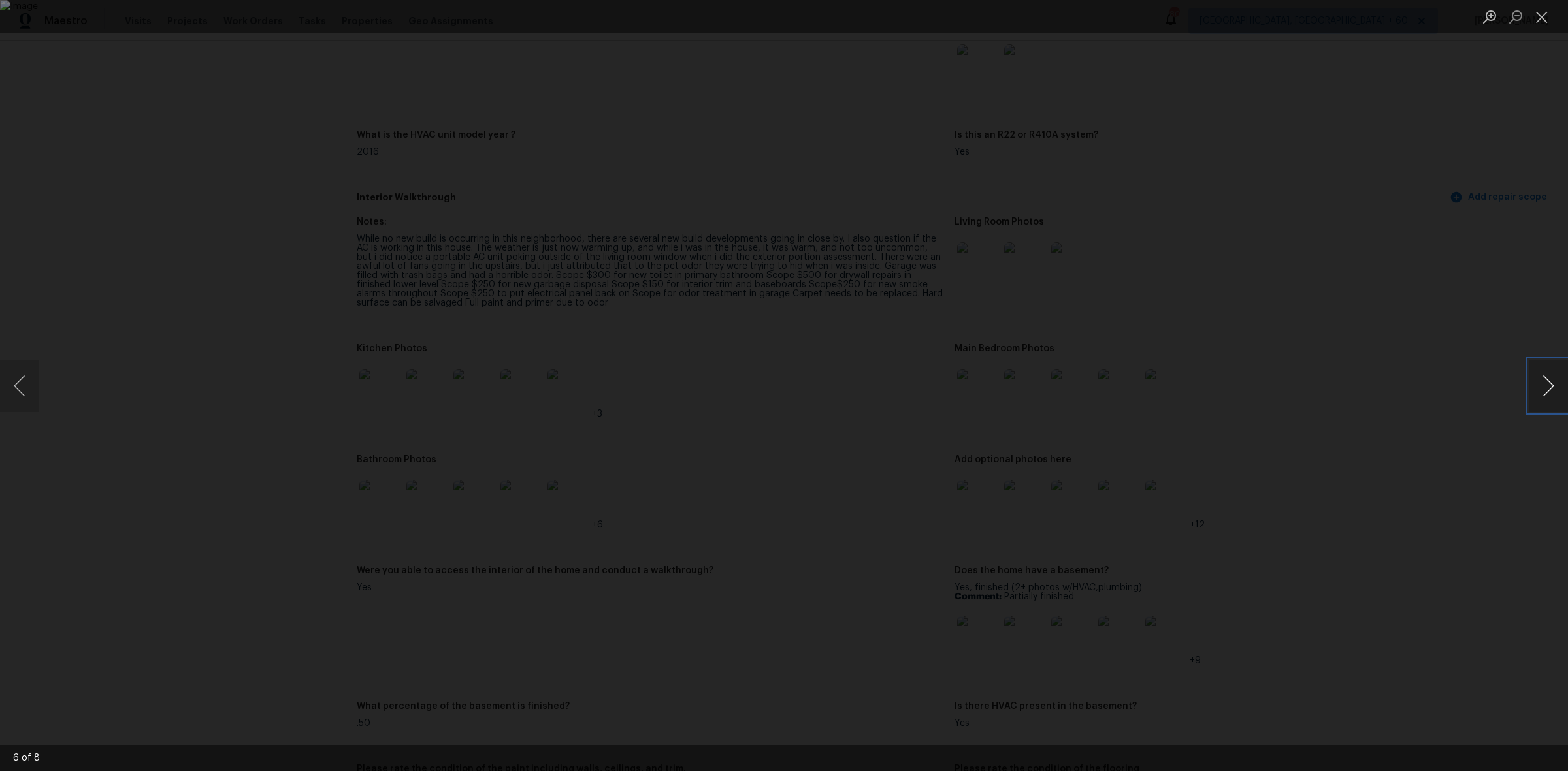
click at [1542, 381] on button "Next image" at bounding box center [1548, 386] width 39 height 52
click at [1543, 16] on button "Close lightbox" at bounding box center [1541, 17] width 26 height 23
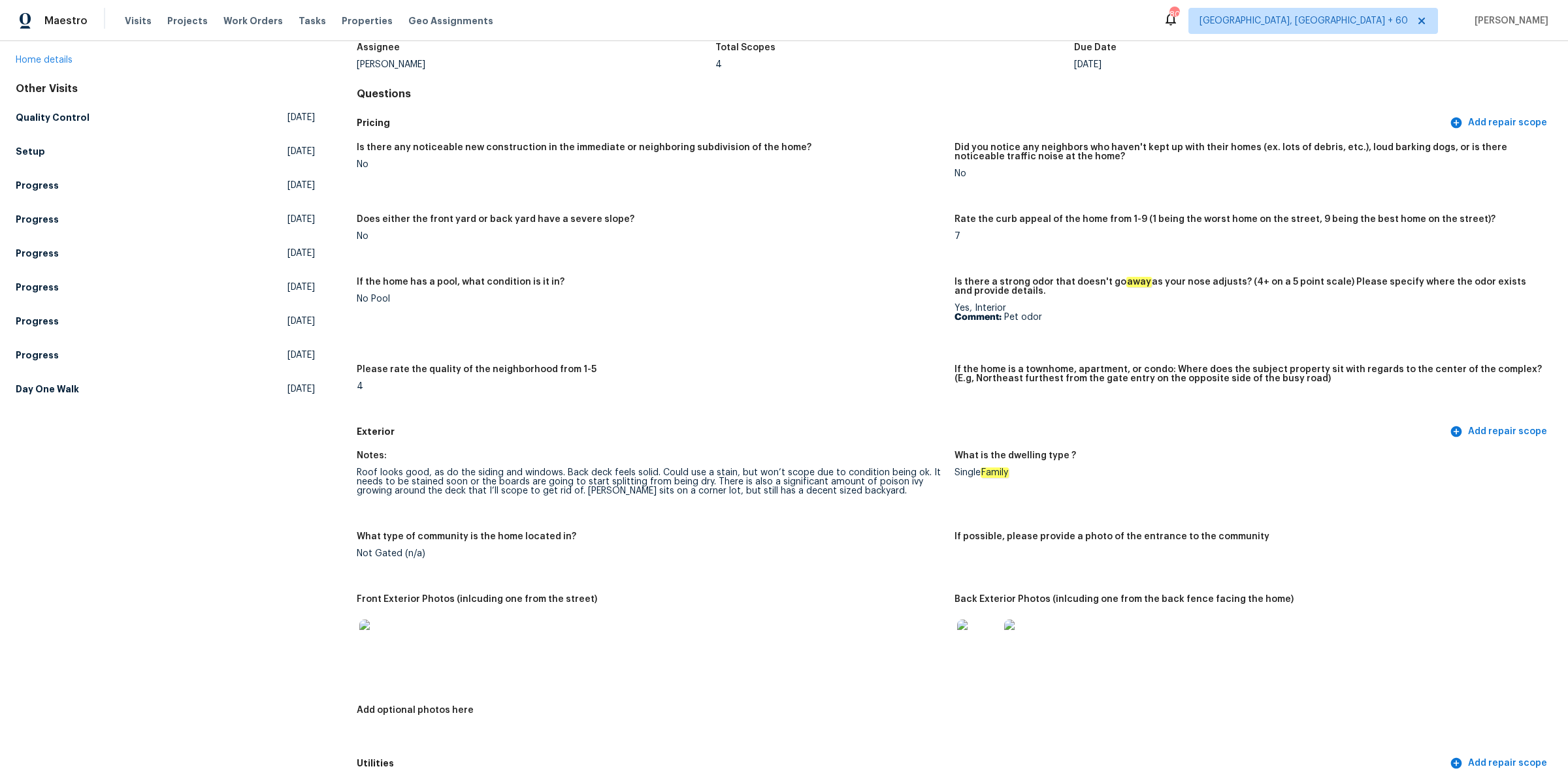
scroll to position [0, 0]
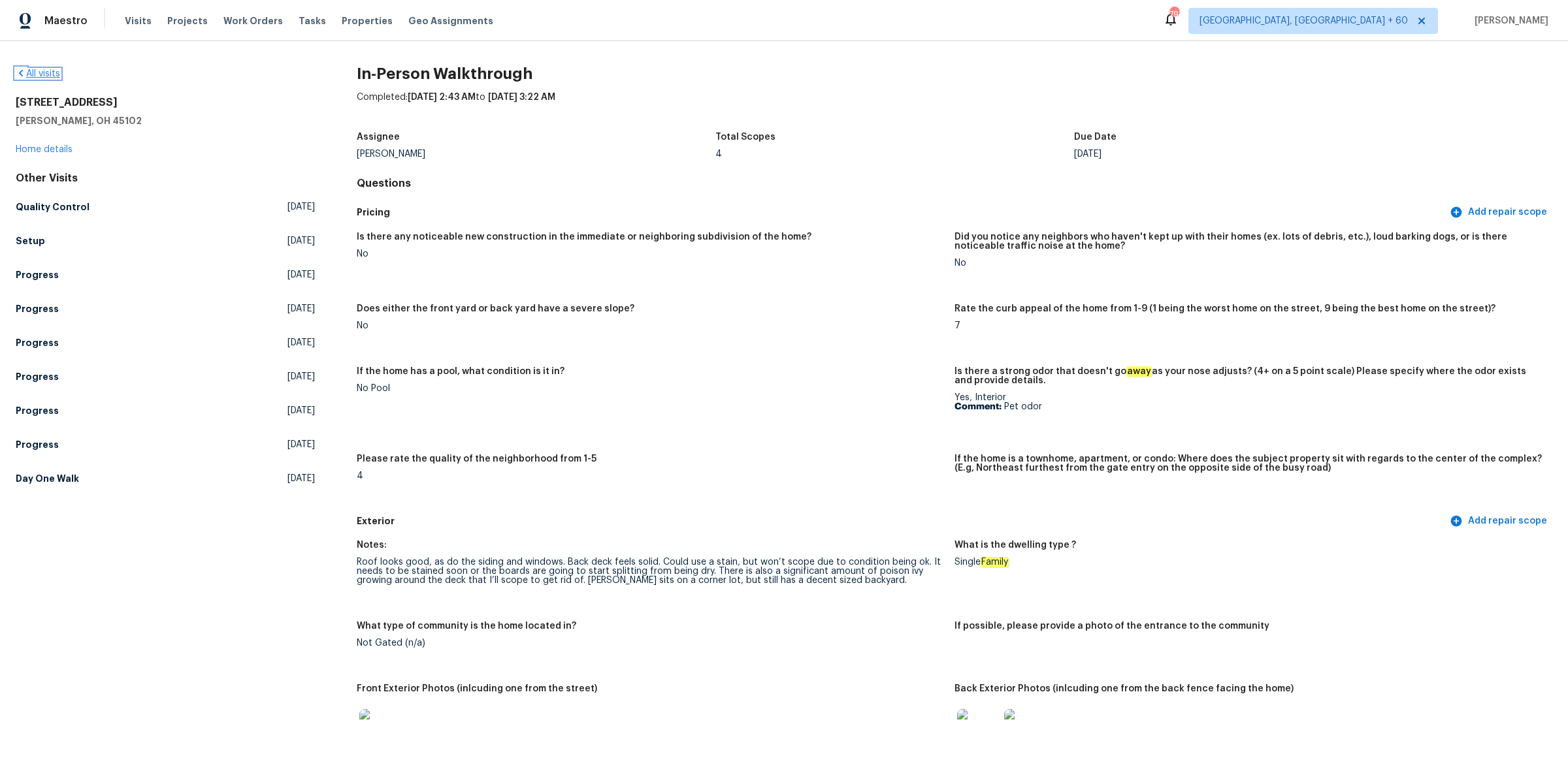
click at [41, 77] on link "All visits" at bounding box center [38, 74] width 44 height 9
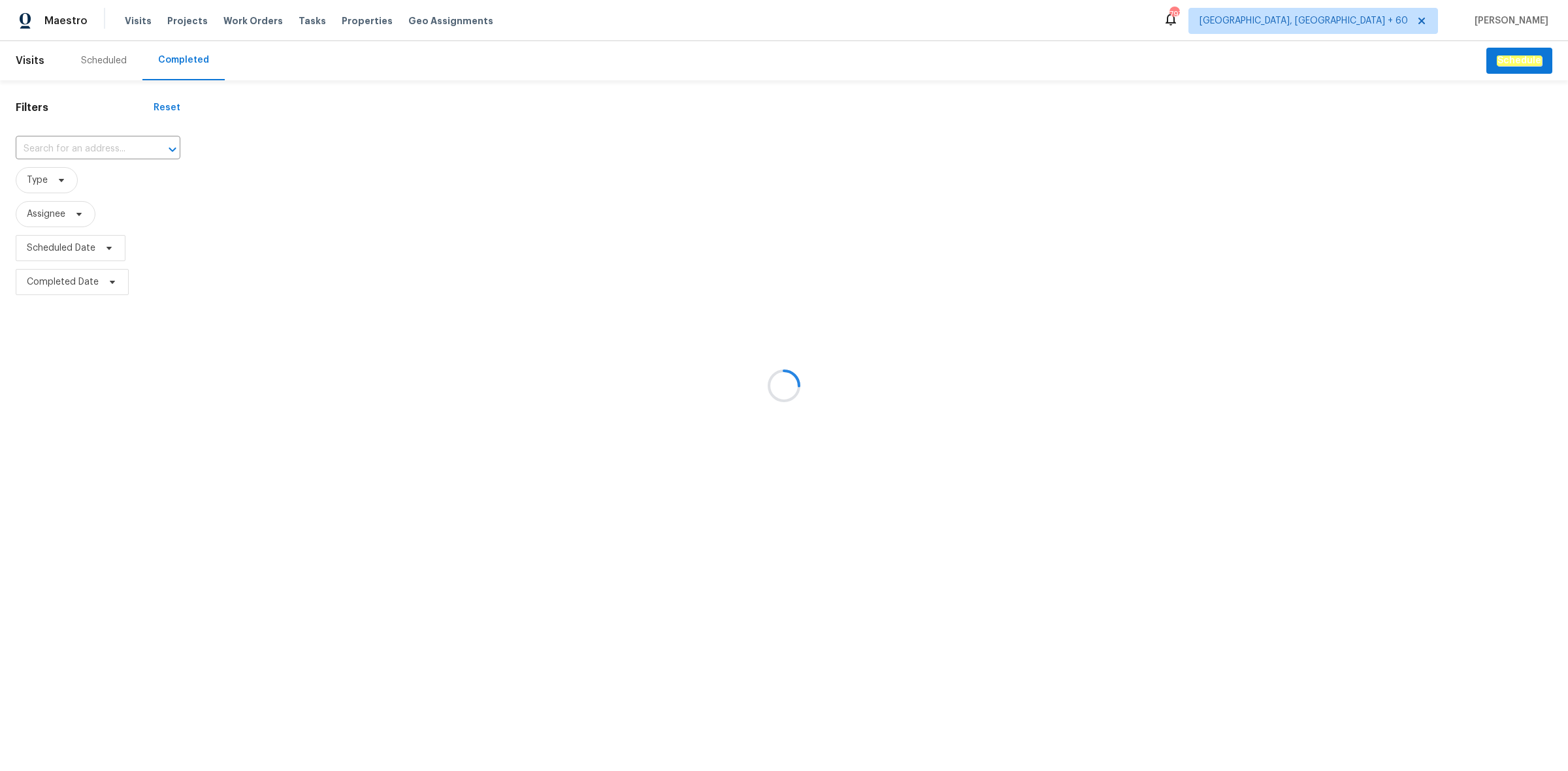
click at [79, 139] on div at bounding box center [784, 386] width 1568 height 771
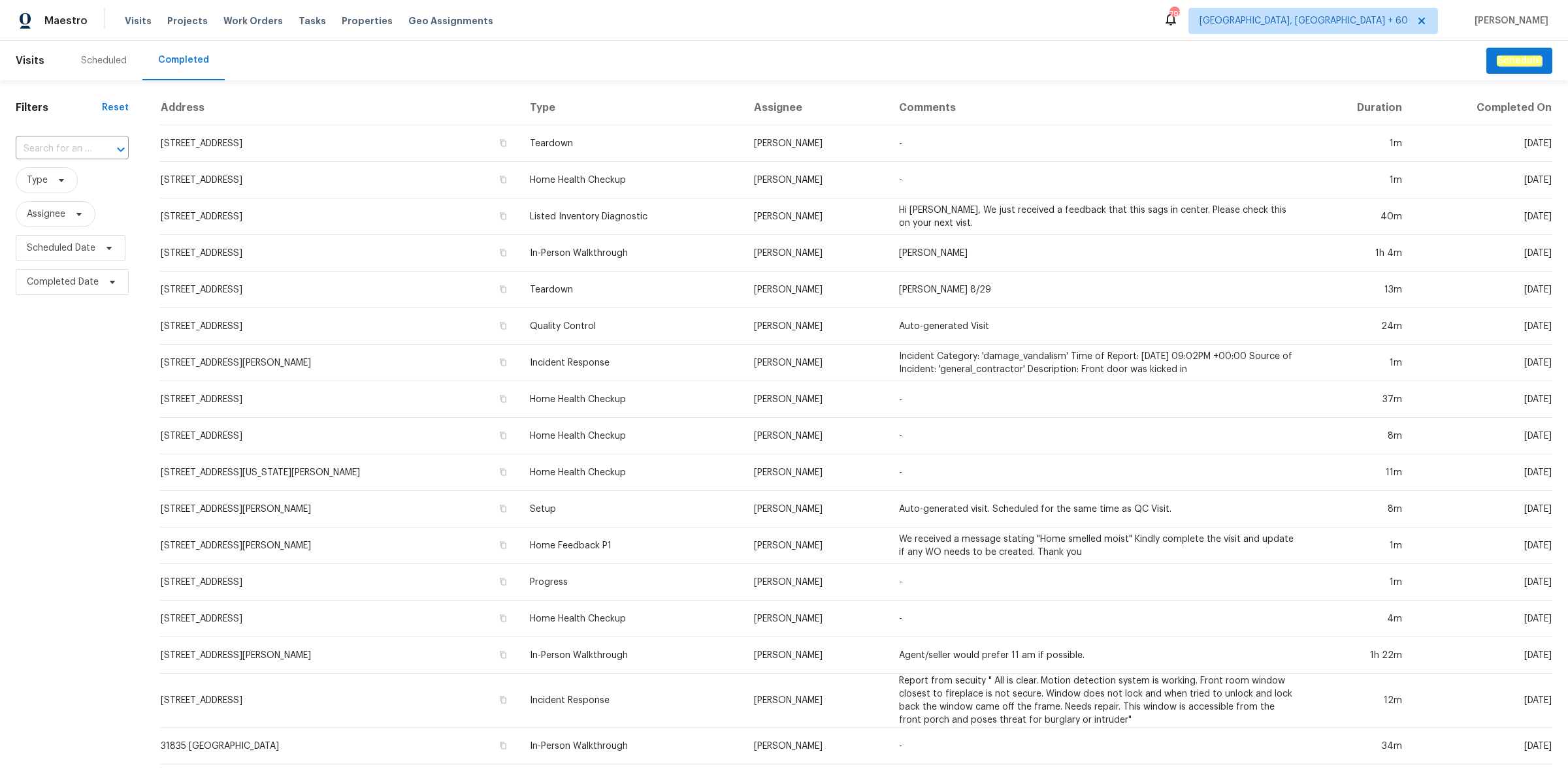
click at [106, 145] on div at bounding box center [112, 149] width 34 height 18
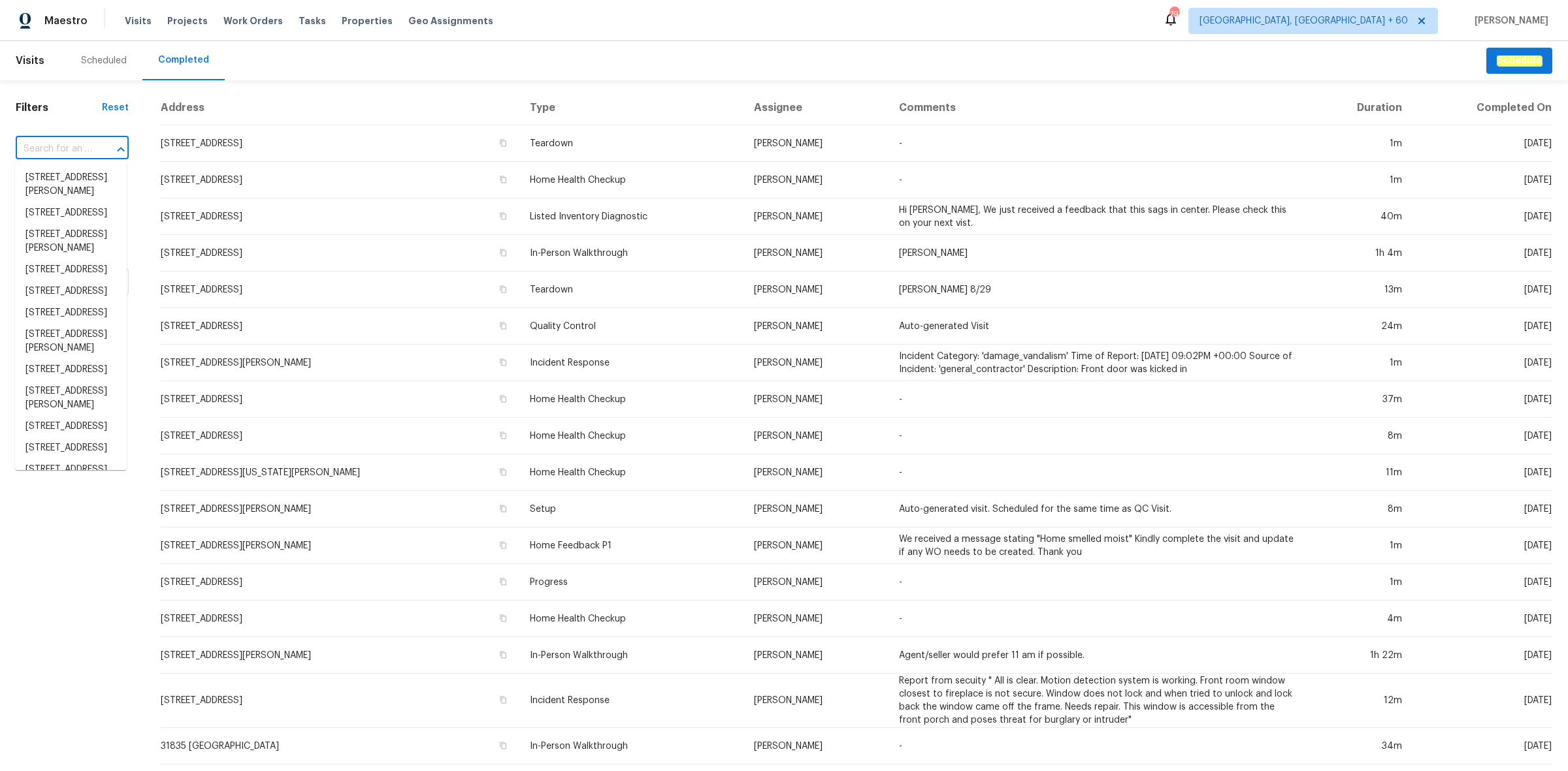
paste input "[STREET_ADDRESS]"
type input "[STREET_ADDRESS]"
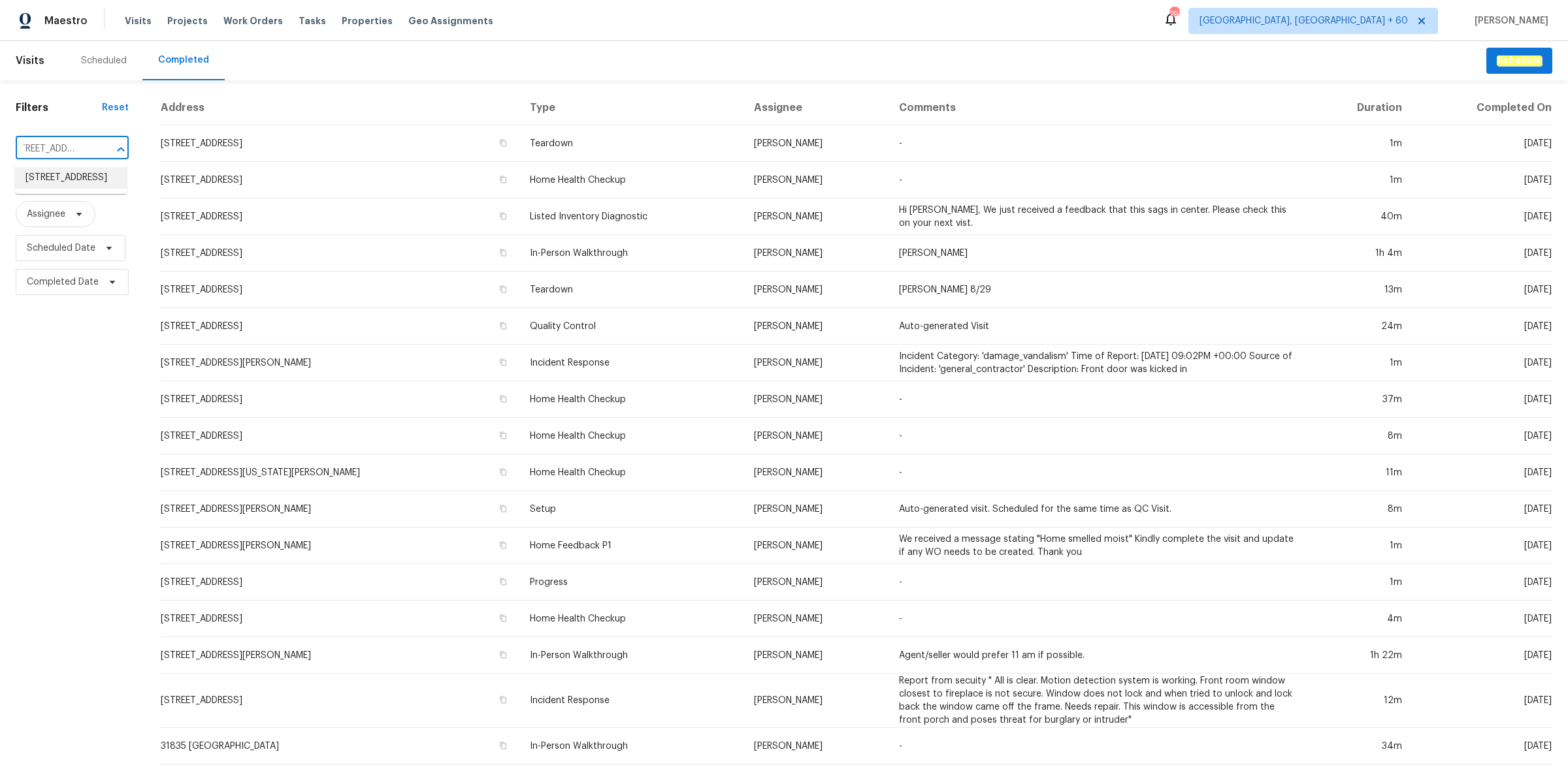
click at [67, 180] on li "[STREET_ADDRESS]" at bounding box center [71, 178] width 112 height 22
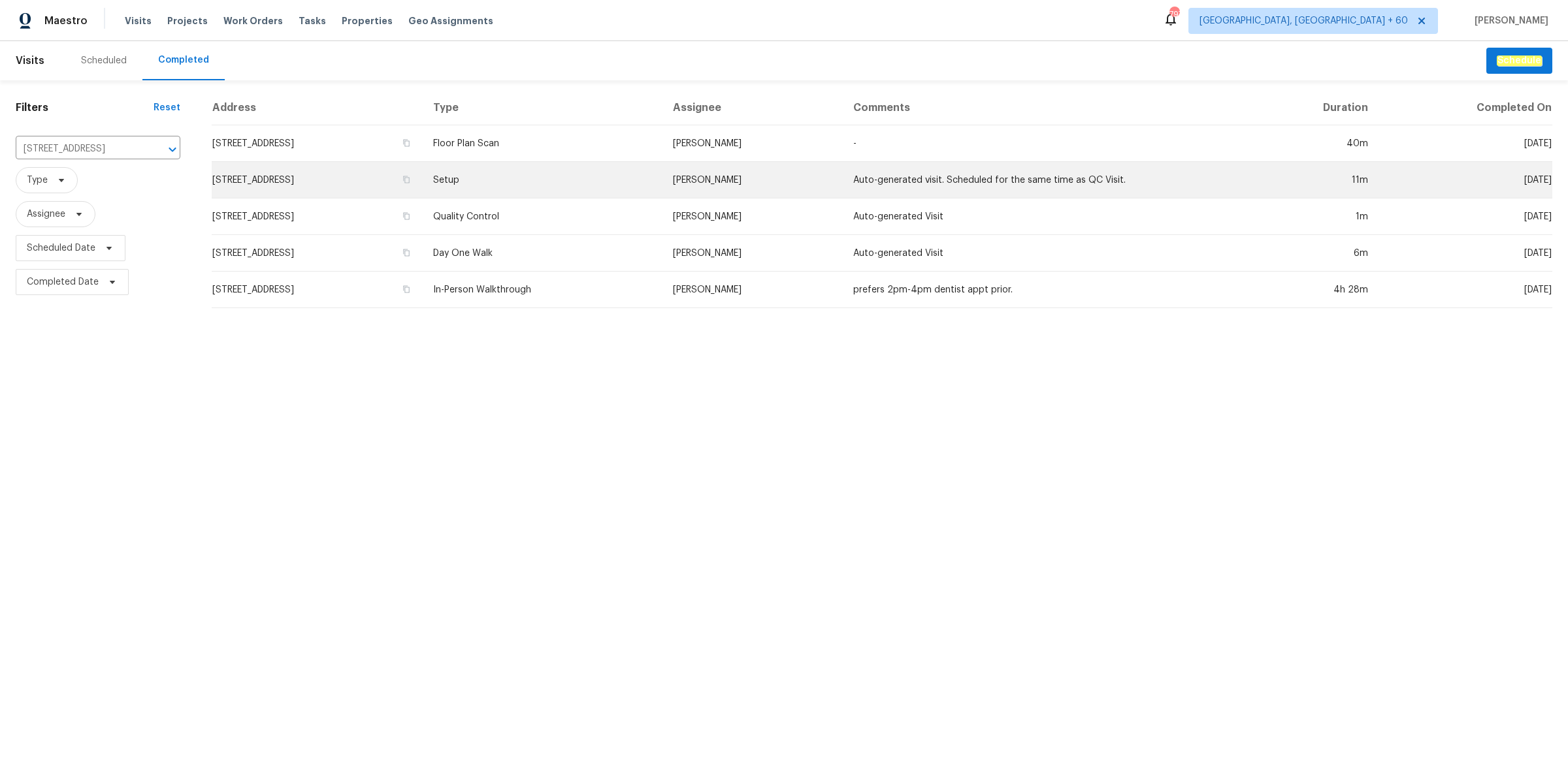
click at [660, 162] on td "Setup" at bounding box center [542, 180] width 240 height 36
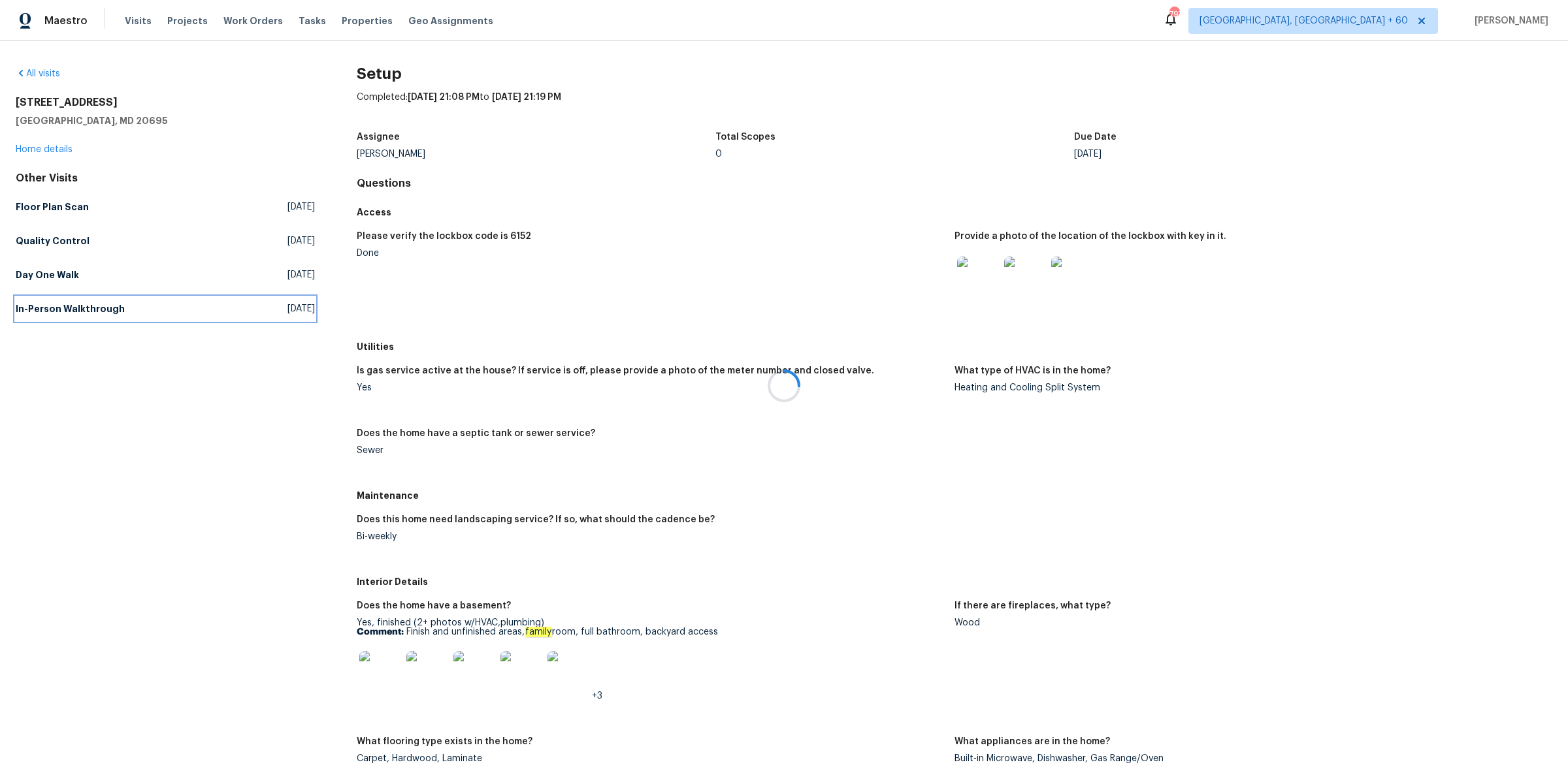
click at [88, 307] on h5 "In-Person Walkthrough" at bounding box center [70, 308] width 109 height 13
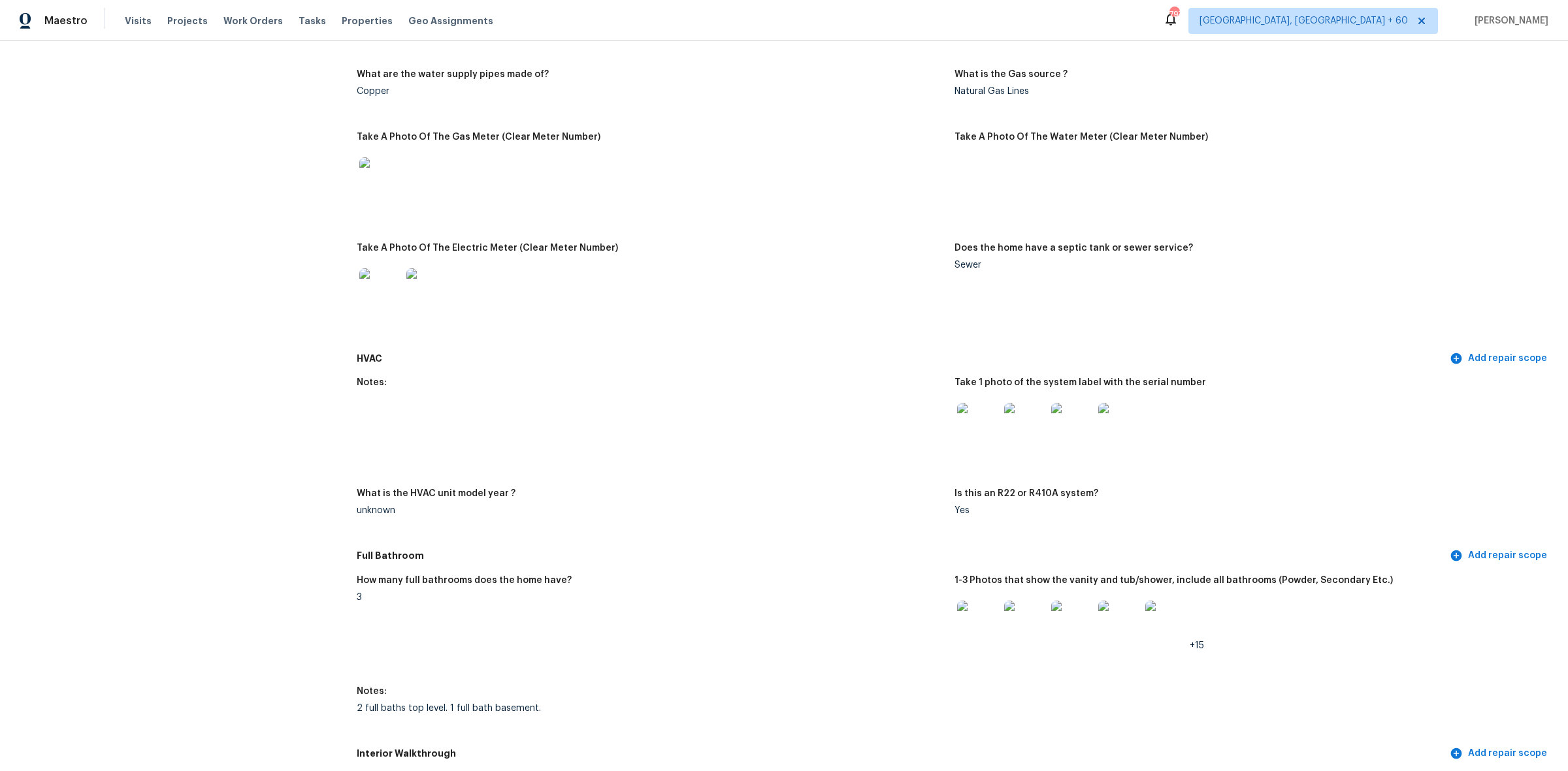
scroll to position [1143, 0]
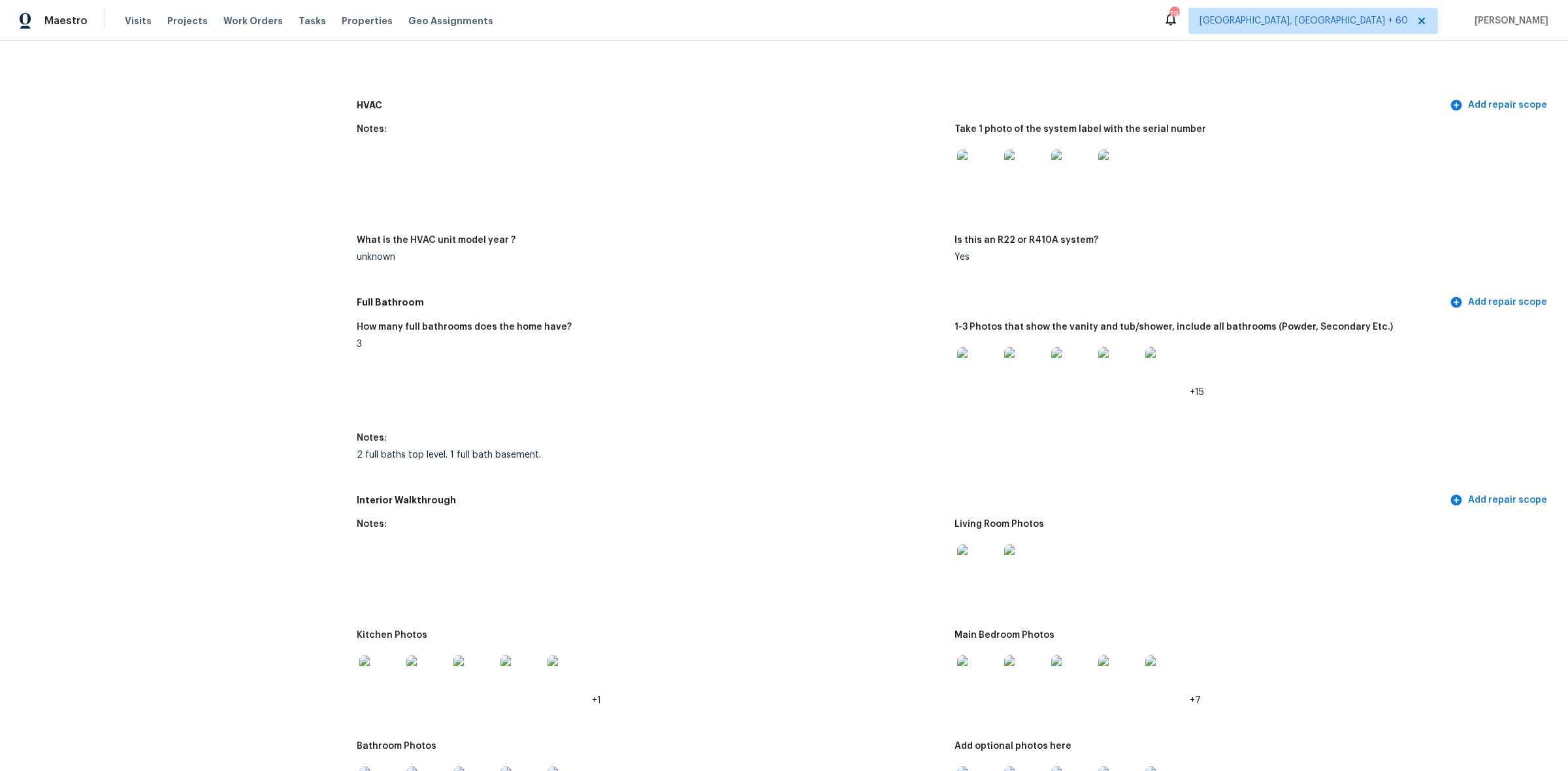
click at [959, 558] on img at bounding box center [978, 566] width 42 height 42
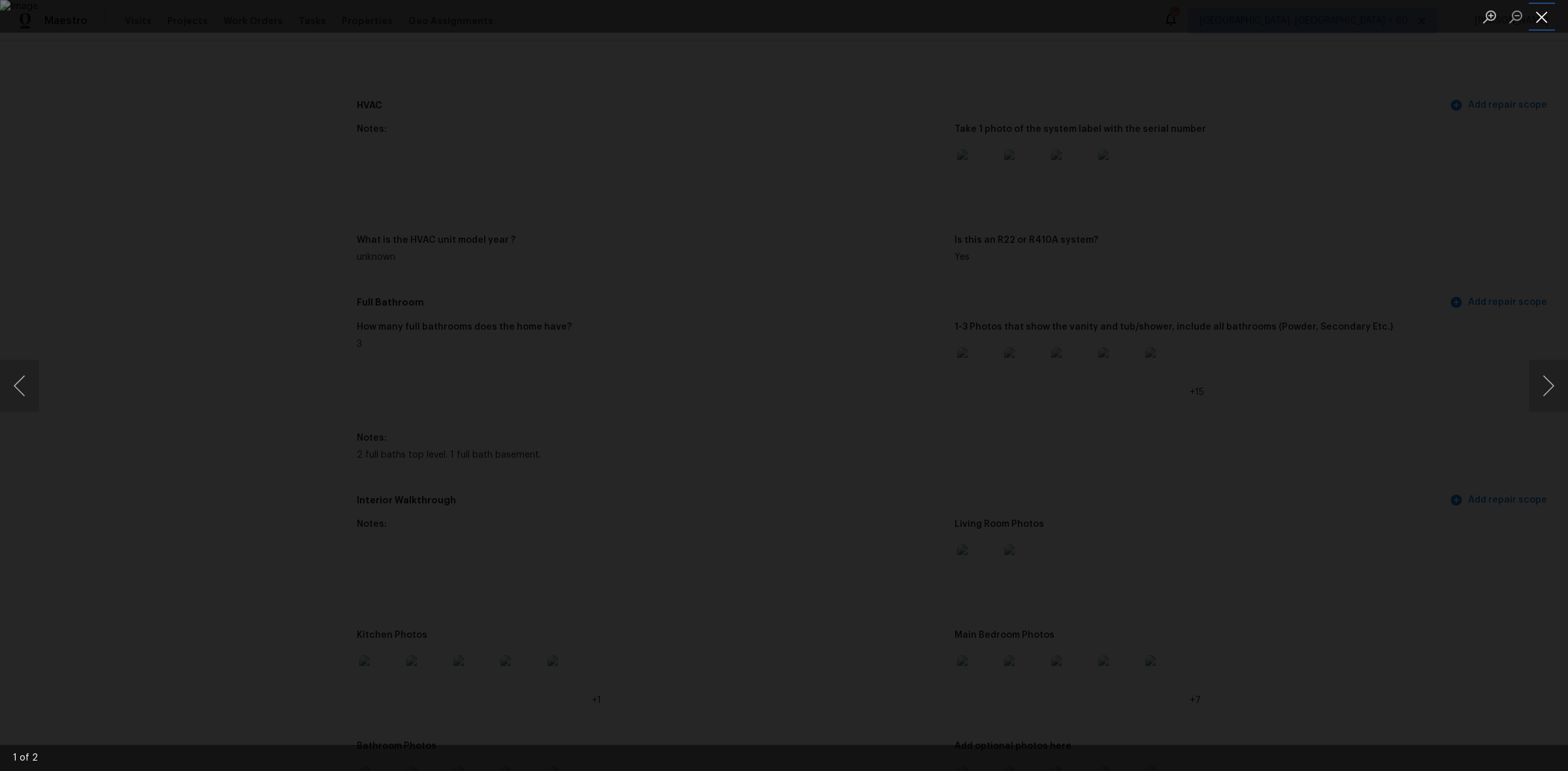
click at [1540, 22] on button "Close lightbox" at bounding box center [1541, 17] width 26 height 23
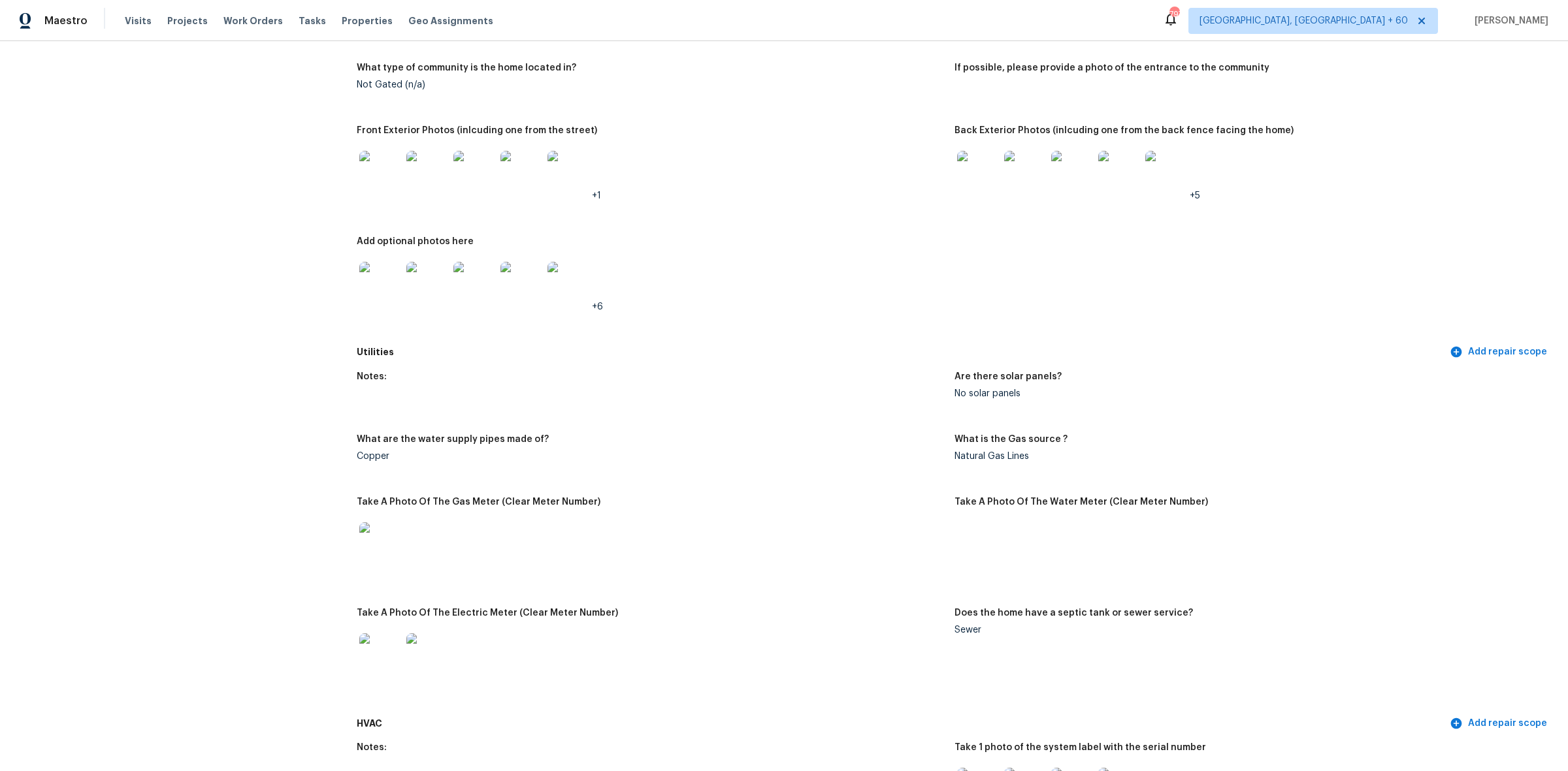
scroll to position [245, 0]
